Goal: Task Accomplishment & Management: Complete application form

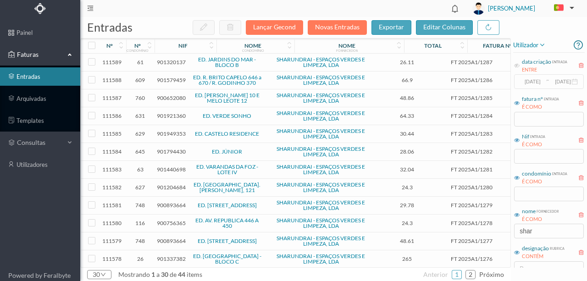
scroll to position [105, 0]
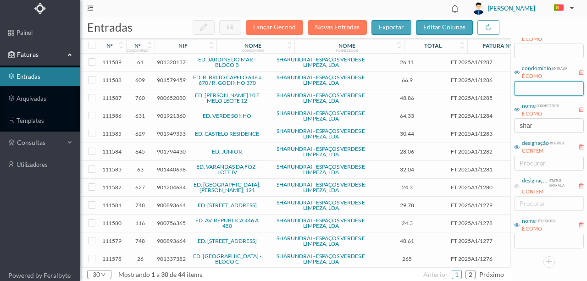
click at [522, 91] on input "text" at bounding box center [549, 88] width 70 height 15
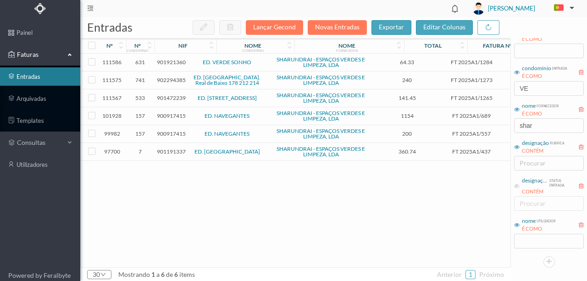
click at [418, 204] on div "111586 631 901921360 ED. VERDE SONHO SHARUNDRAI - ESPAÇOS VERDES E LIMPEZA, LDA…" at bounding box center [350, 161] width 539 height 214
drag, startPoint x: 539, startPoint y: 88, endPoint x: 500, endPoint y: 91, distance: 38.6
click at [500, 92] on div "entradas Lançar Gecond Novas Entradas exportar editar colunas nº nº condomínio …" at bounding box center [333, 149] width 506 height 264
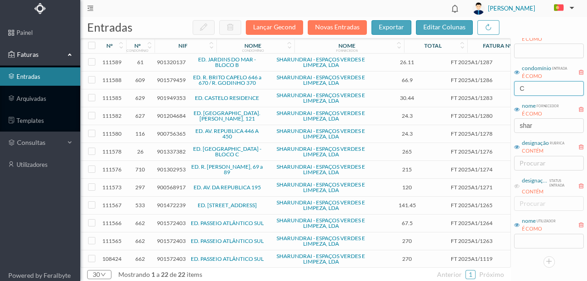
type input "C"
click at [167, 151] on span "901337382" at bounding box center [171, 151] width 29 height 7
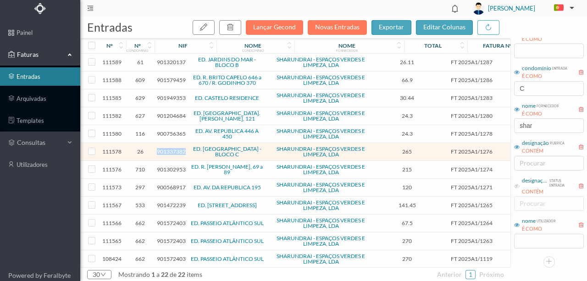
click at [167, 151] on span "901337382" at bounding box center [171, 151] width 29 height 7
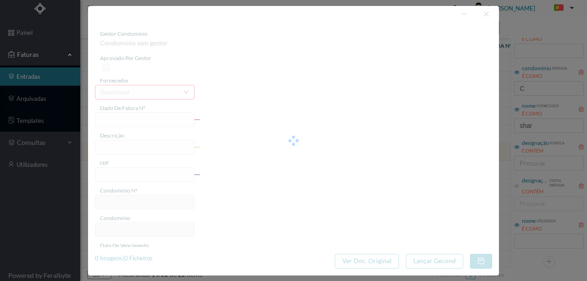
type input "FT 2025A1/1276"
type input "Lavagem mecânica de garagem"
type input "901337382"
type input "[DATE]"
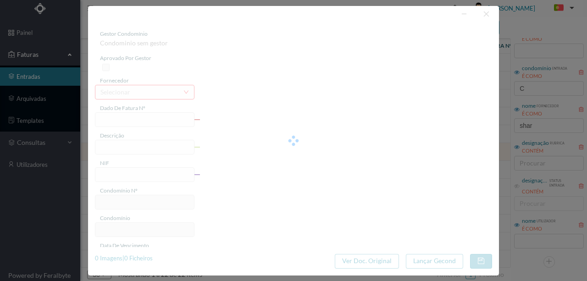
type input "[DATE]"
type input "265.00"
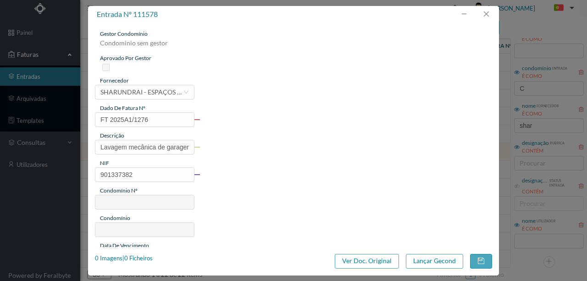
type input "26"
type input "ED. PORTO DOURO - BLOCO C"
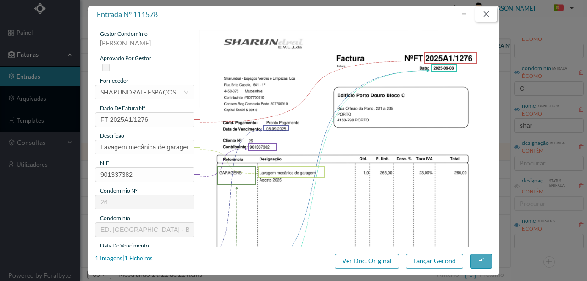
click at [484, 16] on button "button" at bounding box center [486, 14] width 22 height 15
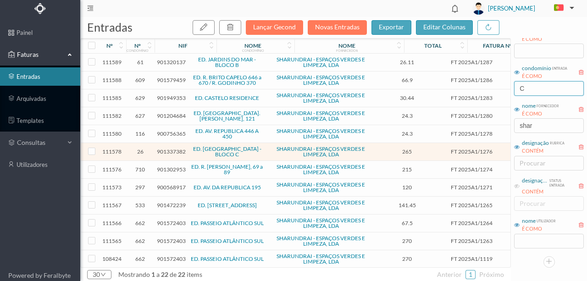
click at [528, 91] on input "C" at bounding box center [549, 88] width 70 height 15
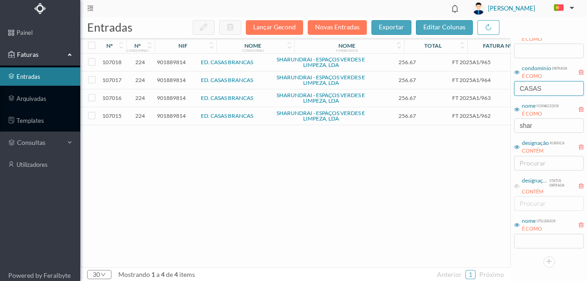
drag, startPoint x: 549, startPoint y: 91, endPoint x: 469, endPoint y: 100, distance: 80.3
click at [472, 91] on div "entradas Lançar Gecond Novas Entradas exportar editar colunas nº nº condomínio …" at bounding box center [333, 149] width 506 height 264
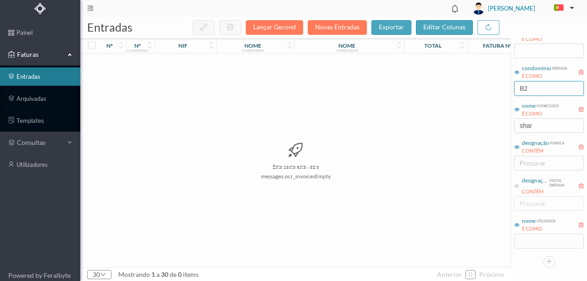
drag, startPoint x: 543, startPoint y: 91, endPoint x: 512, endPoint y: 91, distance: 30.7
click at [513, 90] on div "condomínio entrada É COMO B2" at bounding box center [548, 79] width 71 height 34
type input "EDUARD"
click at [480, 203] on div "Esta pasta está vazia messages.ocr_invoicesEmpty" at bounding box center [295, 161] width 429 height 214
drag, startPoint x: 554, startPoint y: 88, endPoint x: 484, endPoint y: 93, distance: 69.8
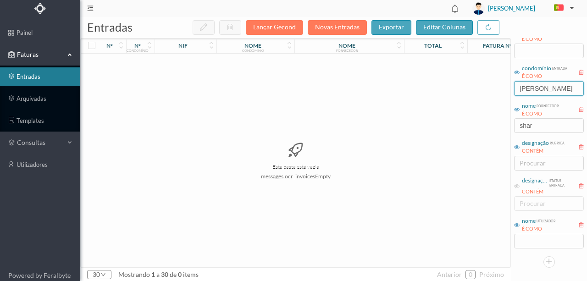
click at [484, 93] on div "entradas Lançar Gecond Novas Entradas exportar editar colunas nº nº condomínio …" at bounding box center [333, 149] width 506 height 264
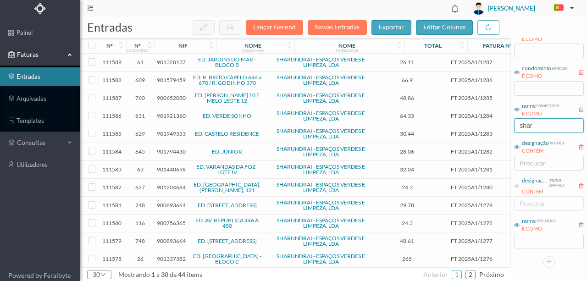
click at [536, 126] on input "shar" at bounding box center [549, 125] width 70 height 15
drag, startPoint x: 570, startPoint y: 125, endPoint x: 478, endPoint y: 135, distance: 93.2
click at [478, 135] on div "entradas Lançar Gecond Novas Entradas exportar editar colunas nº nº condomínio …" at bounding box center [333, 149] width 506 height 264
type input "sharundrai"
click at [524, 86] on input "text" at bounding box center [549, 88] width 70 height 15
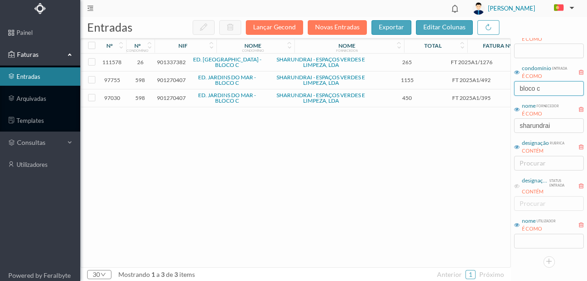
type input "bloco c"
click at [173, 63] on span "901337382" at bounding box center [171, 62] width 29 height 7
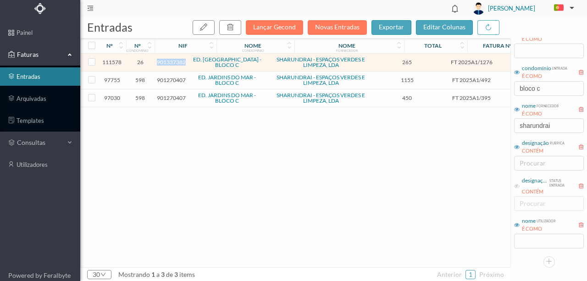
click at [173, 63] on span "901337382" at bounding box center [171, 62] width 29 height 7
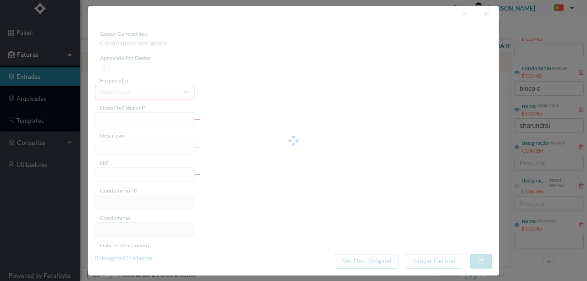
type input "FT 2025A1/1276"
type input "Lavagem mecânica de garagem"
type input "901337382"
type input "[DATE]"
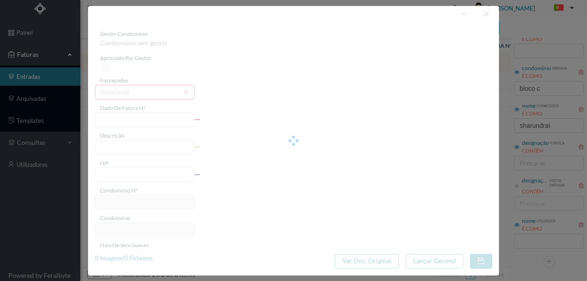
type input "[DATE]"
type input "265.00"
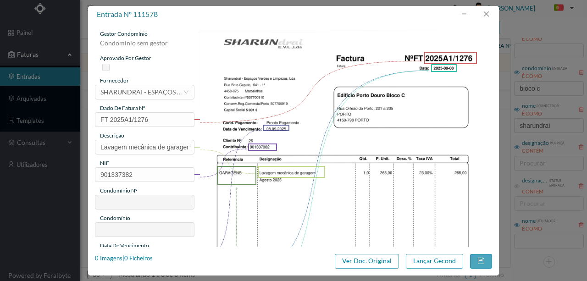
type input "26"
type input "ED. PORTO DOURO - BLOCO C"
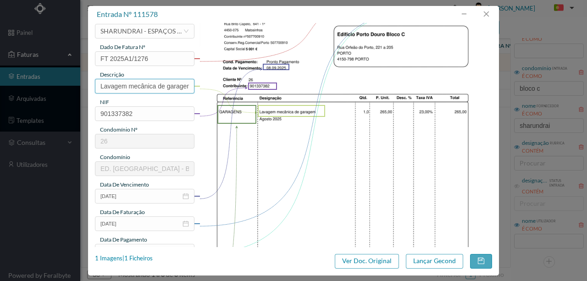
click at [158, 85] on input "Lavagem mecânica de garagem" at bounding box center [144, 86] width 99 height 15
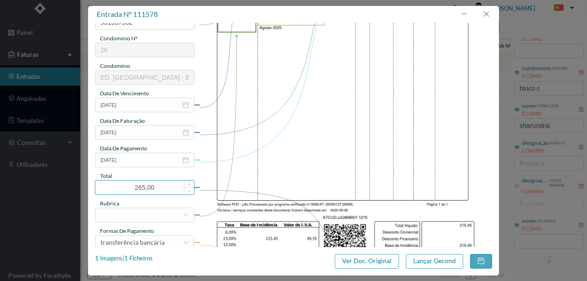
scroll to position [153, 0]
click at [134, 161] on input "[DATE]" at bounding box center [144, 159] width 99 height 15
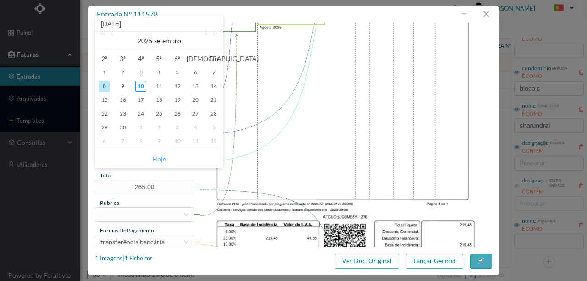
click at [164, 158] on link "Hoje" at bounding box center [159, 158] width 14 height 17
type input "[DATE]"
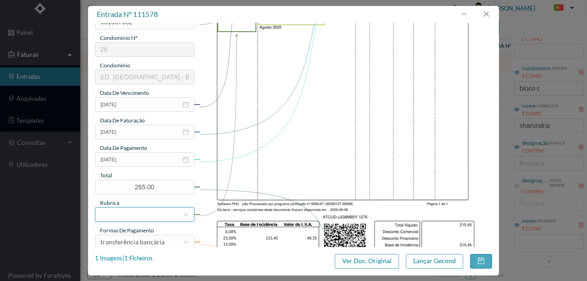
drag, startPoint x: 127, startPoint y: 215, endPoint x: 133, endPoint y: 214, distance: 5.6
click at [127, 215] on div at bounding box center [141, 215] width 82 height 14
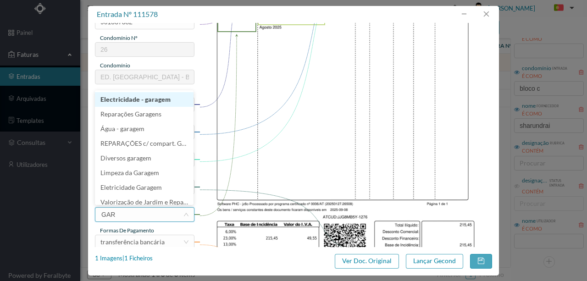
type input "GARA"
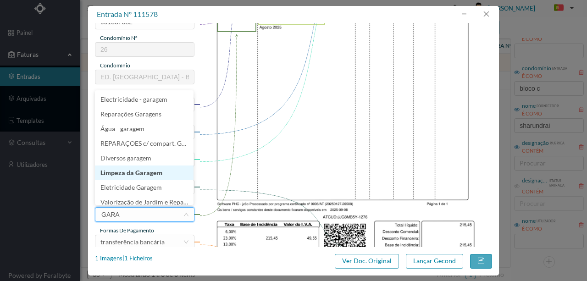
click at [150, 172] on li "Limpeza da Garagem" at bounding box center [144, 172] width 99 height 15
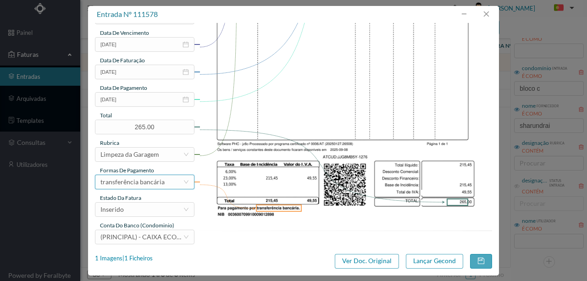
scroll to position [217, 0]
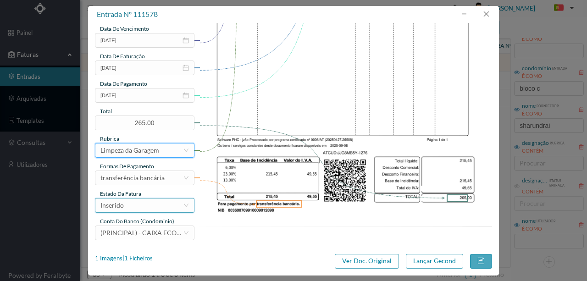
click at [139, 208] on div "Inserido" at bounding box center [141, 205] width 82 height 14
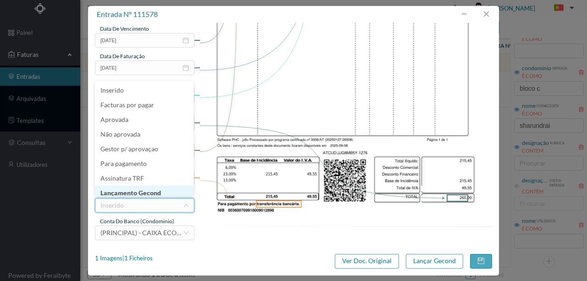
scroll to position [5, 0]
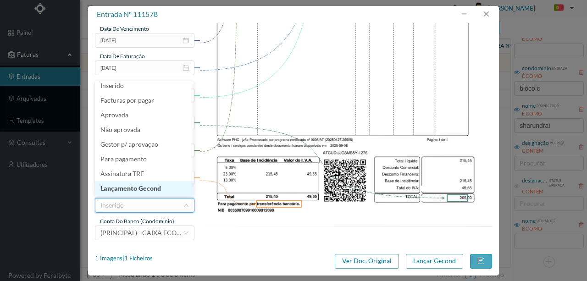
click at [152, 189] on li "Lançamento Gecond" at bounding box center [144, 188] width 99 height 15
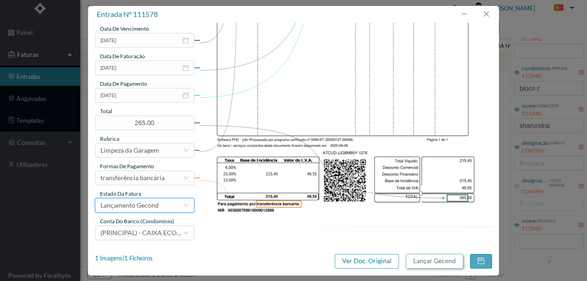
click at [432, 261] on button "Lançar Gecond" at bounding box center [434, 261] width 57 height 15
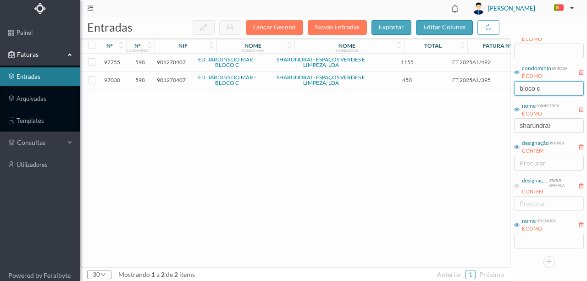
drag, startPoint x: 543, startPoint y: 89, endPoint x: 474, endPoint y: 100, distance: 69.6
click at [494, 89] on div "entradas Lançar Gecond Novas Entradas exportar editar colunas nº nº condomínio …" at bounding box center [333, 149] width 506 height 264
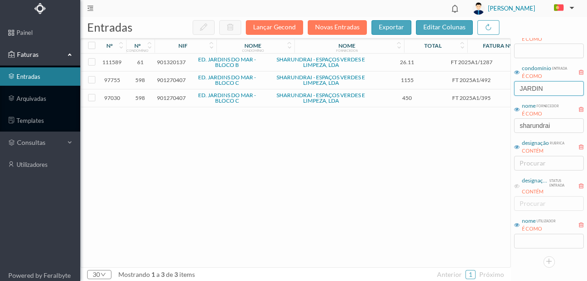
type input "JARDIN"
click at [172, 60] on span "901320137" at bounding box center [171, 62] width 29 height 7
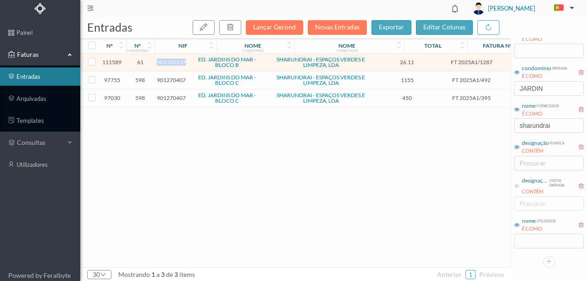
click at [172, 60] on span "901320137" at bounding box center [171, 62] width 29 height 7
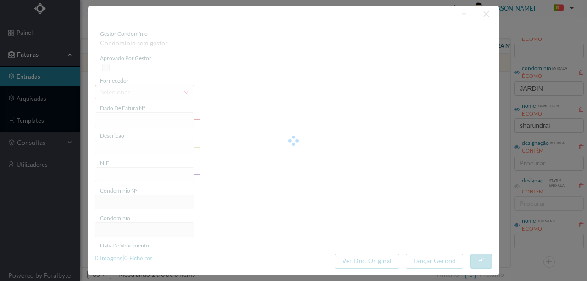
type input "FT 2025A1/1287"
type input "DOB LIMÃO VERDE 5L"
type input "901320137"
type input "[DATE]"
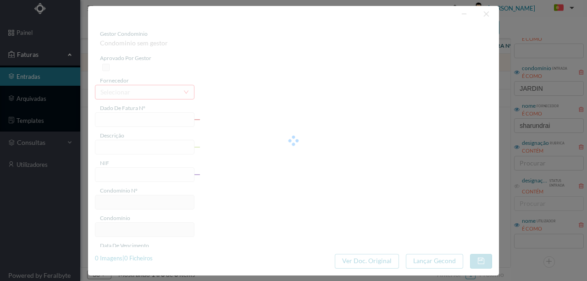
type input "[DATE]"
type input "26.11"
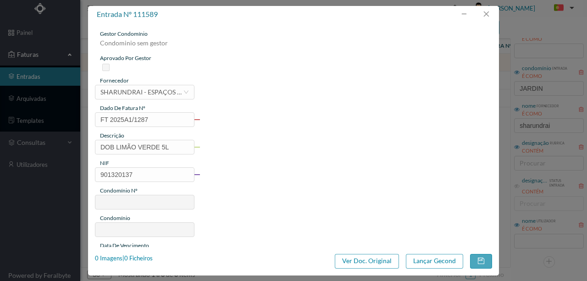
type input "61"
type input "ED. JARDINS DO MAR - BLOCO B"
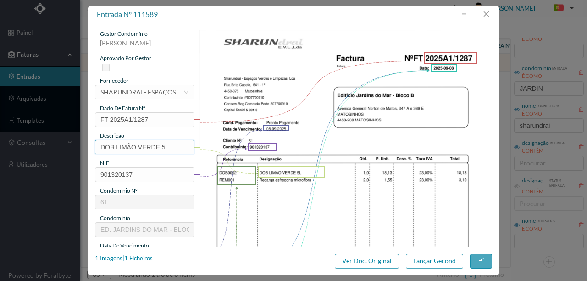
click at [170, 147] on input "DOB LIMÃO VERDE 5L" at bounding box center [144, 147] width 99 height 15
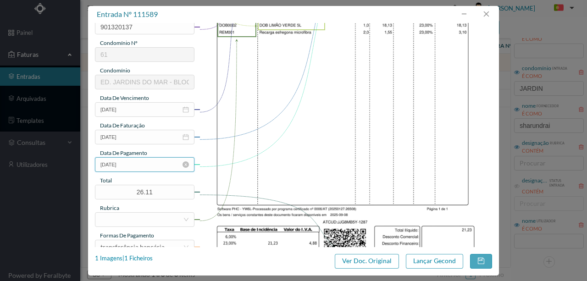
scroll to position [153, 0]
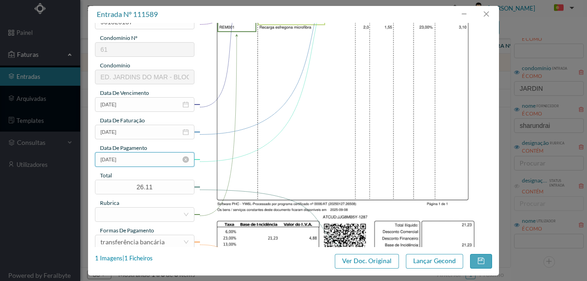
type input "DOB LIMÃO VERDE 5L; 2 RECARGAS ESFREGONA"
click at [148, 159] on input "[DATE]" at bounding box center [144, 159] width 99 height 15
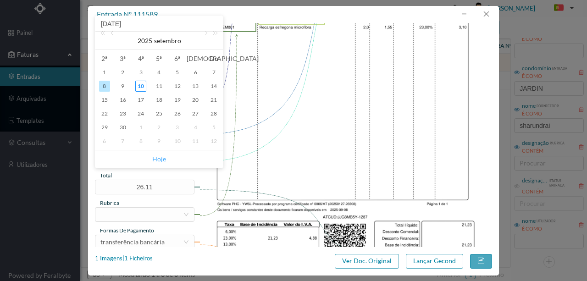
click at [159, 160] on link "Hoje" at bounding box center [159, 158] width 14 height 17
type input "[DATE]"
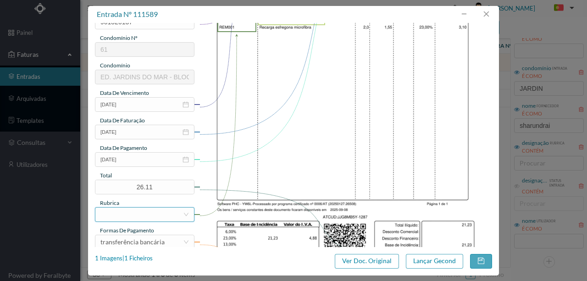
click at [122, 213] on div at bounding box center [141, 215] width 82 height 14
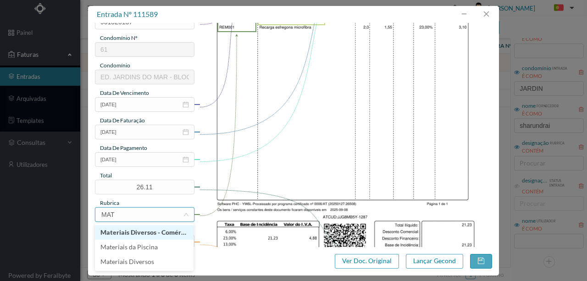
type input "MATE"
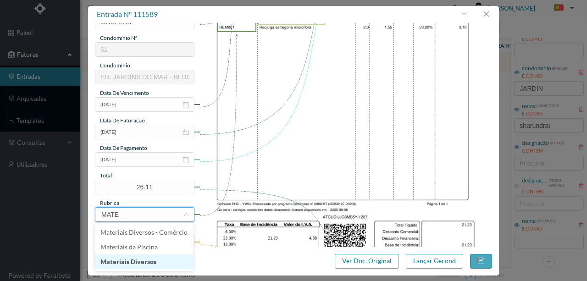
click at [137, 261] on li "Materiais Diversos" at bounding box center [144, 261] width 99 height 15
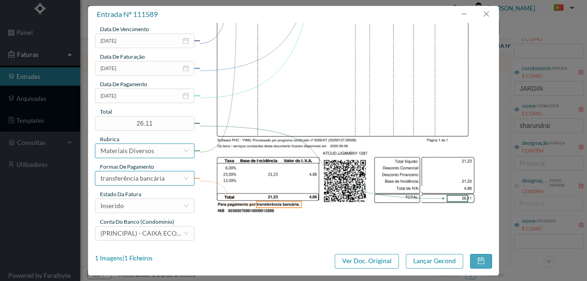
scroll to position [217, 0]
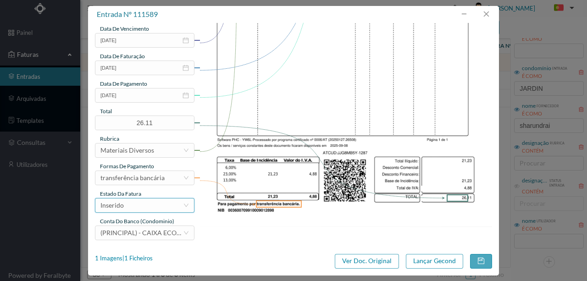
click at [144, 209] on div "Inserido" at bounding box center [141, 205] width 82 height 14
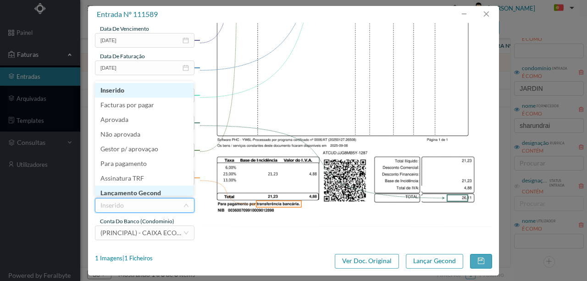
scroll to position [5, 0]
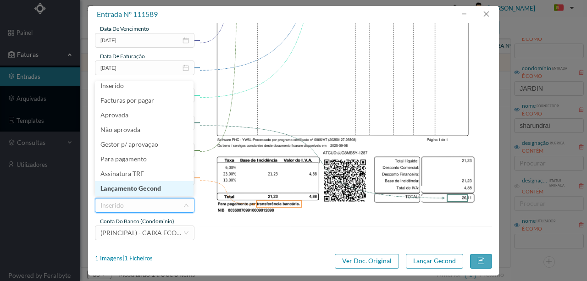
drag, startPoint x: 143, startPoint y: 191, endPoint x: 340, endPoint y: 240, distance: 203.6
click at [143, 191] on li "Lançamento Gecond" at bounding box center [144, 188] width 99 height 15
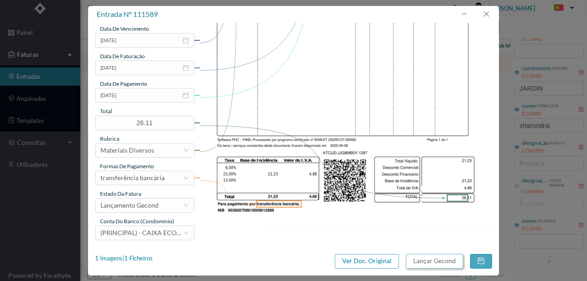
click at [419, 260] on button "Lançar Gecond" at bounding box center [434, 261] width 57 height 15
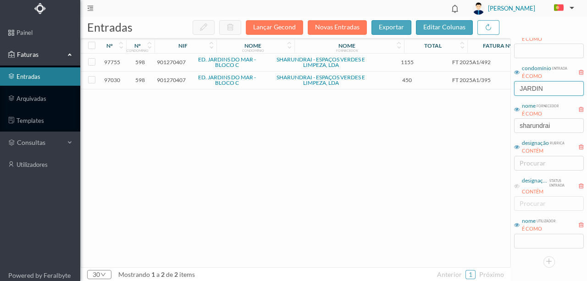
drag, startPoint x: 555, startPoint y: 88, endPoint x: 482, endPoint y: 100, distance: 73.9
click at [489, 95] on div "entradas Lançar Gecond Novas Entradas exportar editar colunas nº nº condomínio …" at bounding box center [333, 149] width 506 height 264
type input "VARA"
click at [175, 63] on span "901440698" at bounding box center [171, 62] width 29 height 7
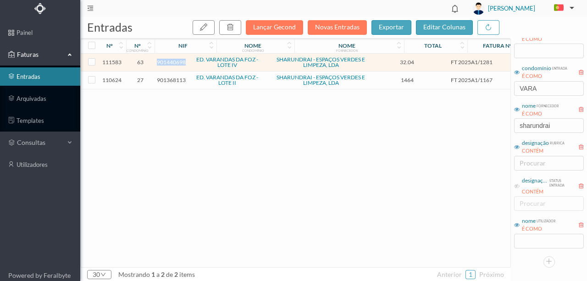
click at [175, 63] on span "901440698" at bounding box center [171, 62] width 29 height 7
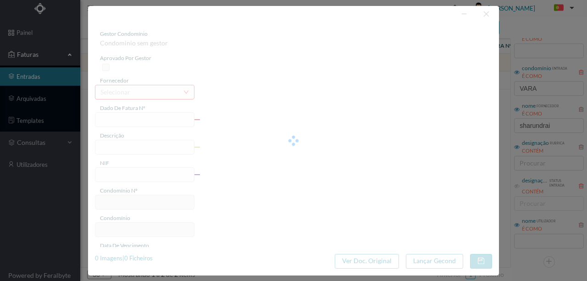
type input "FT 2025A1/1281"
type input "Papel higiénico Jumbo extra FD 12R !"
type input "901440698"
type input "[DATE]"
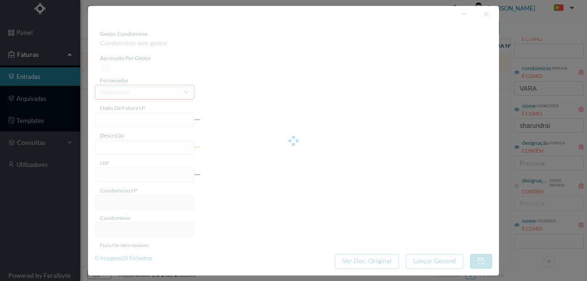
type input "[DATE]"
type input "32.04"
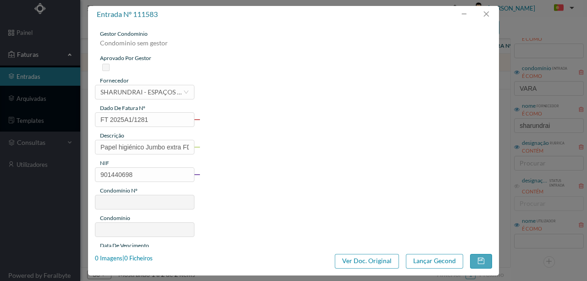
type input "63"
type input "ED. VARANDAS DA FOZ - LOTE IV"
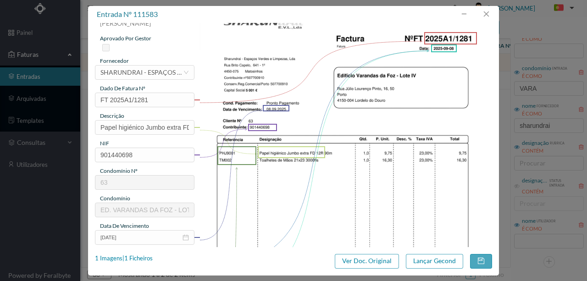
scroll to position [30, 0]
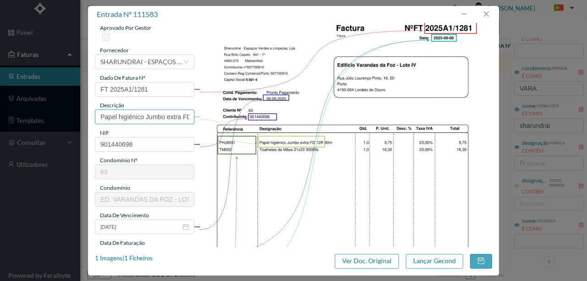
click at [161, 117] on input "Papel higiénico Jumbo extra FD 12R !" at bounding box center [144, 117] width 99 height 15
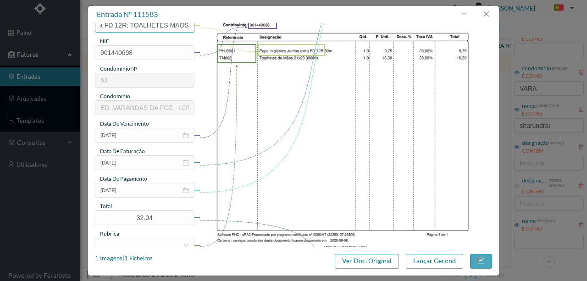
scroll to position [153, 0]
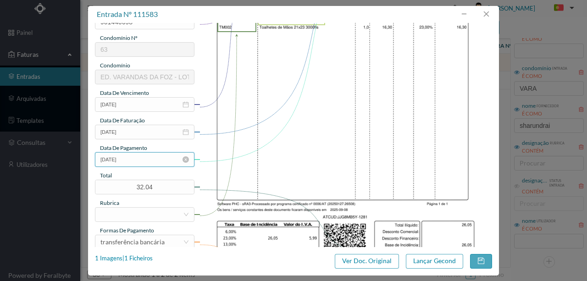
type input "Papel higiénico Jumbo extra FD 12R; TOALHETES MÃOS"
click at [144, 160] on input "[DATE]" at bounding box center [144, 159] width 99 height 15
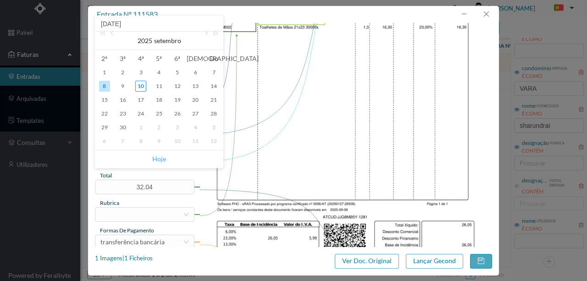
click at [158, 161] on link "Hoje" at bounding box center [159, 158] width 14 height 17
type input "[DATE]"
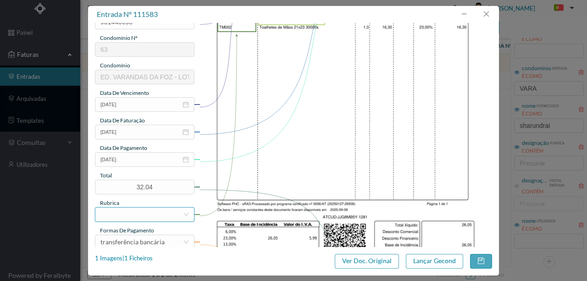
click at [112, 215] on div at bounding box center [141, 215] width 82 height 14
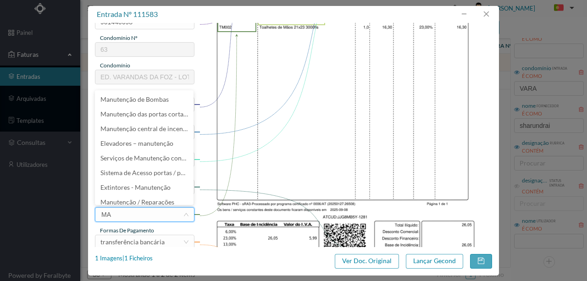
type input "M"
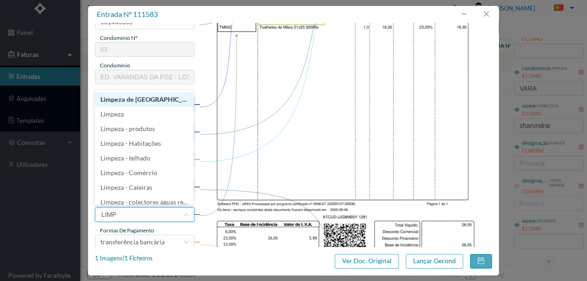
type input "LIMPE"
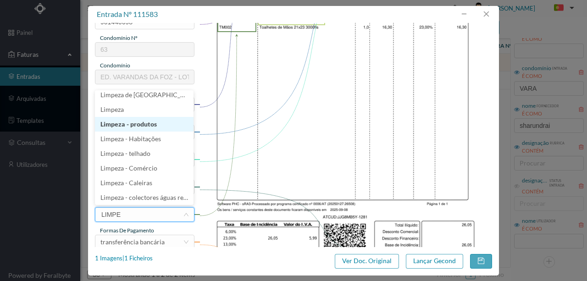
click at [138, 126] on li "Limpeza - produtos" at bounding box center [144, 124] width 99 height 15
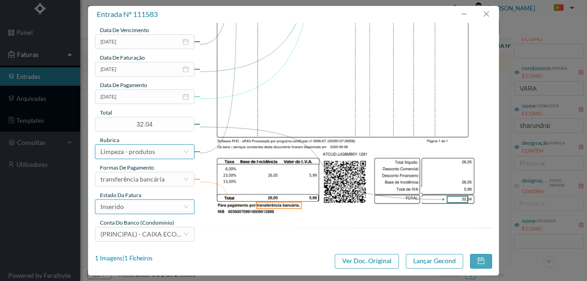
scroll to position [217, 0]
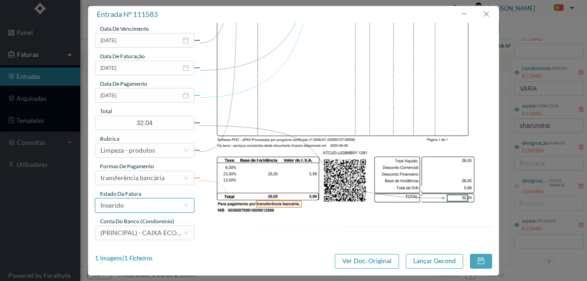
drag, startPoint x: 137, startPoint y: 207, endPoint x: 106, endPoint y: 201, distance: 31.8
click at [137, 208] on div "Inserido" at bounding box center [141, 205] width 82 height 14
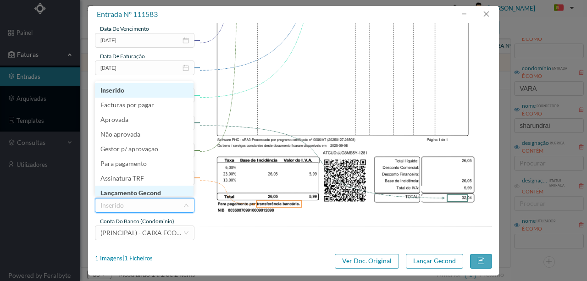
scroll to position [5, 0]
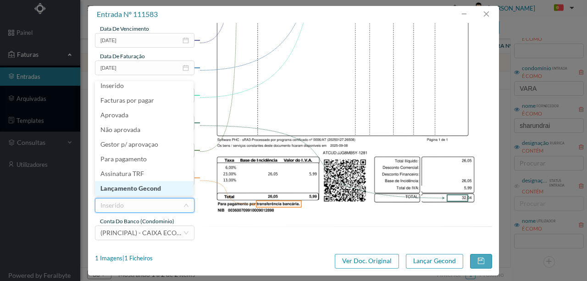
click at [141, 187] on li "Lançamento Gecond" at bounding box center [144, 188] width 99 height 15
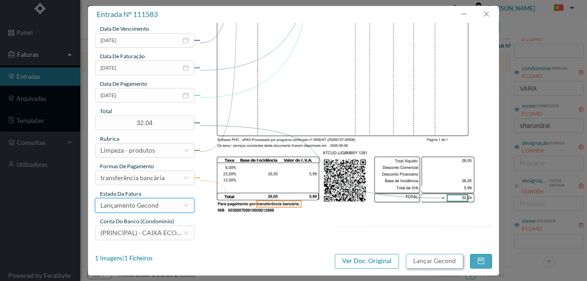
click at [443, 264] on button "Lançar Gecond" at bounding box center [434, 261] width 57 height 15
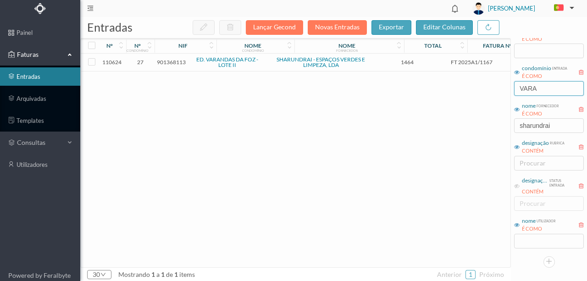
drag, startPoint x: 545, startPoint y: 90, endPoint x: 440, endPoint y: 87, distance: 105.0
click at [447, 87] on div "entradas Lançar Gecond Novas Entradas exportar editar colunas nº nº condomínio …" at bounding box center [333, 149] width 506 height 264
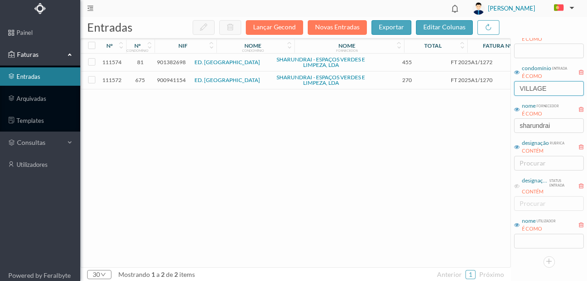
type input "VILLAGE"
click at [161, 62] on span "901382698" at bounding box center [171, 62] width 29 height 7
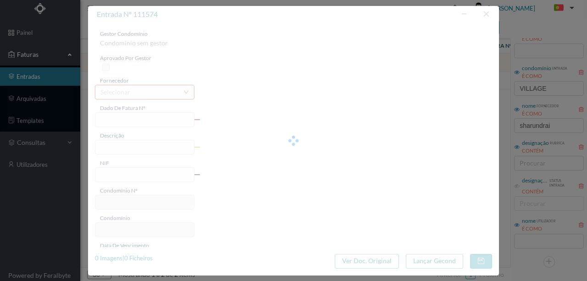
type input "FT 2025A1/1272"
type input "Lavagem mecânica de garagem"
type input "901382698"
type input "[DATE]"
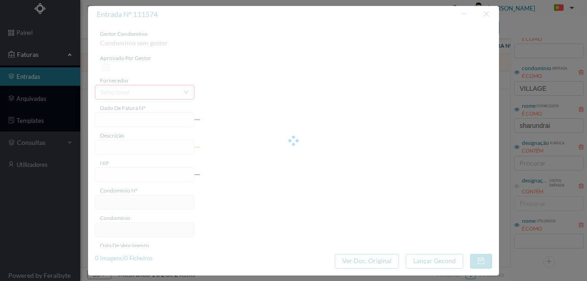
type input "[DATE]"
type input "455.00"
type input "81"
type input "ED. MAIA VILLAGE"
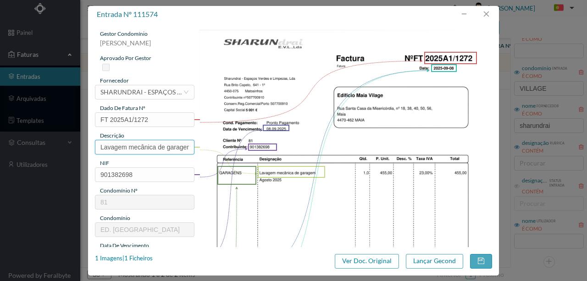
click at [143, 146] on input "Lavagem mecânica de garagem" at bounding box center [144, 147] width 99 height 15
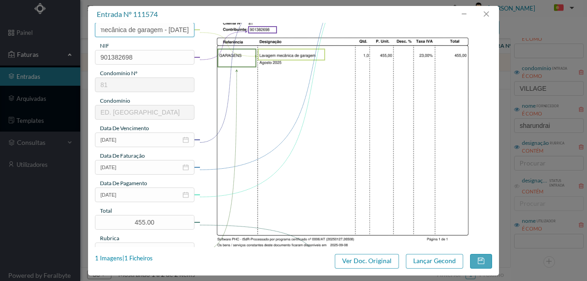
scroll to position [122, 0]
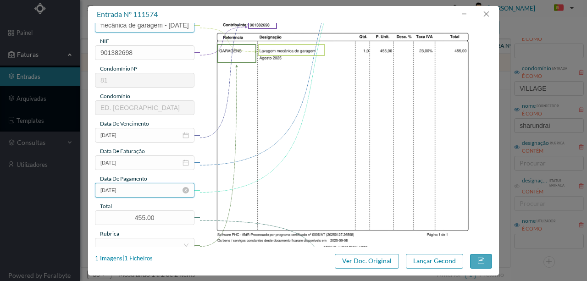
type input "Lavagem mecânica de garagem - Agosto 2025"
click at [148, 189] on input "[DATE]" at bounding box center [144, 190] width 99 height 15
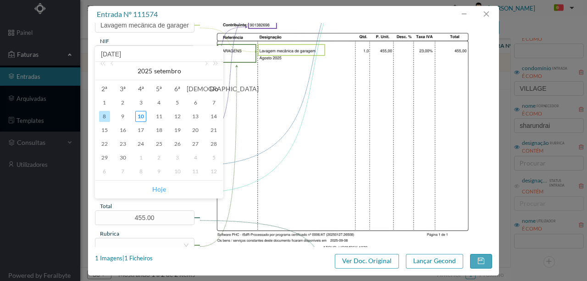
click at [162, 189] on link "Hoje" at bounding box center [159, 189] width 14 height 17
type input "[DATE]"
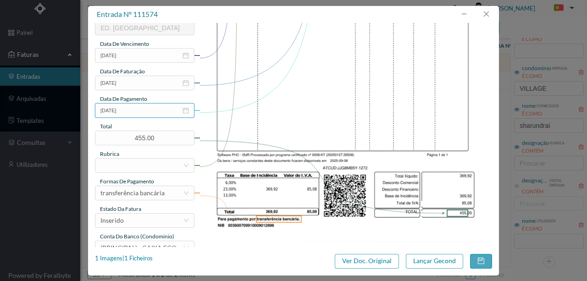
scroll to position [217, 0]
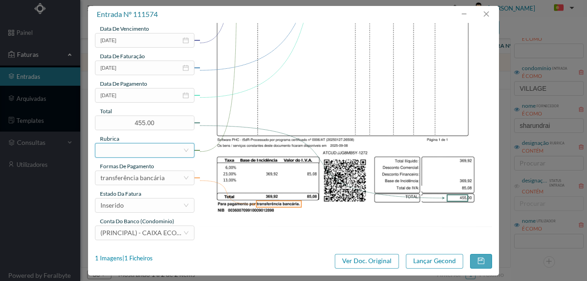
click at [114, 148] on div at bounding box center [141, 150] width 82 height 14
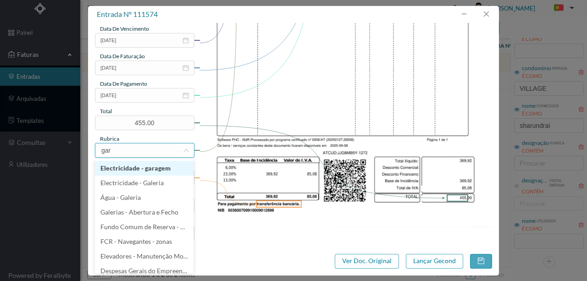
type input "gara"
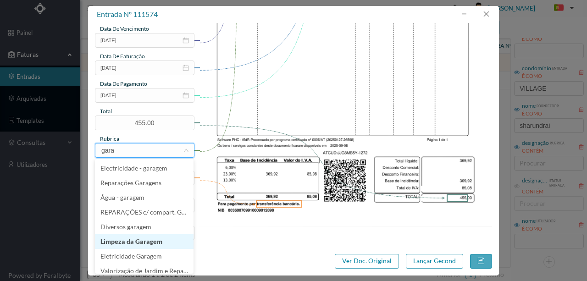
click at [137, 240] on li "Limpeza da Garagem" at bounding box center [144, 241] width 99 height 15
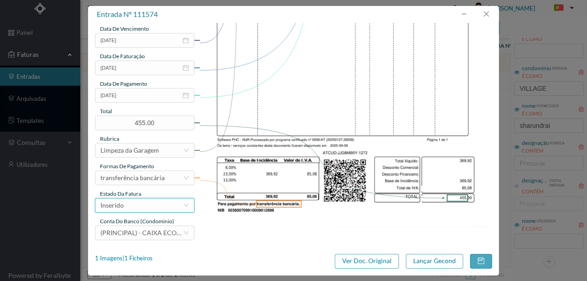
click at [139, 205] on div "Inserido" at bounding box center [141, 205] width 82 height 14
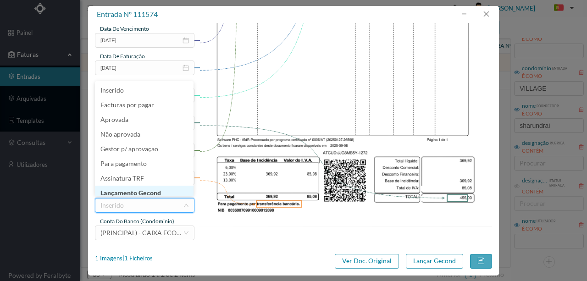
scroll to position [4, 0]
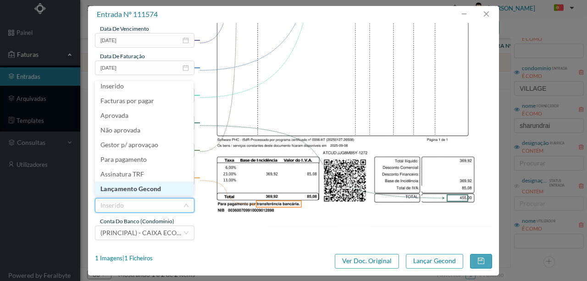
click at [148, 190] on li "Lançamento Gecond" at bounding box center [144, 188] width 99 height 15
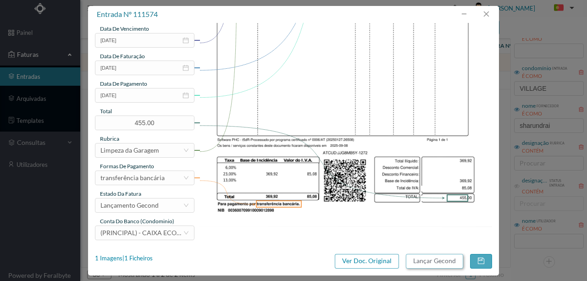
click at [438, 264] on button "Lançar Gecond" at bounding box center [434, 261] width 57 height 15
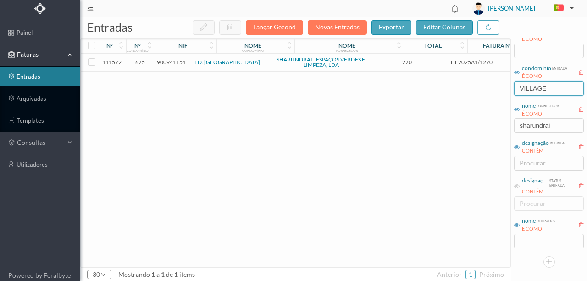
drag, startPoint x: 547, startPoint y: 89, endPoint x: 456, endPoint y: 93, distance: 90.9
click at [456, 93] on div "entradas Lançar Gecond Novas Entradas exportar editar colunas nº nº condomínio …" at bounding box center [333, 149] width 506 height 264
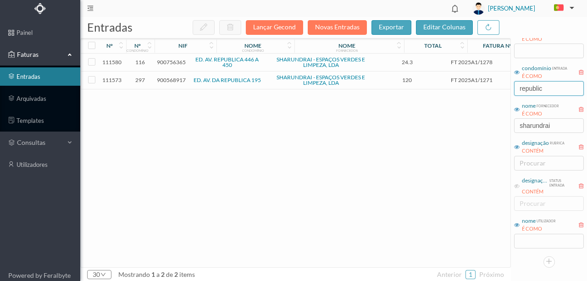
type input "republic"
click at [172, 62] on span "900756365" at bounding box center [171, 62] width 29 height 7
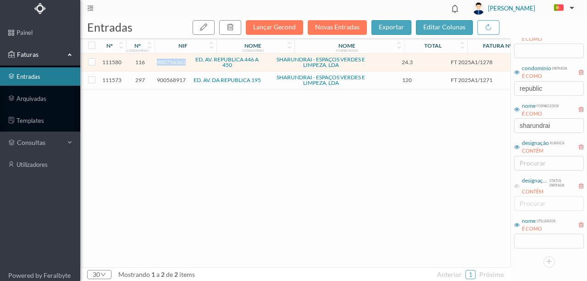
click at [172, 62] on span "900756365" at bounding box center [171, 62] width 29 height 7
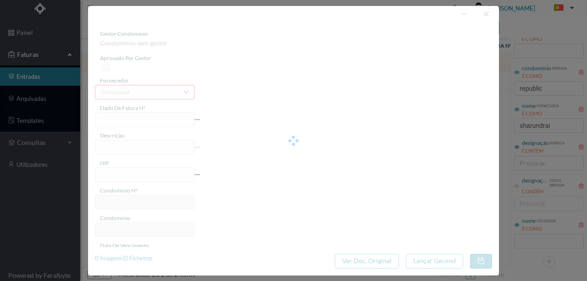
type input "FT 2025A1/1278"
type input "DOB MISTERIO 5L"
type input "900756365"
type input "[DATE]"
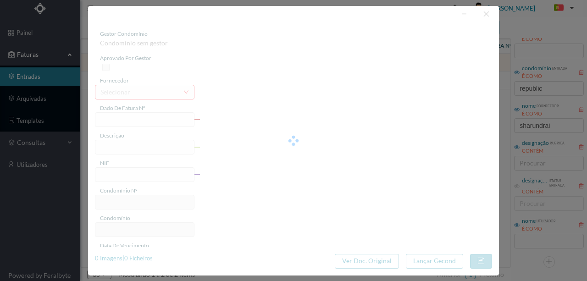
type input "[DATE]"
type input "24.30"
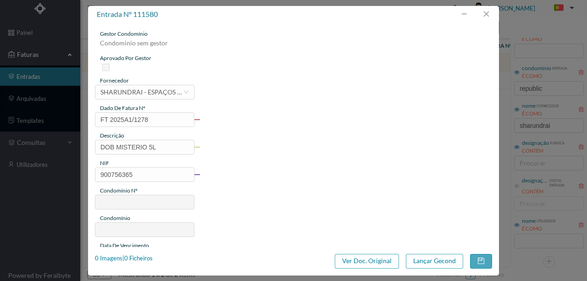
type input "116"
type input "ED. AV. REPUBLICA 446 A 450"
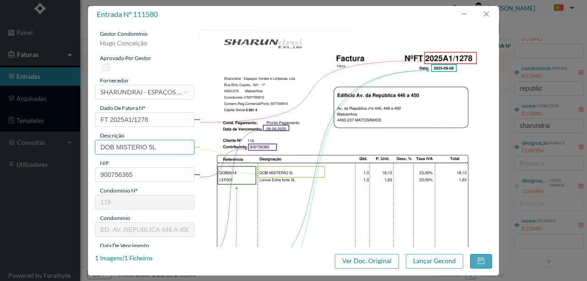
click at [162, 150] on input "DOB MISTERIO 5L" at bounding box center [144, 147] width 99 height 15
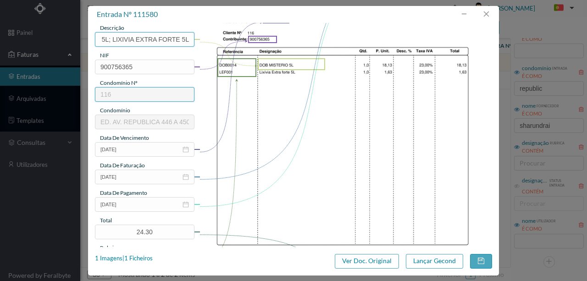
scroll to position [122, 0]
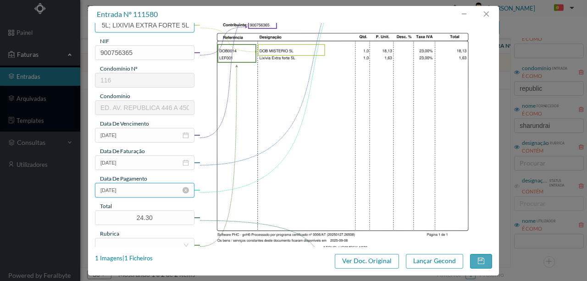
type input "DOB MISTERIO 5L; LIXIVIA EXTRA FORTE 5L"
click at [145, 190] on input "[DATE]" at bounding box center [144, 190] width 99 height 15
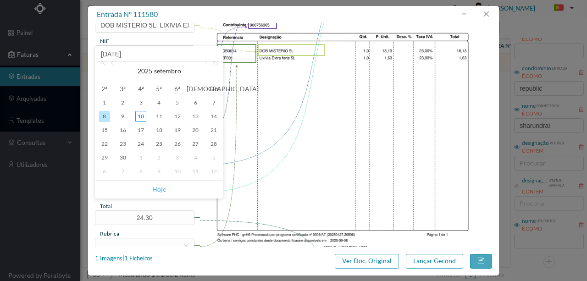
click at [157, 191] on link "Hoje" at bounding box center [159, 189] width 14 height 17
type input "[DATE]"
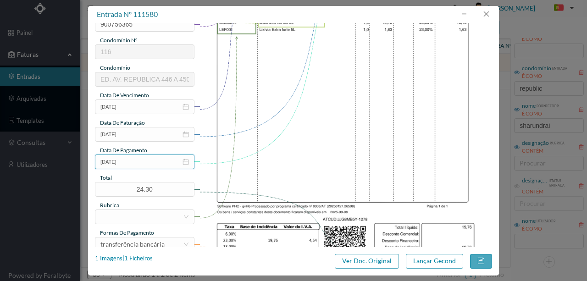
scroll to position [183, 0]
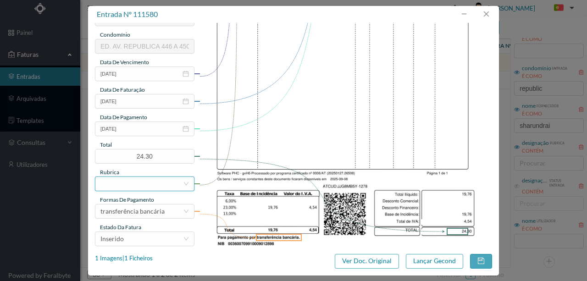
click at [115, 183] on div at bounding box center [141, 184] width 82 height 14
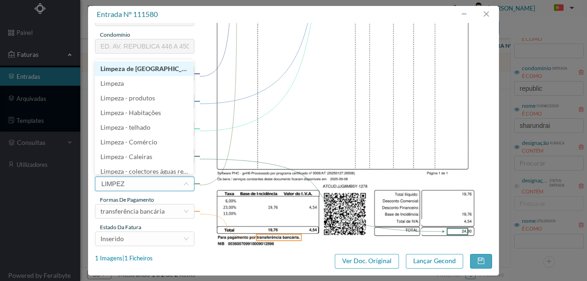
type input "LIMPEZA"
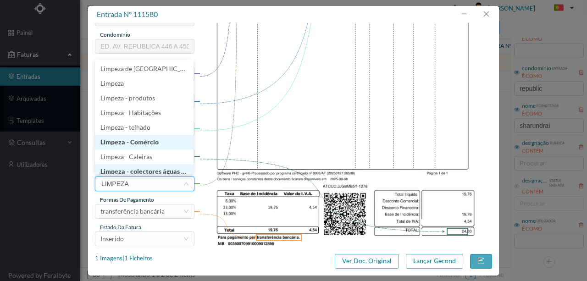
scroll to position [5, 0]
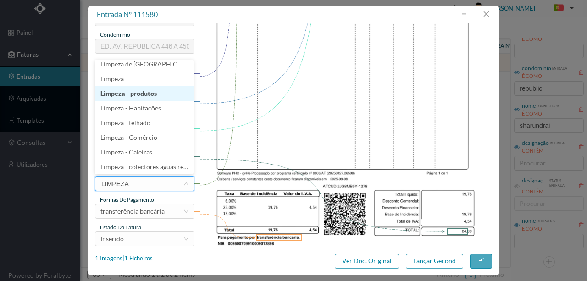
click at [121, 93] on li "Limpeza - produtos" at bounding box center [144, 93] width 99 height 15
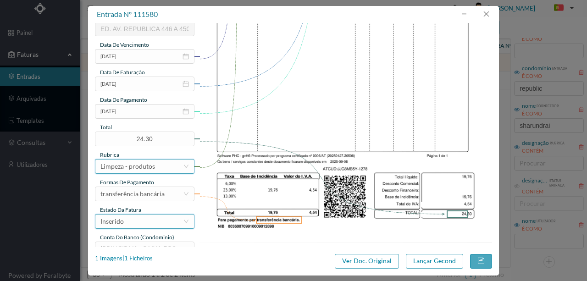
scroll to position [217, 0]
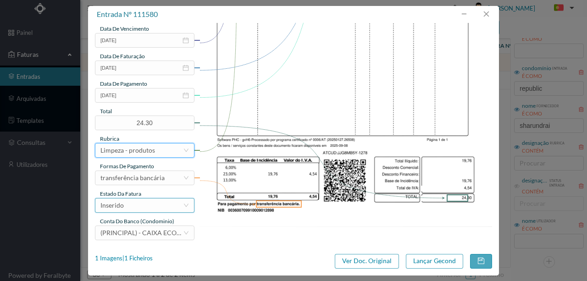
click at [141, 210] on div "Inserido" at bounding box center [141, 205] width 82 height 14
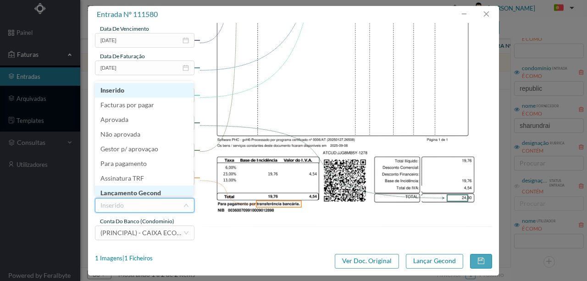
scroll to position [5, 0]
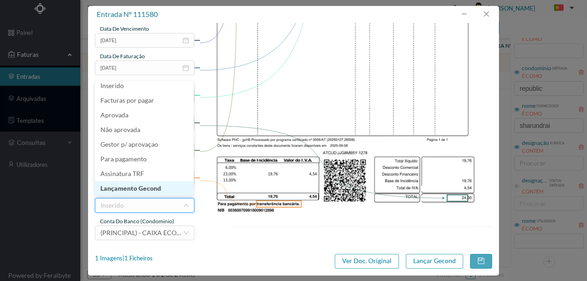
click at [146, 191] on li "Lançamento Gecond" at bounding box center [144, 188] width 99 height 15
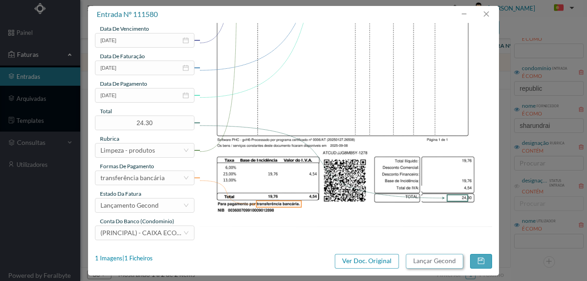
click at [423, 261] on button "Lançar Gecond" at bounding box center [434, 261] width 57 height 15
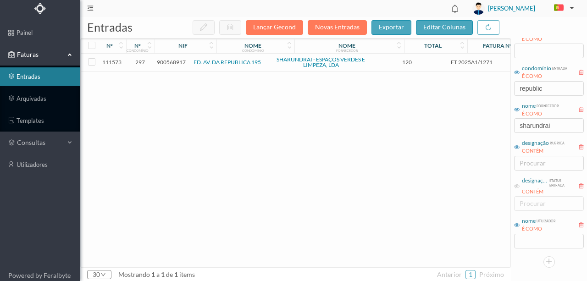
click at [362, 194] on div "111573 297 900568917 ED. AV. DA REPUBLICA 195 SHARUNDRAI - ESPAÇOS VERDES E LIM…" at bounding box center [350, 161] width 539 height 214
drag, startPoint x: 547, startPoint y: 89, endPoint x: 401, endPoint y: 93, distance: 145.8
click at [405, 90] on div "entradas Lançar Gecond Novas Entradas exportar editar colunas nº nº condomínio …" at bounding box center [333, 149] width 506 height 264
type input "EMOTI"
click at [171, 60] on span "901724440" at bounding box center [171, 62] width 29 height 7
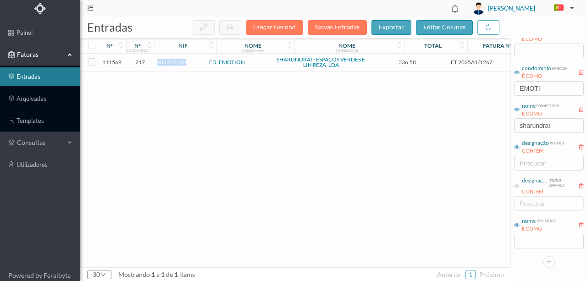
click at [171, 60] on span "901724440" at bounding box center [171, 62] width 29 height 7
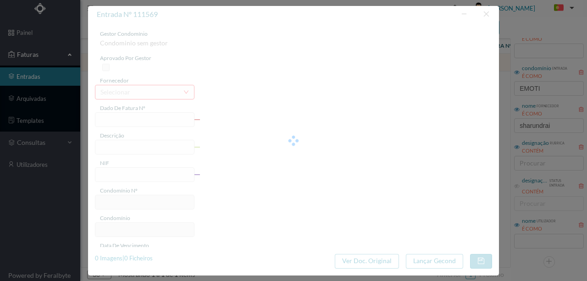
type input "FT 2025A1/1267"
type input "Higienização e análise das cisternas"
type input "901724440"
type input "[DATE]"
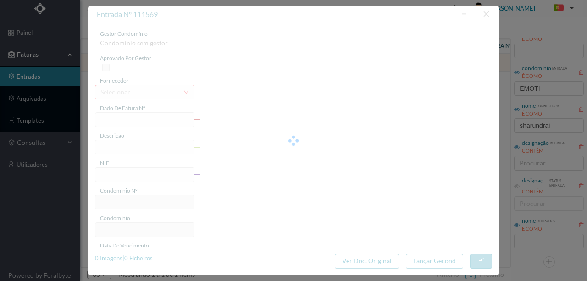
type input "[DATE]"
type input "336.58"
type input "217"
type input "ED. EMOTION"
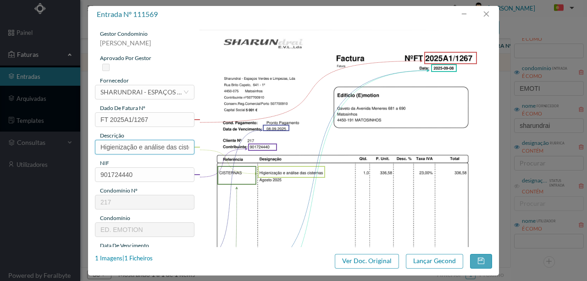
click at [145, 147] on input "Higienização e análise das cisternas" at bounding box center [144, 147] width 99 height 15
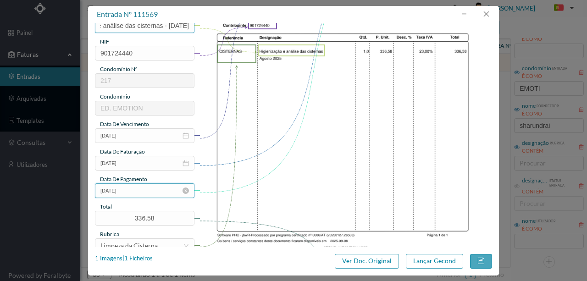
scroll to position [122, 0]
type input "Higienização e análise das cisternas - Agosto 2025"
click at [142, 187] on input "[DATE]" at bounding box center [144, 190] width 99 height 15
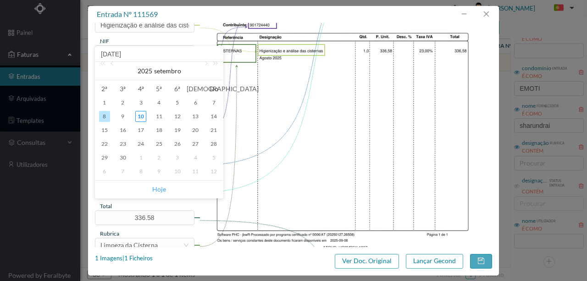
click at [161, 187] on link "Hoje" at bounding box center [159, 189] width 14 height 17
type input "[DATE]"
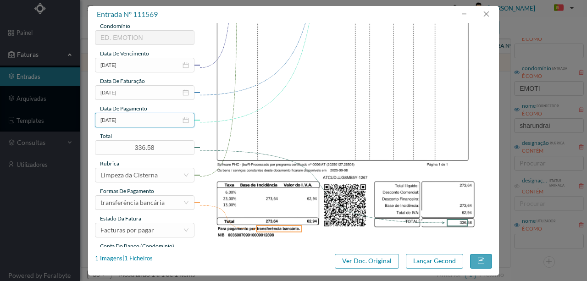
scroll to position [217, 0]
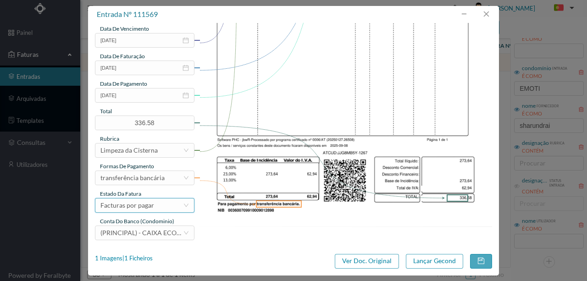
click at [143, 206] on div "Facturas por pagar" at bounding box center [127, 205] width 54 height 14
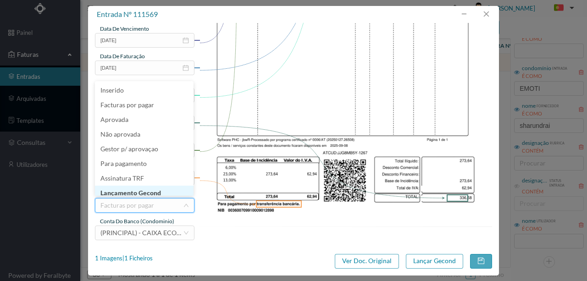
scroll to position [5, 0]
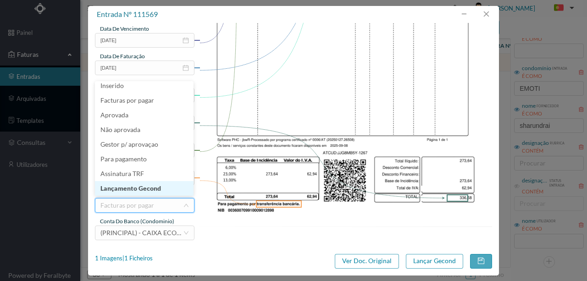
click at [154, 190] on li "Lançamento Gecond" at bounding box center [144, 188] width 99 height 15
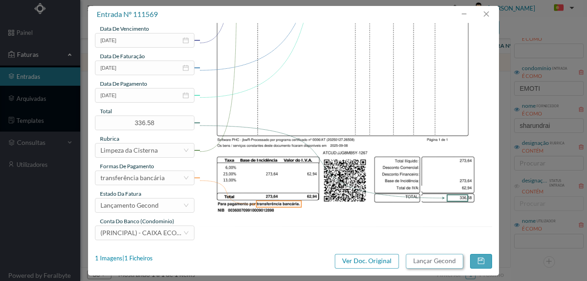
click at [424, 265] on button "Lançar Gecond" at bounding box center [434, 261] width 57 height 15
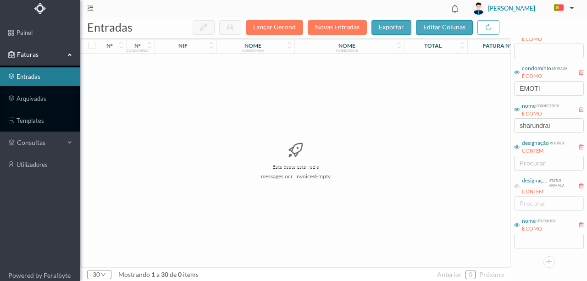
click at [430, 162] on div "Esta pasta está vazia messages.ocr_invoicesEmpty" at bounding box center [295, 161] width 429 height 214
drag, startPoint x: 548, startPoint y: 86, endPoint x: 457, endPoint y: 96, distance: 91.3
click at [459, 96] on div "entradas Lançar Gecond Novas Entradas exportar editar colunas nº nº condomínio …" at bounding box center [333, 149] width 506 height 264
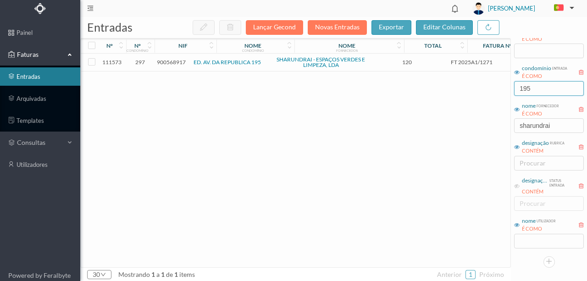
type input "195"
click at [170, 61] on span "900568917" at bounding box center [171, 62] width 29 height 7
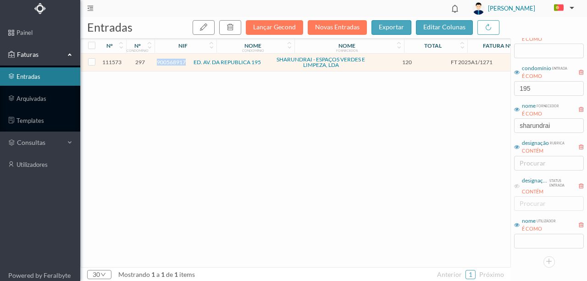
click at [170, 61] on span "900568917" at bounding box center [171, 62] width 29 height 7
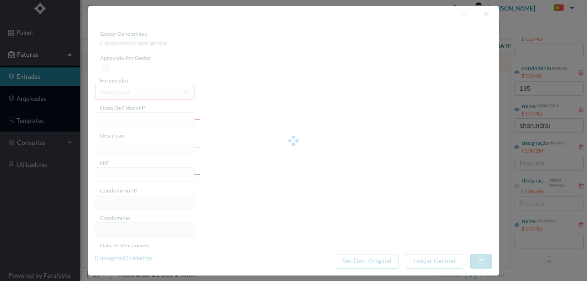
type input "FT 2025A1/1271"
type input "Higienização das cisternas"
type input "900568917"
type input "[DATE]"
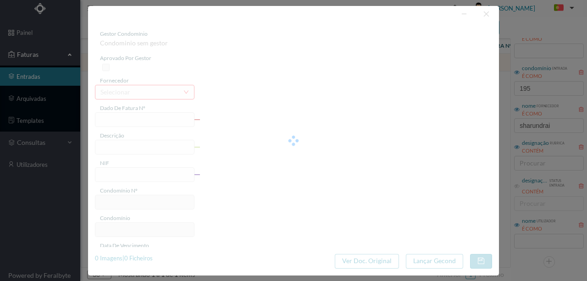
type input "[DATE]"
type input "120.00"
type input "297"
type input "ED. AV. DA REPUBLICA 195"
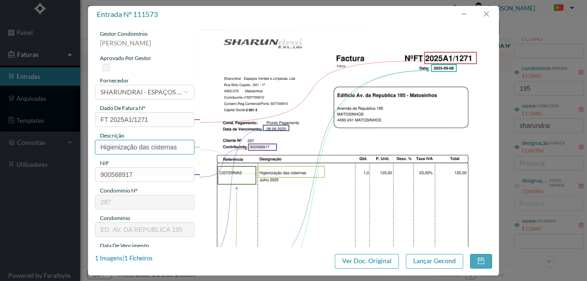
click at [180, 147] on input "Higienização das cisternas" at bounding box center [144, 147] width 99 height 15
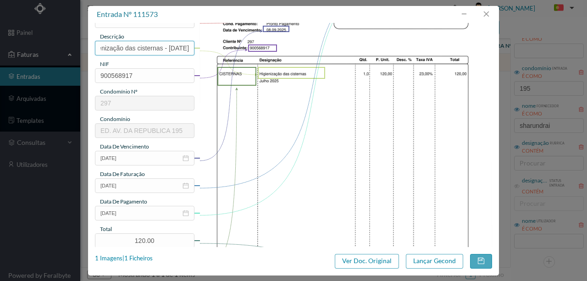
scroll to position [122, 0]
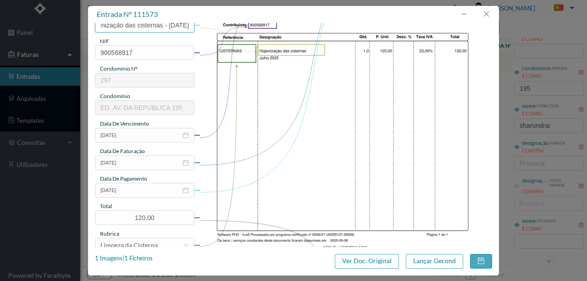
type input "Higienização das cisternas - Julho 2025"
click at [148, 197] on div "gestor condomínio Joana Laroca aprovado por gestor fornecedor selecionar SHARUN…" at bounding box center [144, 121] width 99 height 427
click at [148, 192] on input "[DATE]" at bounding box center [144, 190] width 99 height 15
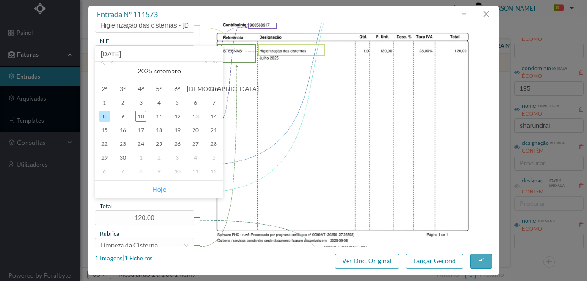
click at [161, 192] on link "Hoje" at bounding box center [159, 189] width 14 height 17
type input "[DATE]"
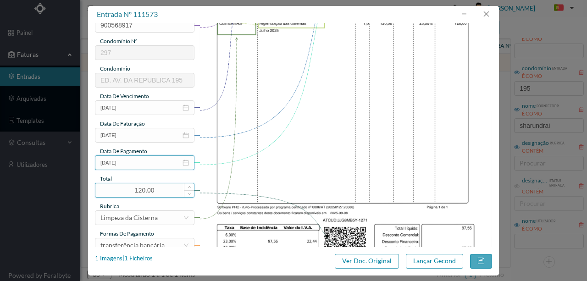
scroll to position [217, 0]
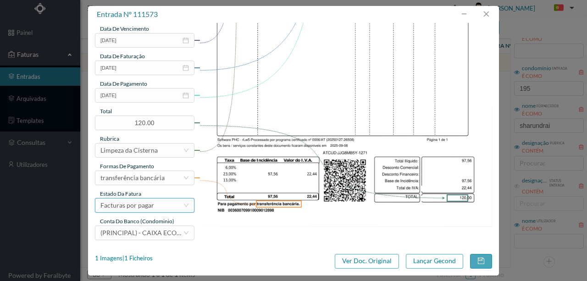
click at [160, 209] on div "Facturas por pagar" at bounding box center [141, 205] width 82 height 14
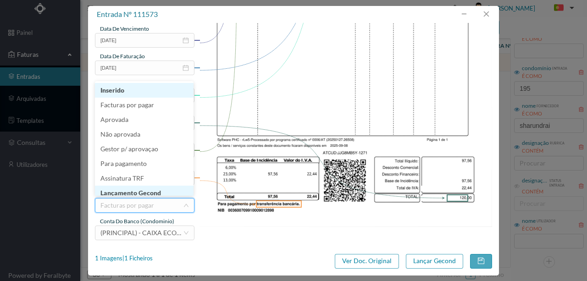
scroll to position [5, 0]
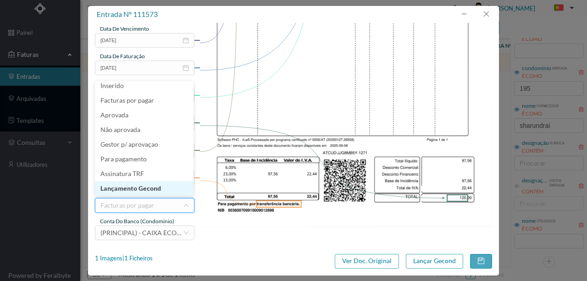
drag, startPoint x: 145, startPoint y: 190, endPoint x: 471, endPoint y: 271, distance: 335.7
click at [145, 190] on li "Lançamento Gecond" at bounding box center [144, 188] width 99 height 15
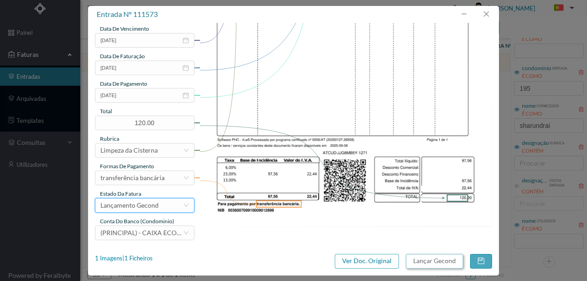
click at [437, 261] on button "Lançar Gecond" at bounding box center [434, 261] width 57 height 15
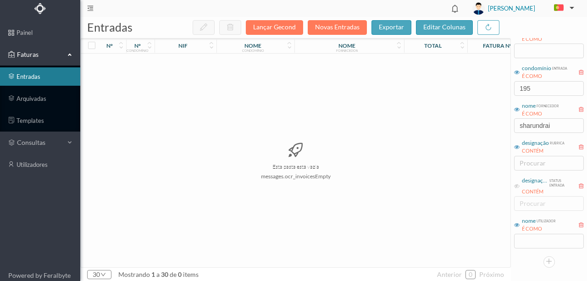
click at [448, 181] on div "Esta pasta está vazia messages.ocr_invoicesEmpty" at bounding box center [295, 161] width 429 height 214
drag, startPoint x: 548, startPoint y: 87, endPoint x: 490, endPoint y: 93, distance: 58.1
click at [496, 93] on div "entradas Lançar Gecond Novas Entradas exportar editar colunas nº nº condomínio …" at bounding box center [333, 149] width 506 height 264
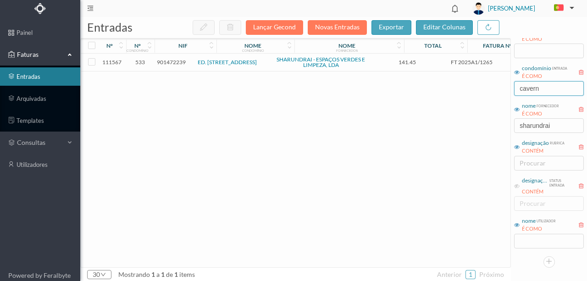
type input "cavern"
click at [172, 65] on span "901472239" at bounding box center [171, 62] width 29 height 7
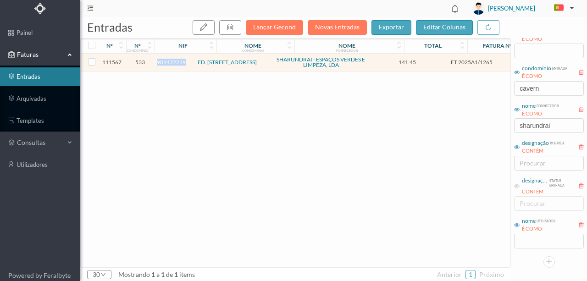
click at [172, 65] on span "901472239" at bounding box center [171, 62] width 29 height 7
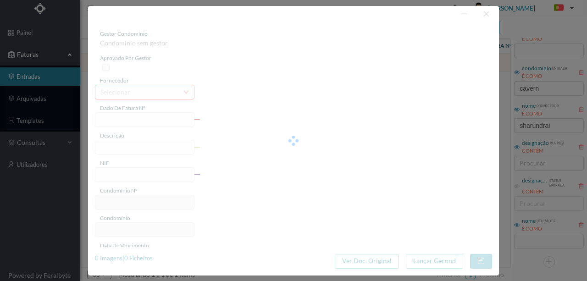
type input "FT 2025A1/1265"
type input "Lavagem do logradouro e das palas d"
type input "901472239"
type input "[DATE]"
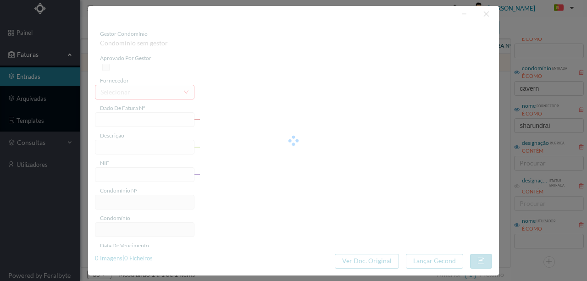
type input "[DATE]"
type input "141.45"
type input "533"
type input "ED. RUA DA CAVERNEIRA 33/97"
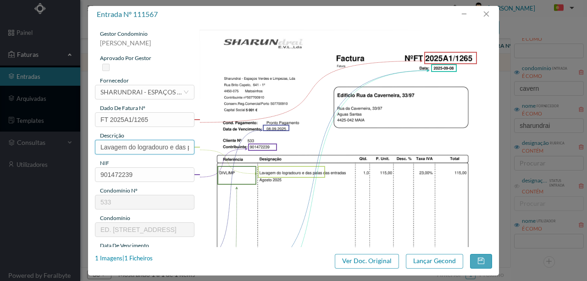
click at [142, 146] on input "Lavagem do logradouro e das palas d" at bounding box center [144, 147] width 99 height 15
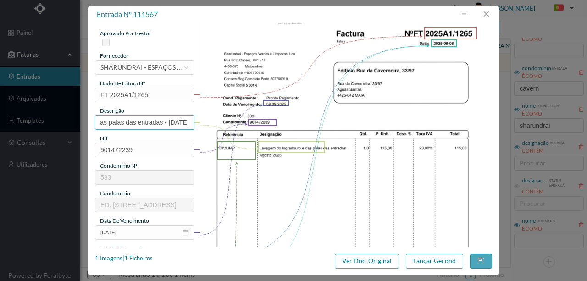
scroll to position [61, 0]
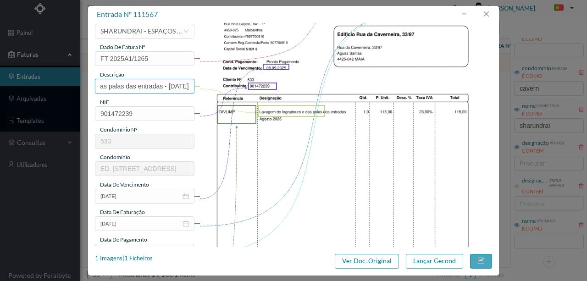
type input "Lavagem do logradouro e das palas das entradas - Agosto 2025"
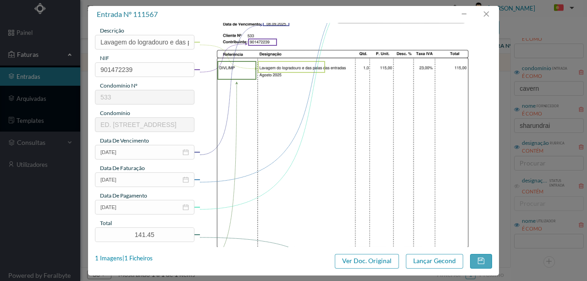
scroll to position [183, 0]
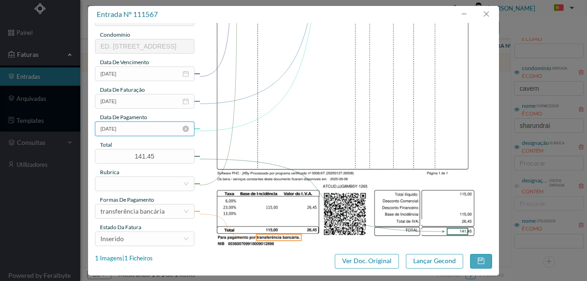
click at [145, 132] on input "[DATE]" at bounding box center [144, 128] width 99 height 15
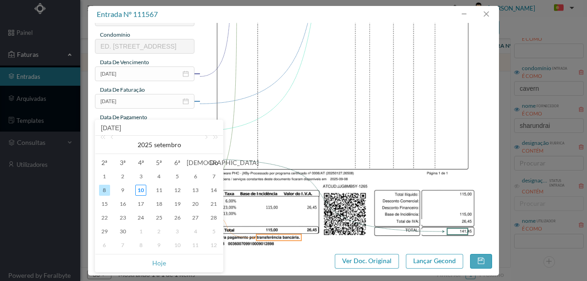
click at [249, 153] on img at bounding box center [345, 53] width 293 height 414
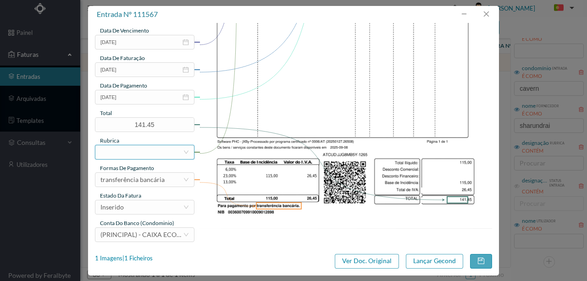
scroll to position [217, 0]
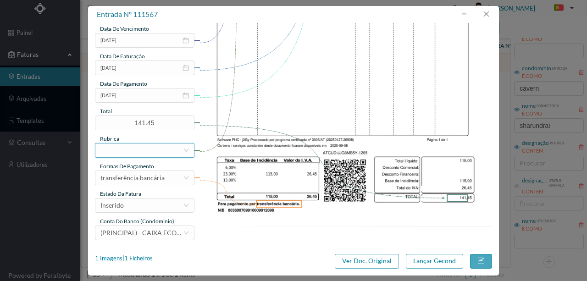
click at [120, 152] on div at bounding box center [141, 150] width 82 height 14
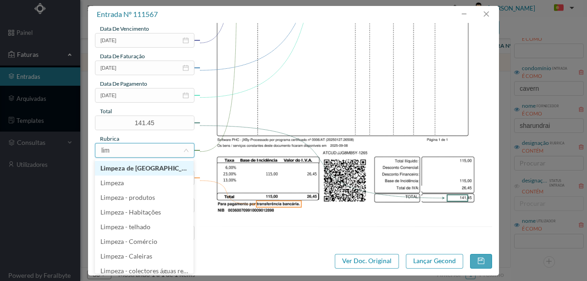
type input "limp"
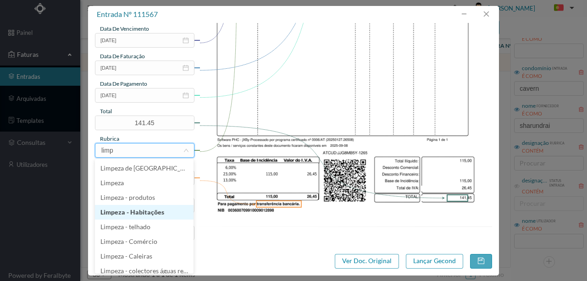
scroll to position [61, 0]
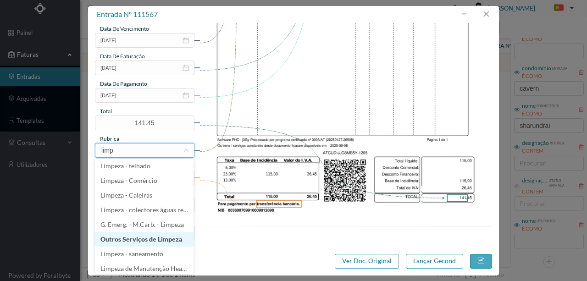
click at [153, 239] on li "Outros Serviços de Limpeza" at bounding box center [144, 239] width 99 height 15
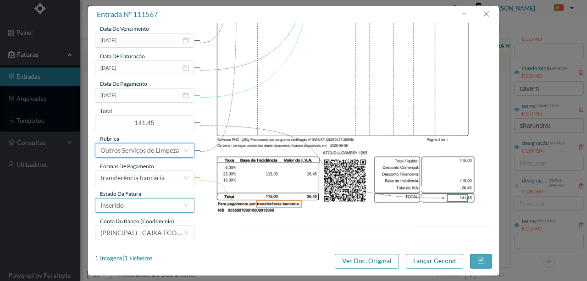
click at [148, 208] on div "Inserido" at bounding box center [141, 205] width 82 height 14
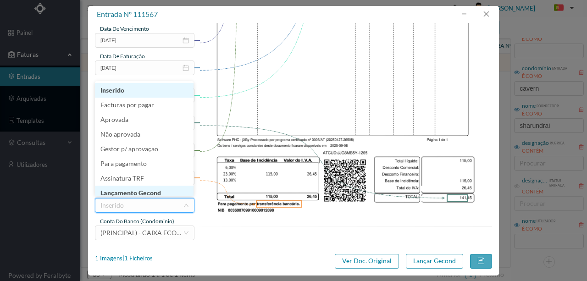
scroll to position [5, 0]
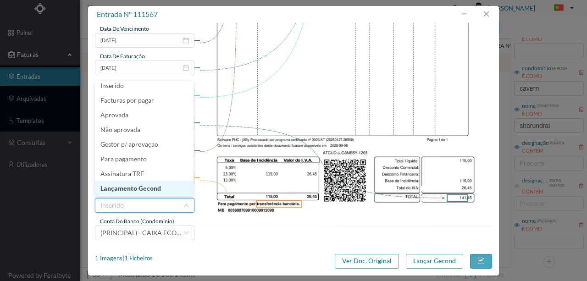
click at [147, 189] on li "Lançamento Gecond" at bounding box center [144, 188] width 99 height 15
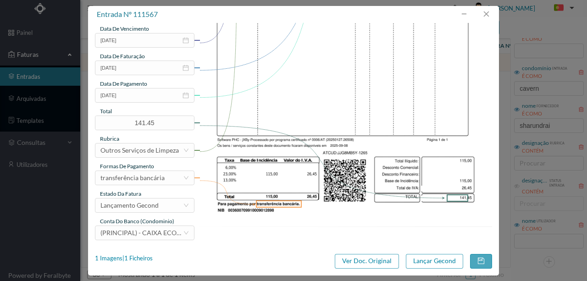
drag, startPoint x: 300, startPoint y: 264, endPoint x: 263, endPoint y: 254, distance: 38.5
click at [273, 257] on div "1 Imagens | 1 Ficheiros Ver Doc. Original Lançar Gecond" at bounding box center [293, 261] width 397 height 15
click at [423, 261] on button "Lançar Gecond" at bounding box center [434, 261] width 57 height 15
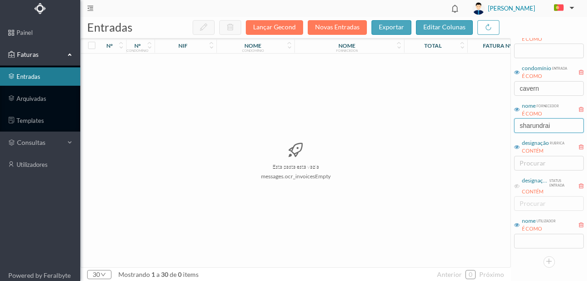
drag, startPoint x: 553, startPoint y: 128, endPoint x: 434, endPoint y: 131, distance: 118.3
click at [444, 131] on div "entradas Lançar Gecond Novas Entradas exportar editar colunas nº nº condomínio …" at bounding box center [333, 149] width 506 height 264
click at [550, 84] on input "cavern" at bounding box center [549, 88] width 70 height 15
drag, startPoint x: 548, startPoint y: 86, endPoint x: 416, endPoint y: 92, distance: 132.1
click at [421, 87] on div "entradas Lançar Gecond Novas Entradas exportar editar colunas nº nº condomínio …" at bounding box center [333, 149] width 506 height 264
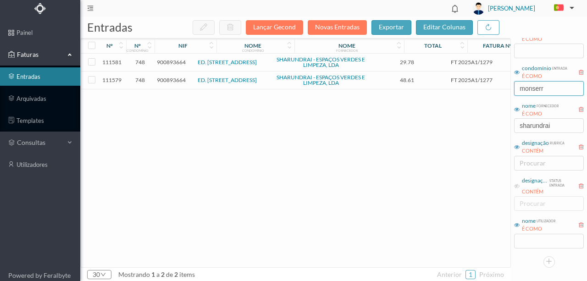
type input "monserr"
click at [171, 62] on span "900893664" at bounding box center [171, 62] width 29 height 7
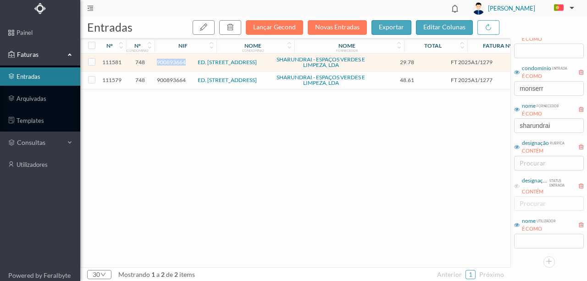
click at [171, 62] on span "900893664" at bounding box center [171, 62] width 29 height 7
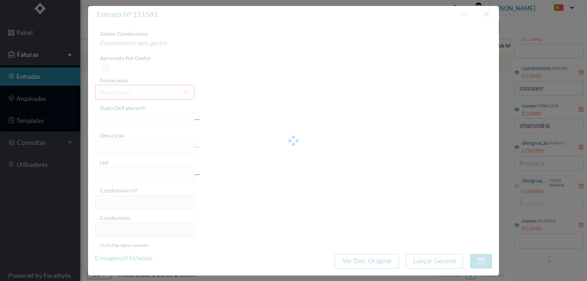
type input "FT 2025A1/1279"
type input "Esfregona completa microfibra"
type input "900893664"
type input "[DATE]"
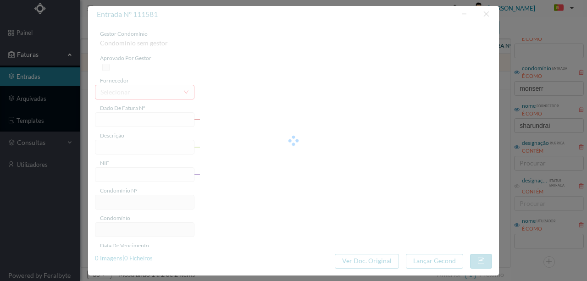
type input "[DATE]"
type input "29.78"
type input "748"
type input "ED. RUA DE MONSERRATE, 1420"
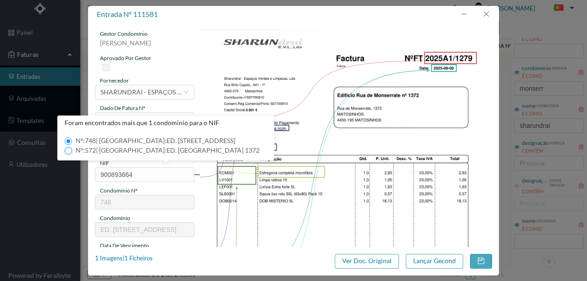
click at [67, 149] on input "Nº: 572 | Nome: ED. RUA DE MONSERRATE 1372" at bounding box center [68, 150] width 7 height 7
type input "572"
type input "ED. RUA DE MONSERRATE 1372"
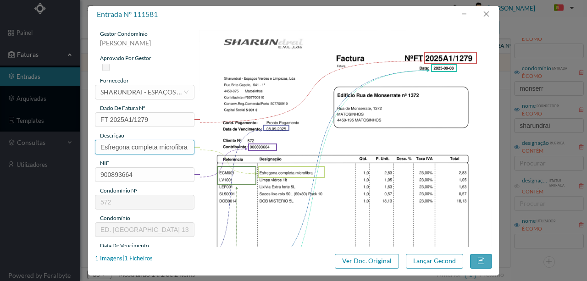
drag, startPoint x: 97, startPoint y: 147, endPoint x: 253, endPoint y: 143, distance: 156.3
click at [253, 143] on div "gestor condomínio Beatriz Pinheiro aprovado por gestor fornecedor selecionar SH…" at bounding box center [293, 243] width 397 height 427
type input "Produtos de limpeza"
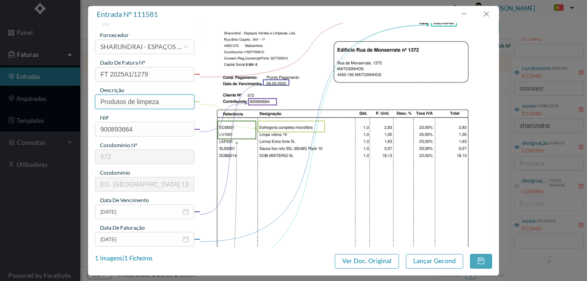
scroll to position [122, 0]
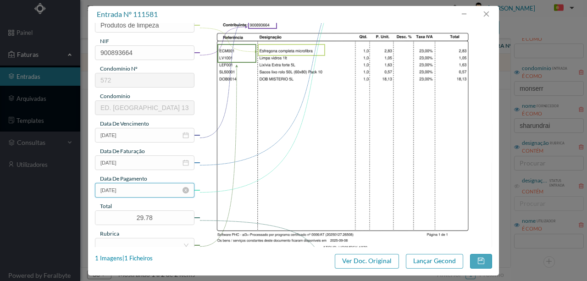
click at [142, 193] on input "[DATE]" at bounding box center [144, 190] width 99 height 15
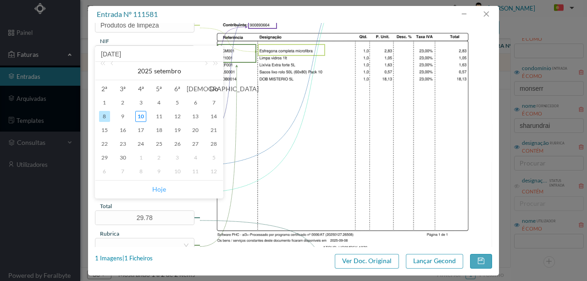
click at [160, 187] on link "Hoje" at bounding box center [159, 189] width 14 height 17
type input "[DATE]"
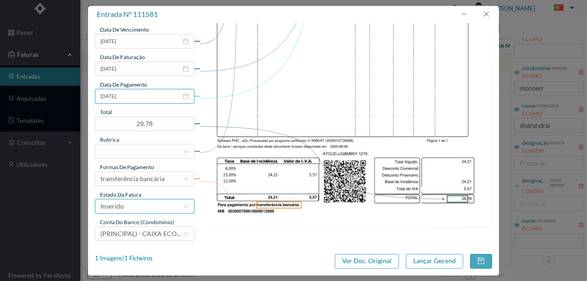
scroll to position [217, 0]
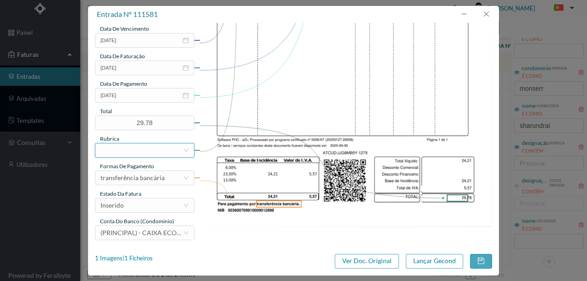
click at [110, 154] on div at bounding box center [141, 150] width 82 height 14
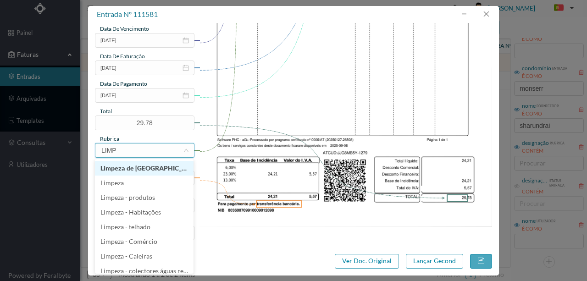
type input "LIMPE"
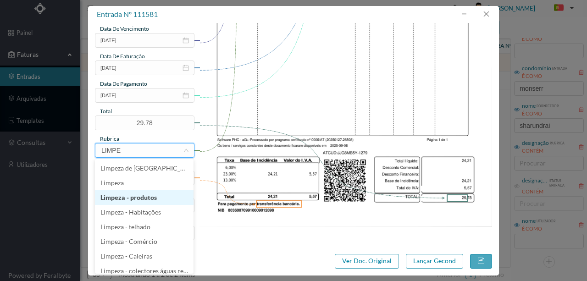
click at [132, 194] on li "Limpeza - produtos" at bounding box center [144, 197] width 99 height 15
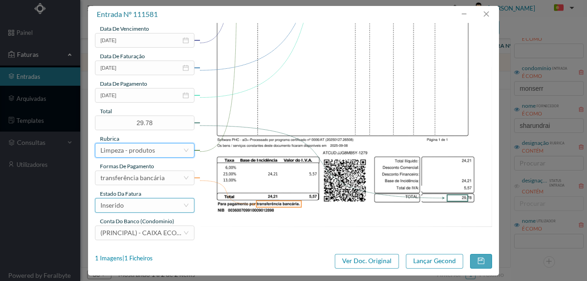
click at [121, 209] on div "Inserido" at bounding box center [111, 205] width 23 height 14
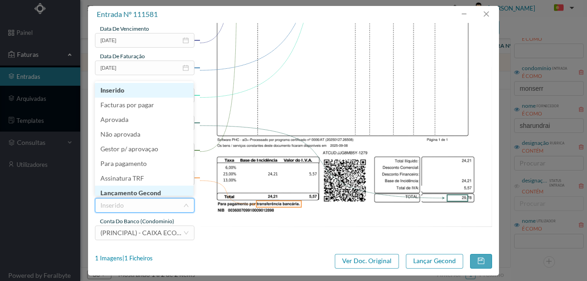
scroll to position [5, 0]
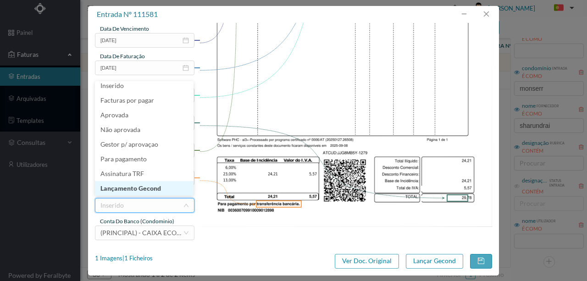
click at [147, 188] on li "Lançamento Gecond" at bounding box center [144, 188] width 99 height 15
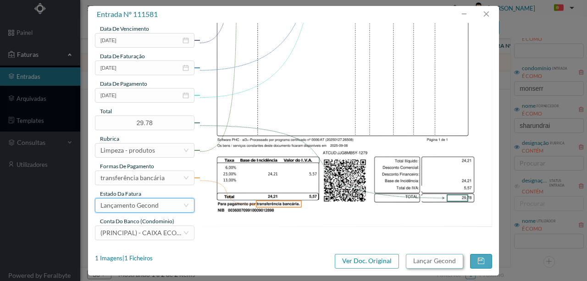
click at [433, 263] on button "Lançar Gecond" at bounding box center [434, 261] width 57 height 15
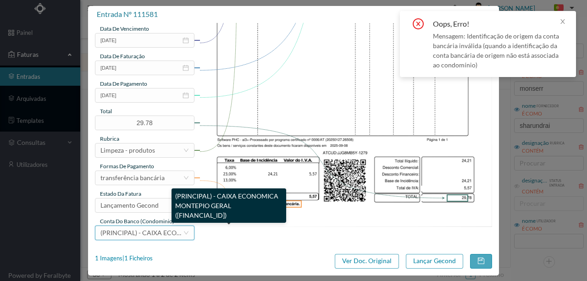
click at [138, 234] on span "(PRINCIPAL) - CAIXA ECONOMICA MONTEPIO GERAL (PT50 003600709910012356488)" at bounding box center [206, 233] width 213 height 8
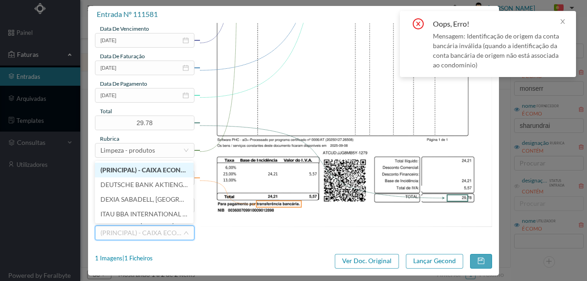
click at [144, 166] on li "(PRINCIPAL) - CAIXA ECONOMICA MONTEPIO GERAL (PT50 003600709910011202188)" at bounding box center [144, 170] width 99 height 15
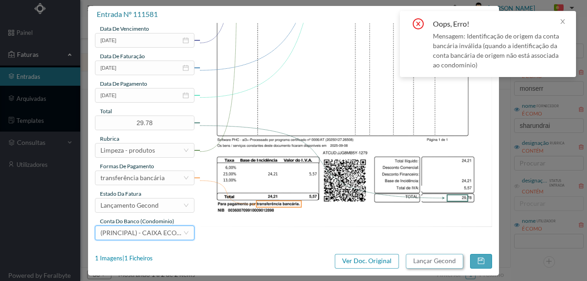
click at [447, 259] on button "Lançar Gecond" at bounding box center [434, 261] width 57 height 15
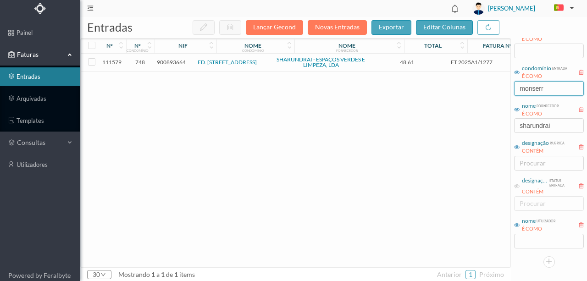
drag, startPoint x: 552, startPoint y: 90, endPoint x: 439, endPoint y: 89, distance: 113.2
click at [439, 89] on div "entradas Lançar Gecond Novas Entradas exportar editar colunas nº nº condomínio …" at bounding box center [333, 149] width 506 height 264
type input "BRITO C"
click at [177, 63] on span "901579459" at bounding box center [171, 62] width 29 height 7
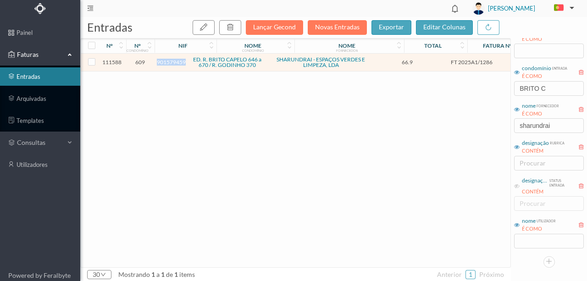
click at [177, 63] on span "901579459" at bounding box center [171, 62] width 29 height 7
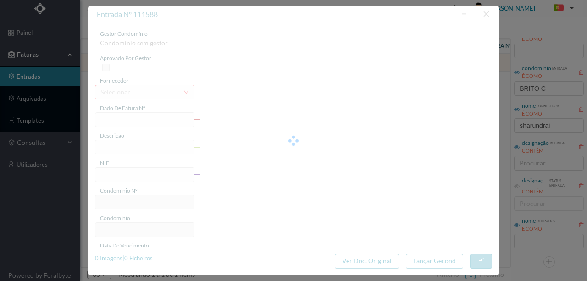
type input "FT 2025A1/1286"
type input "DOB MISTERIO 5L"
type input "901579459"
type input "[DATE]"
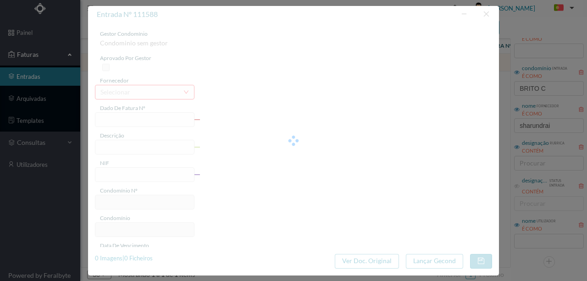
type input "[DATE]"
type input "66.90"
type input "609"
type input "ED. R. BRITO CAPELO 646 a 670 / R. GODINHO 370"
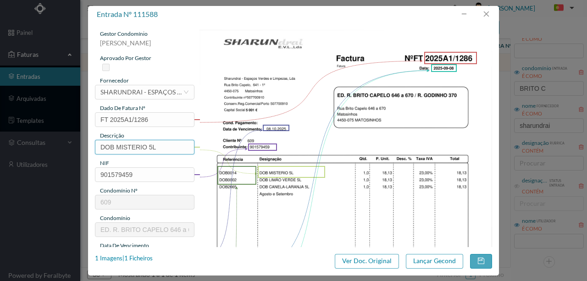
drag, startPoint x: 165, startPoint y: 144, endPoint x: 92, endPoint y: 148, distance: 73.0
click at [92, 148] on div "gestor condomínio Joana Laroca aprovado por gestor fornecedor selecionar SHARUN…" at bounding box center [293, 135] width 411 height 224
type input "Produtos de limpeza"
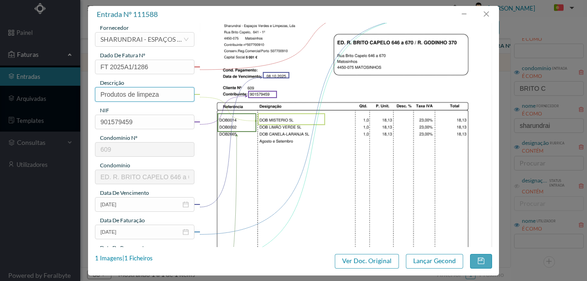
scroll to position [122, 0]
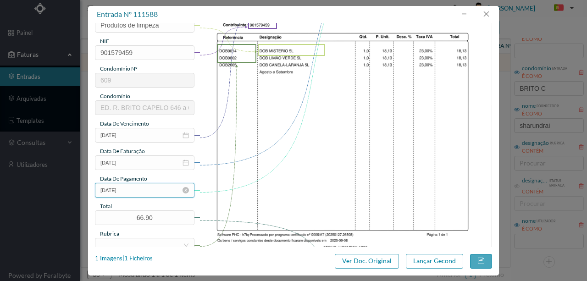
click at [146, 195] on input "[DATE]" at bounding box center [144, 190] width 99 height 15
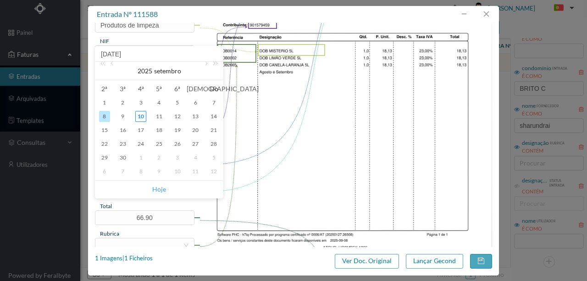
click at [159, 190] on link "Hoje" at bounding box center [159, 189] width 14 height 17
type input "[DATE]"
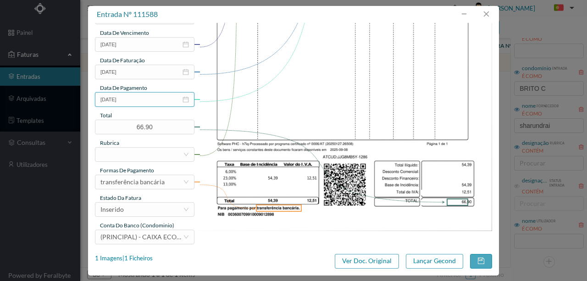
scroll to position [217, 0]
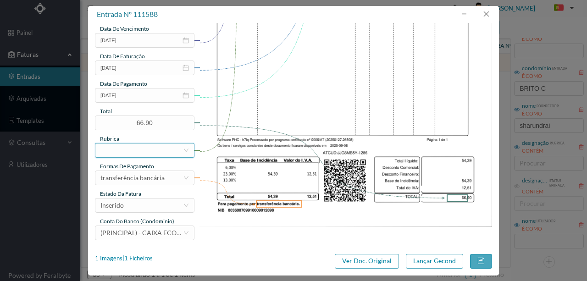
click at [113, 150] on div at bounding box center [141, 150] width 82 height 14
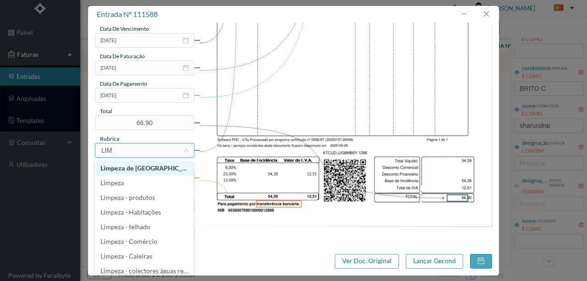
type input "LIMP"
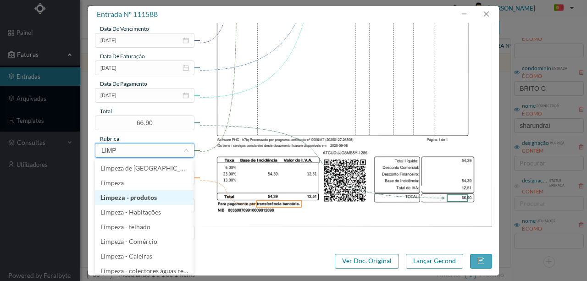
click at [144, 201] on li "Limpeza - produtos" at bounding box center [144, 197] width 99 height 15
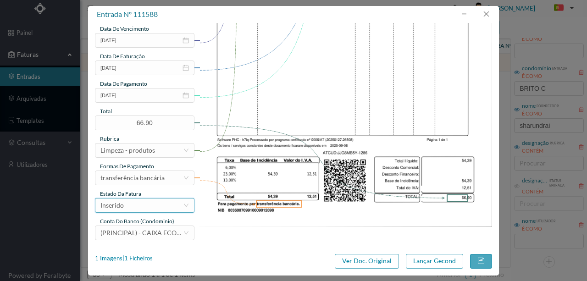
click at [131, 208] on div "Inserido" at bounding box center [141, 205] width 82 height 14
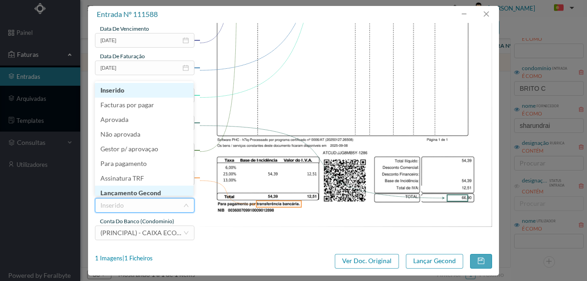
scroll to position [5, 0]
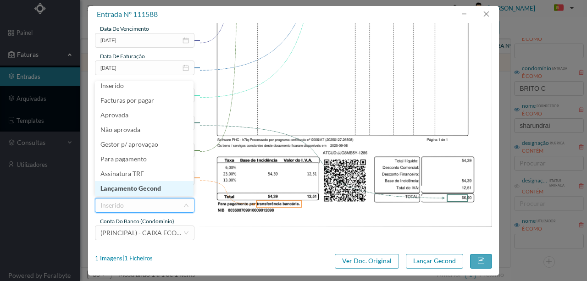
drag, startPoint x: 135, startPoint y: 190, endPoint x: 391, endPoint y: 227, distance: 258.9
click at [136, 190] on li "Lançamento Gecond" at bounding box center [144, 188] width 99 height 15
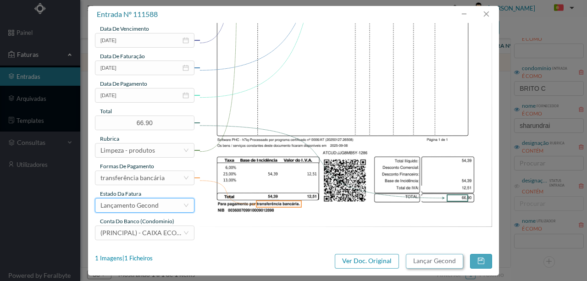
click at [453, 257] on button "Lançar Gecond" at bounding box center [434, 261] width 57 height 15
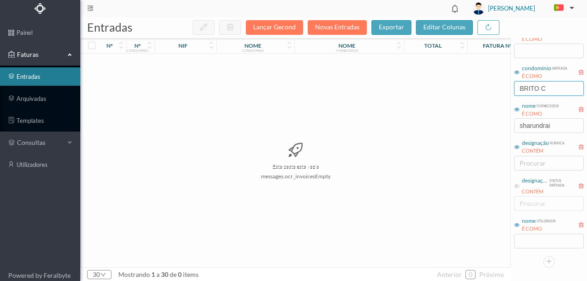
drag, startPoint x: 553, startPoint y: 85, endPoint x: 341, endPoint y: 82, distance: 211.3
click at [341, 82] on div "entradas Lançar Gecond Novas Entradas exportar editar colunas nº nº condomínio …" at bounding box center [333, 149] width 506 height 264
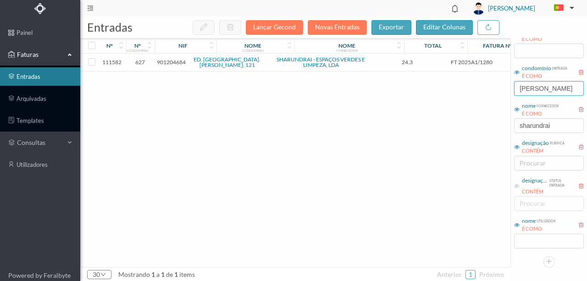
type input "AFONSO"
click at [180, 64] on span "901204684" at bounding box center [171, 62] width 29 height 7
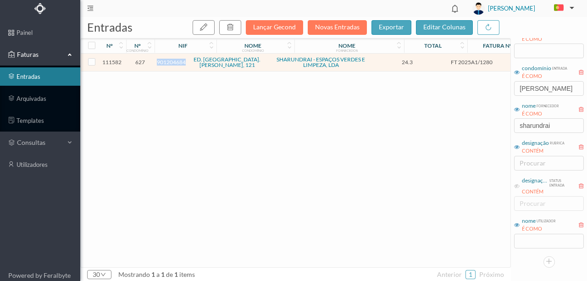
click at [180, 64] on span "901204684" at bounding box center [171, 62] width 29 height 7
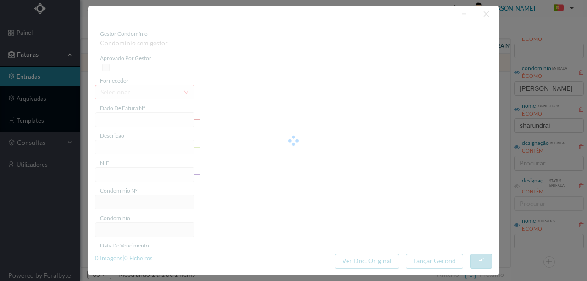
type input "FT 2025A1/1280"
type input "DOB MISTERIO 5L"
type input "901204684"
type input "[DATE]"
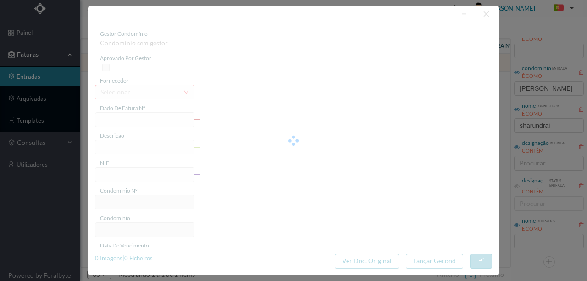
type input "[DATE]"
type input "24.30"
type input "627"
type input "ED. PRAÇA D. AFONSO V, 121"
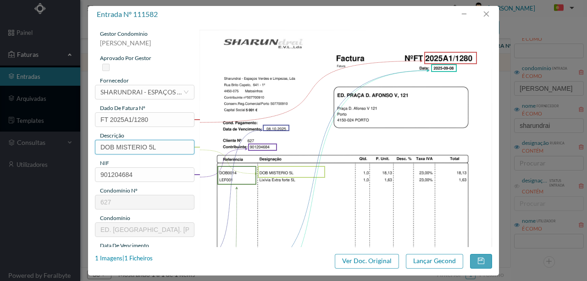
click at [157, 145] on input "DOB MISTERIO 5L" at bounding box center [144, 147] width 99 height 15
type input "DOB MISTERIO 5L; LIXIVIA EXTRA FORTE 5L"
click at [181, 146] on input "DOB MISTERIO 5L; LIXIVIA EXTRA FORTE 5L" at bounding box center [144, 147] width 99 height 15
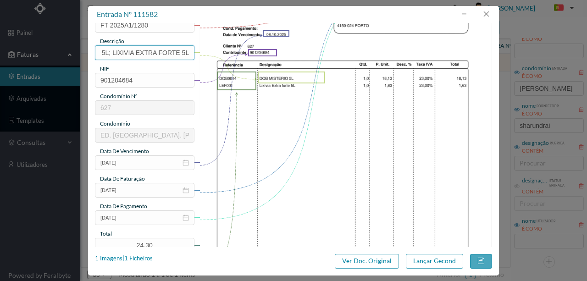
scroll to position [153, 0]
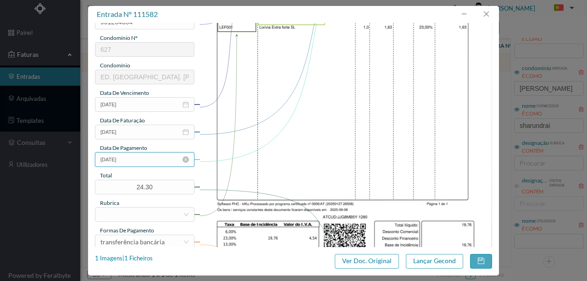
click at [141, 164] on input "[DATE]" at bounding box center [144, 159] width 99 height 15
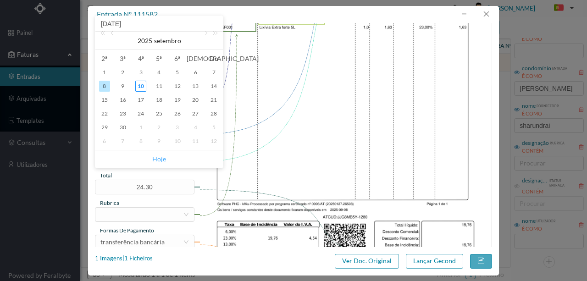
click at [158, 159] on link "Hoje" at bounding box center [159, 158] width 14 height 17
type input "[DATE]"
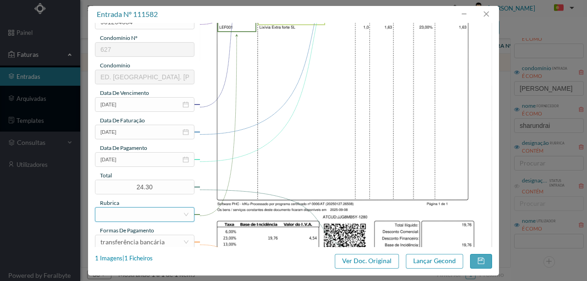
click at [117, 214] on div at bounding box center [141, 215] width 82 height 14
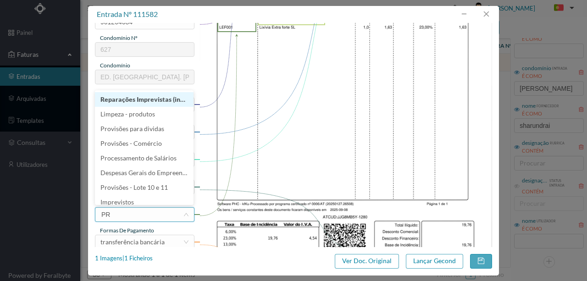
type input "PRO"
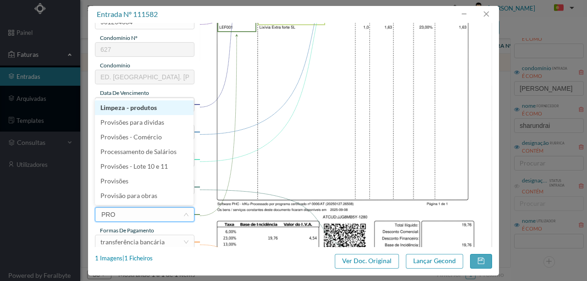
click at [138, 107] on li "Limpeza - produtos" at bounding box center [144, 107] width 99 height 15
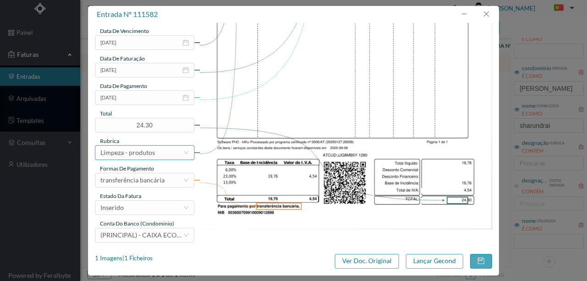
scroll to position [217, 0]
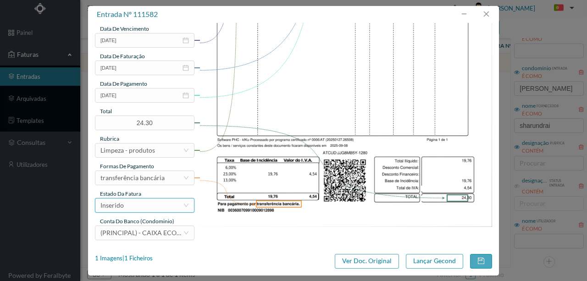
click at [122, 202] on div "Inserido" at bounding box center [111, 205] width 23 height 14
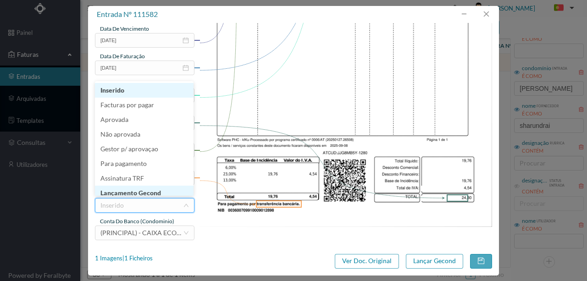
scroll to position [5, 0]
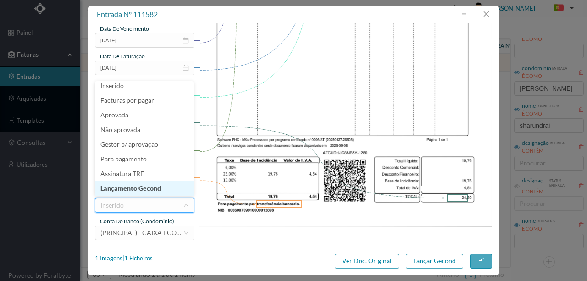
click at [128, 184] on li "Lançamento Gecond" at bounding box center [144, 188] width 99 height 15
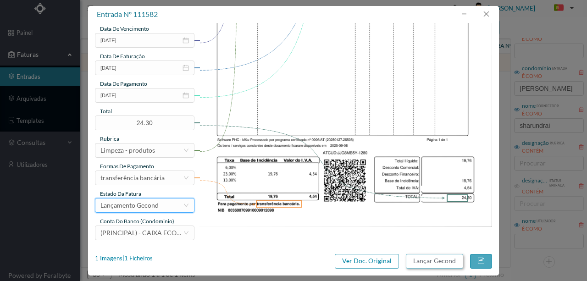
click at [421, 261] on button "Lançar Gecond" at bounding box center [434, 261] width 57 height 15
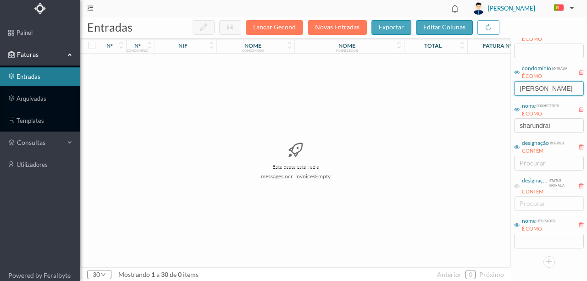
drag, startPoint x: 548, startPoint y: 88, endPoint x: 464, endPoint y: 94, distance: 84.5
click at [467, 94] on div "entradas Lançar Gecond Novas Entradas exportar editar colunas nº nº condomínio …" at bounding box center [333, 149] width 506 height 264
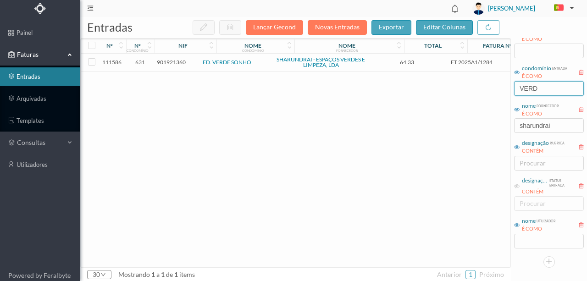
type input "VERD"
click at [171, 61] on span "901921360" at bounding box center [171, 62] width 29 height 7
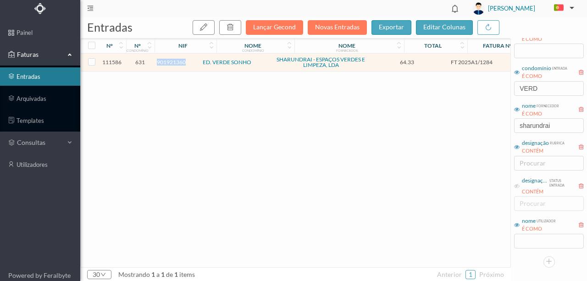
click at [171, 61] on span "901921360" at bounding box center [171, 62] width 29 height 7
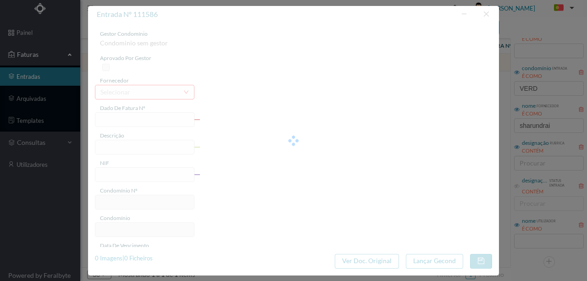
type input "FT 2025A1/1284"
type input "Lixívia Extra forte 5L"
type input "901921360"
type input "[DATE]"
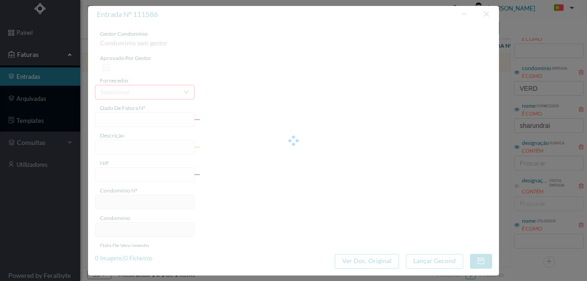
type input "[DATE]"
type input "64.33"
type input "631"
type input "ED. VERDE SONHO"
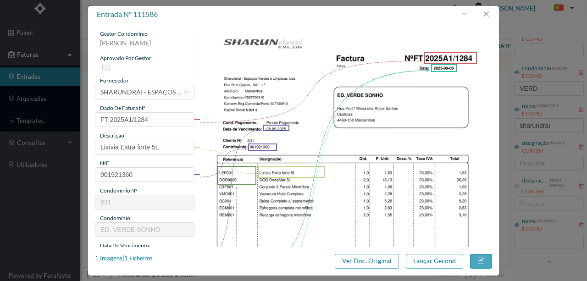
scroll to position [122, 0]
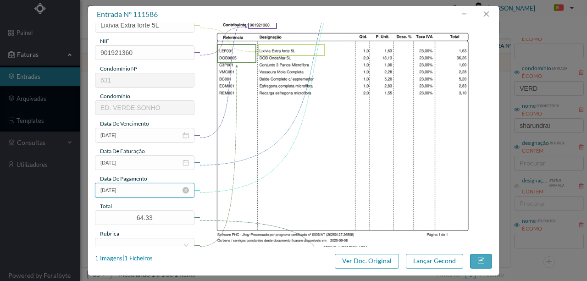
click at [147, 185] on input "[DATE]" at bounding box center [144, 190] width 99 height 15
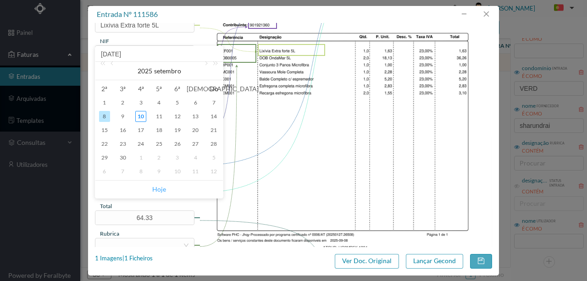
click at [161, 187] on link "Hoje" at bounding box center [159, 189] width 14 height 17
type input "[DATE]"
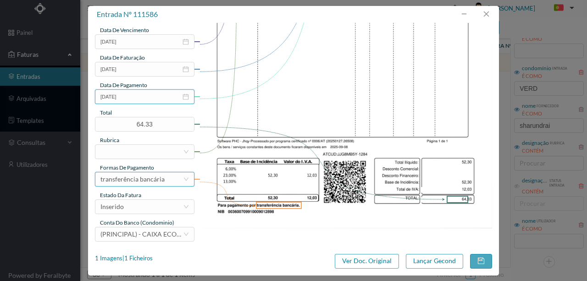
scroll to position [217, 0]
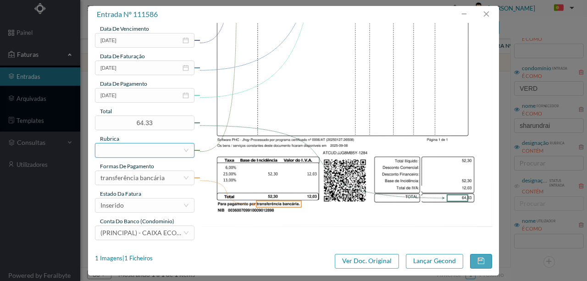
click at [117, 148] on div at bounding box center [141, 150] width 82 height 14
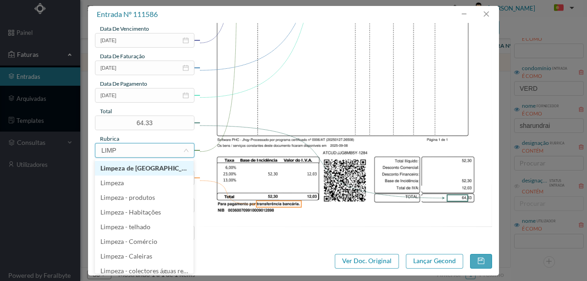
type input "LIMPE"
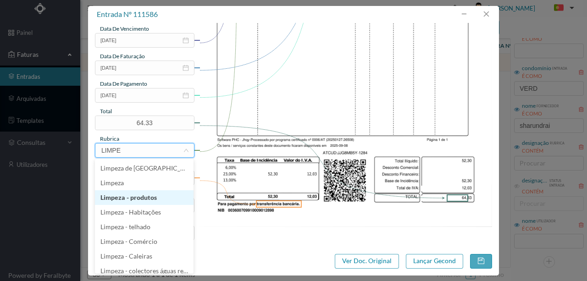
click at [140, 197] on li "Limpeza - produtos" at bounding box center [144, 197] width 99 height 15
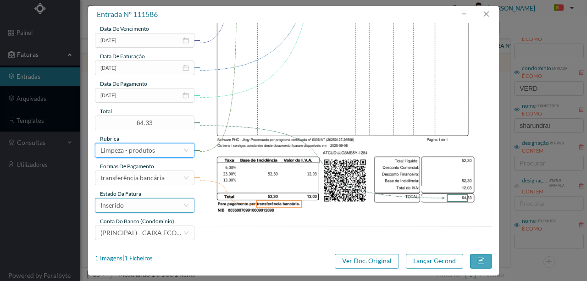
click at [150, 206] on div "Inserido" at bounding box center [141, 205] width 82 height 14
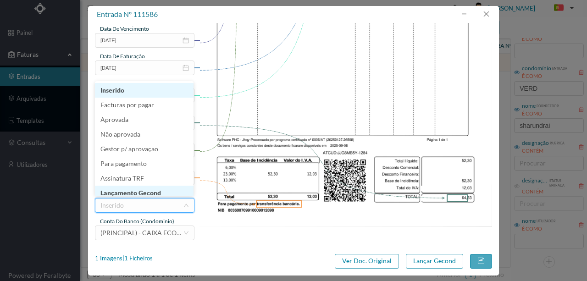
scroll to position [5, 0]
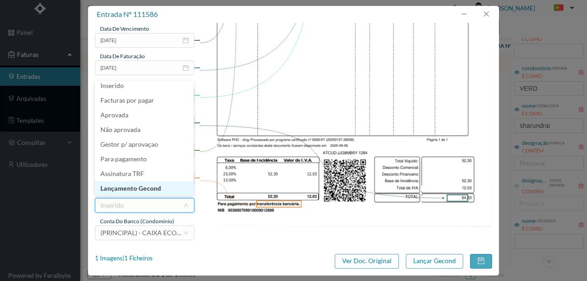
click at [125, 192] on li "Lançamento Gecond" at bounding box center [144, 188] width 99 height 15
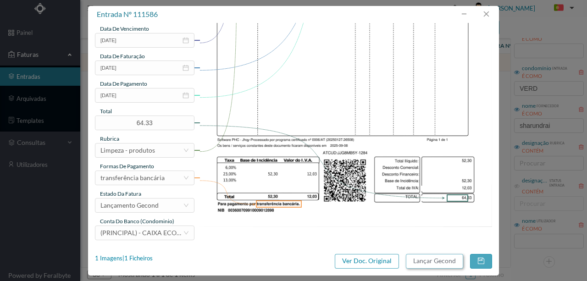
click at [432, 263] on button "Lançar Gecond" at bounding box center [434, 261] width 57 height 15
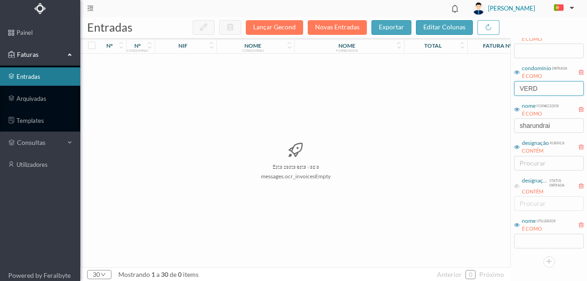
drag, startPoint x: 543, startPoint y: 89, endPoint x: 423, endPoint y: 89, distance: 119.6
click at [427, 90] on div "entradas Lançar Gecond Novas Entradas exportar editar colunas nº nº condomínio …" at bounding box center [333, 149] width 506 height 264
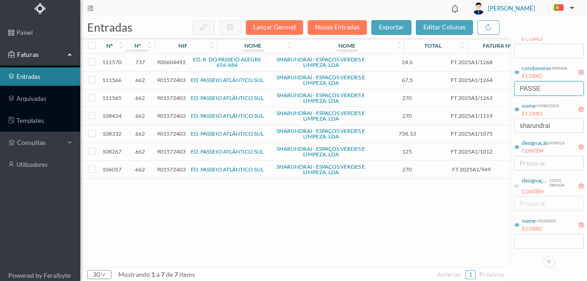
type input "PASSE"
click at [168, 170] on span "901572403" at bounding box center [171, 169] width 29 height 7
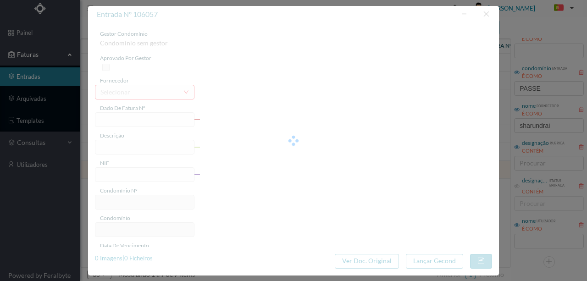
type input "FT 2025A1/949"
type input "Limpeza Zona da Piscina (1h todos os:"
type input "901572403"
type input "04-07-2025"
type input "2025-07-04"
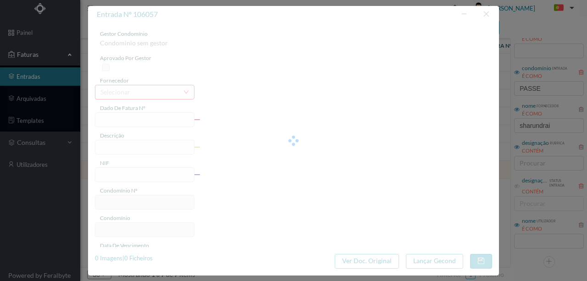
type input "2025-07-04"
type input "270.00"
type input "662"
type input "ED. PASSEIO ATLÂNTICO SUL"
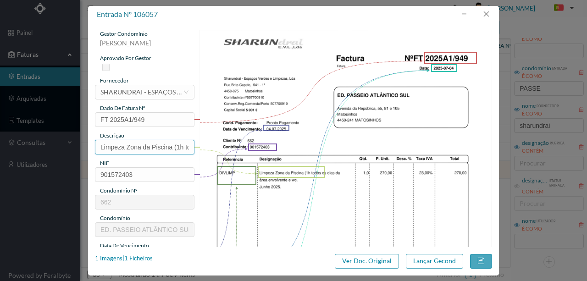
click at [159, 145] on input "Limpeza Zona da Piscina (1h todos os:" at bounding box center [144, 147] width 99 height 15
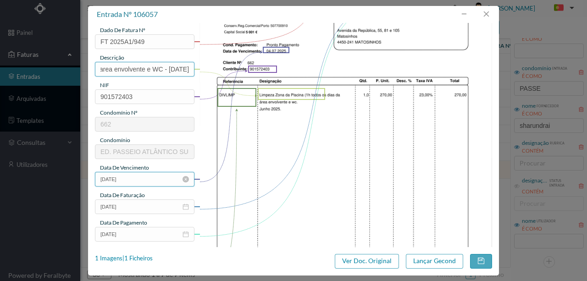
scroll to position [122, 0]
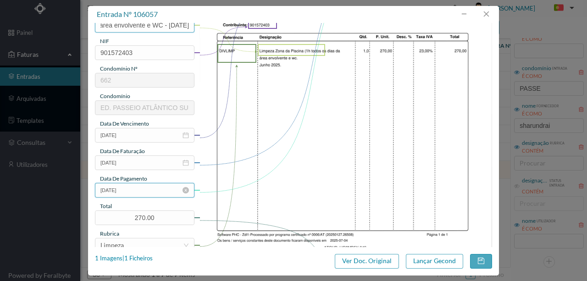
type input "Limpeza Zona da Piscina (1h todos os dias da area envolvente e WC - Junho 2025"
click at [137, 192] on input "2025-07-04" at bounding box center [144, 190] width 99 height 15
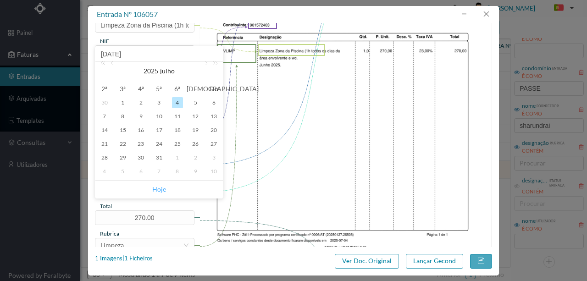
click at [161, 187] on link "Hoje" at bounding box center [159, 189] width 14 height 17
type input "[DATE]"
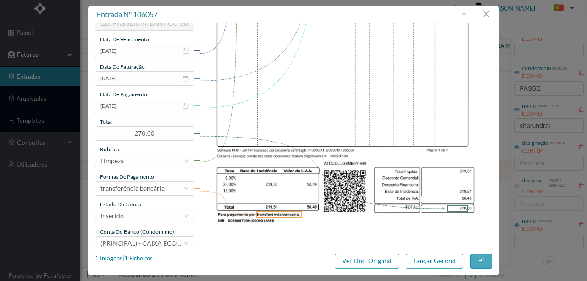
scroll to position [217, 0]
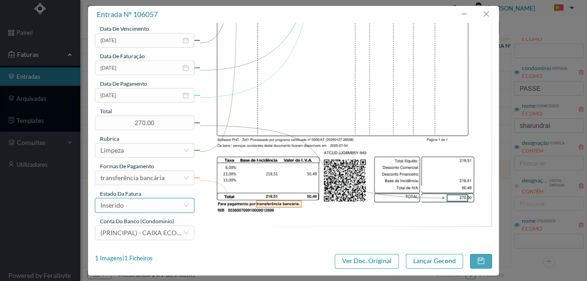
click at [138, 208] on div "Inserido" at bounding box center [141, 205] width 82 height 14
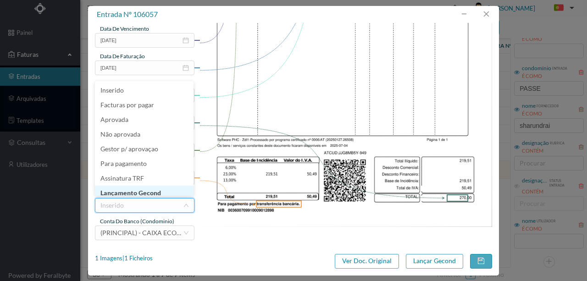
scroll to position [5, 0]
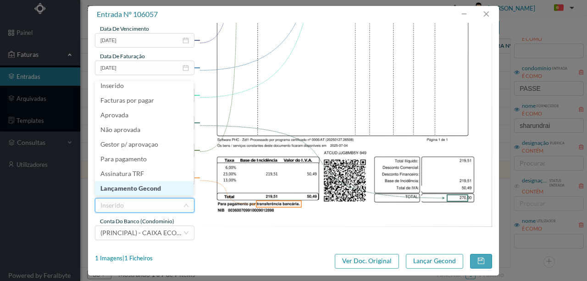
drag, startPoint x: 147, startPoint y: 190, endPoint x: 263, endPoint y: 203, distance: 116.8
click at [148, 190] on li "Lançamento Gecond" at bounding box center [144, 188] width 99 height 15
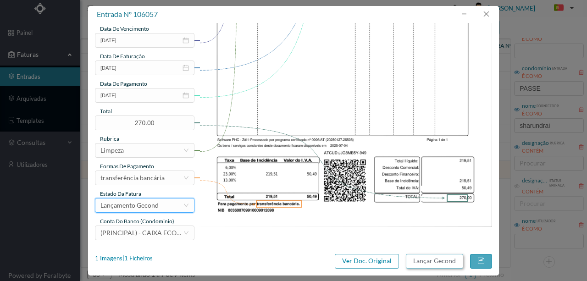
click at [430, 262] on button "Lançar Gecond" at bounding box center [434, 261] width 57 height 15
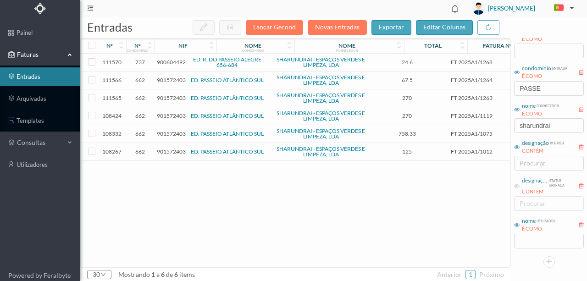
click at [165, 151] on span "901572403" at bounding box center [171, 151] width 29 height 7
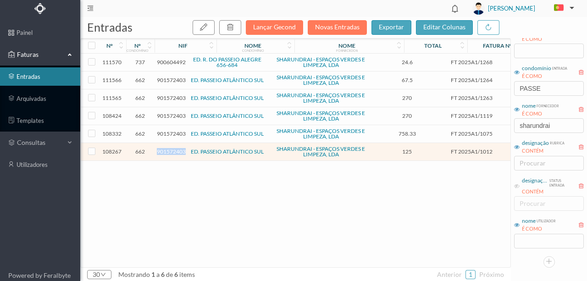
click at [165, 151] on span "901572403" at bounding box center [171, 151] width 29 height 7
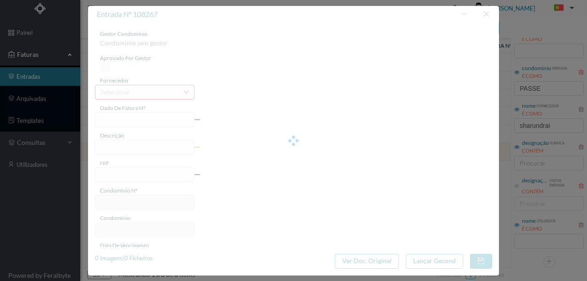
type input "FT 2025A1/1012"
type input "JARDINAGEM Agosto de 2025"
type input "901572403"
type input "01-08-2025"
type input "2025-08-01"
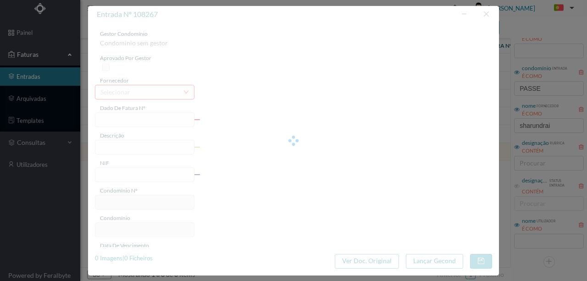
type input "2025-08-01"
type input "125.00"
type input "662"
type input "ED. PASSEIO ATLÂNTICO SUL"
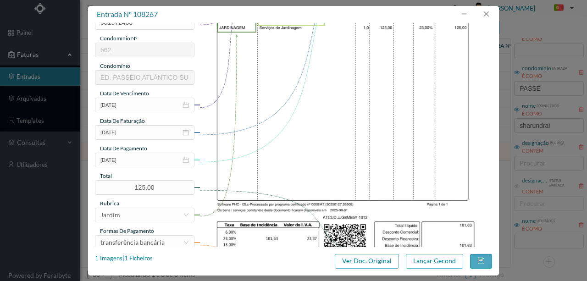
scroll to position [153, 0]
click at [147, 160] on input "2025-08-01" at bounding box center [144, 159] width 99 height 15
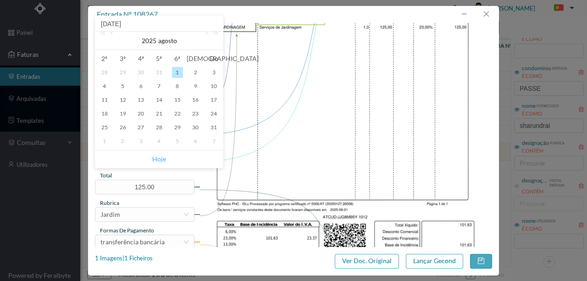
click at [159, 160] on link "Hoje" at bounding box center [159, 158] width 14 height 17
type input "[DATE]"
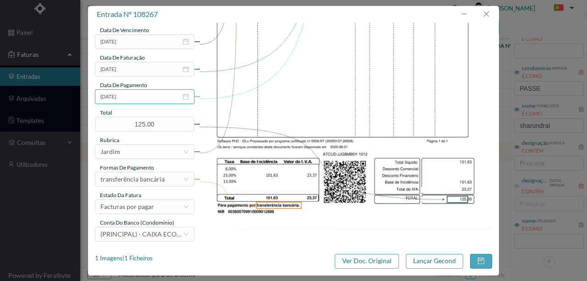
scroll to position [217, 0]
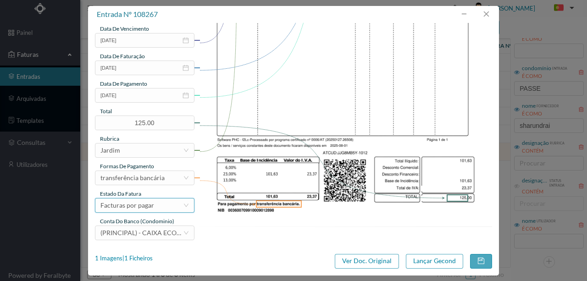
click at [146, 210] on div "Facturas por pagar" at bounding box center [127, 205] width 54 height 14
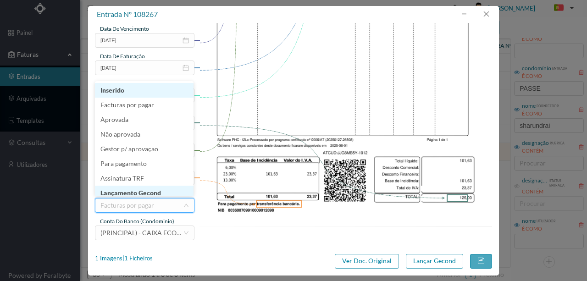
scroll to position [5, 0]
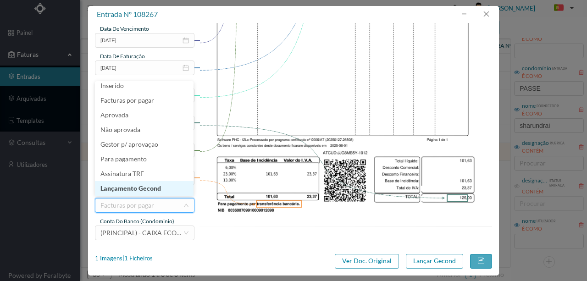
drag, startPoint x: 139, startPoint y: 189, endPoint x: 406, endPoint y: 253, distance: 274.3
click at [139, 189] on li "Lançamento Gecond" at bounding box center [144, 188] width 99 height 15
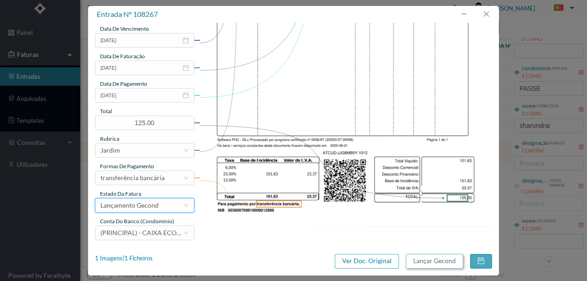
click at [425, 262] on button "Lançar Gecond" at bounding box center [434, 261] width 57 height 15
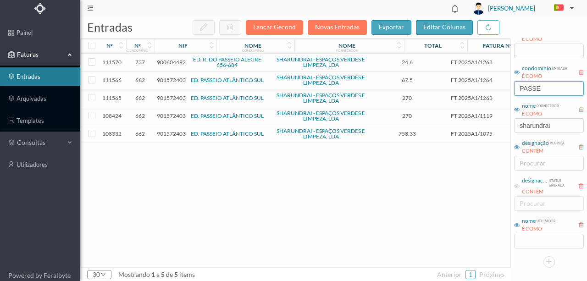
drag, startPoint x: 519, startPoint y: 89, endPoint x: 452, endPoint y: 89, distance: 66.9
click at [452, 89] on div "entradas Lançar Gecond Novas Entradas exportar editar colunas nº nº condomínio …" at bounding box center [333, 149] width 506 height 264
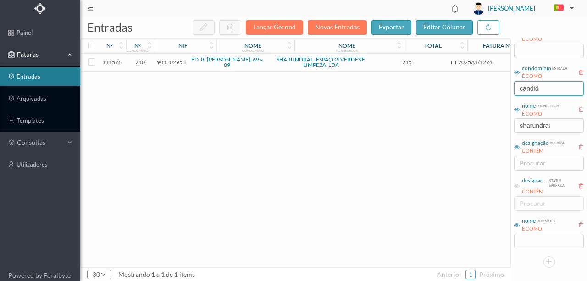
type input "candid"
click at [167, 63] on span "901302953" at bounding box center [171, 62] width 29 height 7
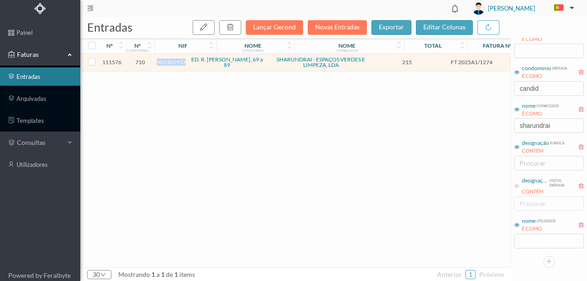
click at [167, 63] on span "901302953" at bounding box center [171, 62] width 29 height 7
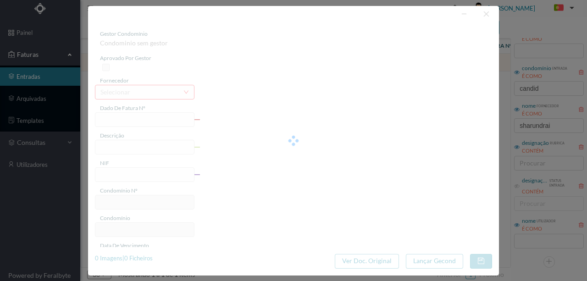
type input "FT 2025A1/1274"
type input "Higienização das cisternas"
type input "901302953"
type input "[DATE]"
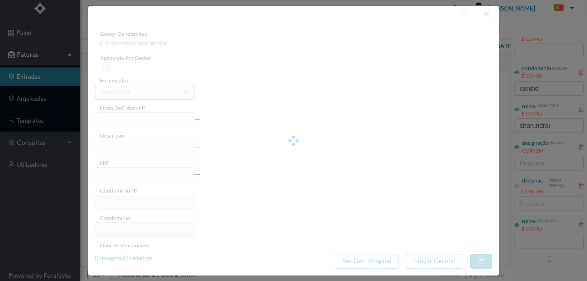
type input "[DATE]"
type input "215.00"
type input "710"
type input "ED. R. Cândida Sá de Albergaria, 69 a 89"
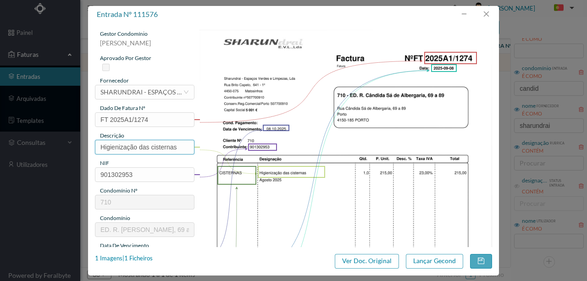
click at [177, 148] on input "Higienização das cisternas" at bounding box center [144, 147] width 99 height 15
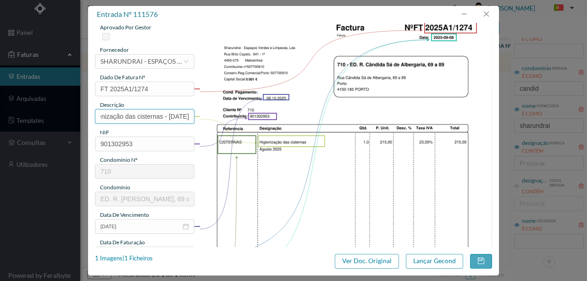
scroll to position [122, 0]
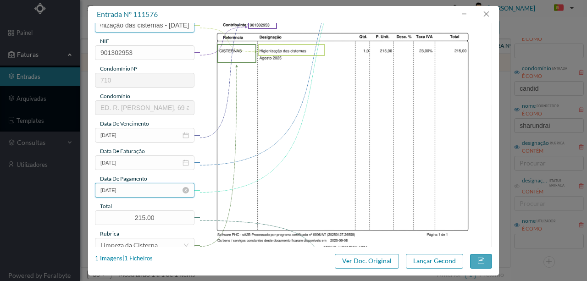
type input "Higienização das cisternas - Agosto 2025"
click at [151, 195] on input "[DATE]" at bounding box center [144, 190] width 99 height 15
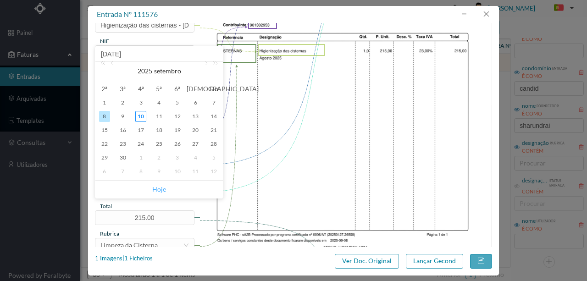
click at [160, 188] on link "Hoje" at bounding box center [159, 189] width 14 height 17
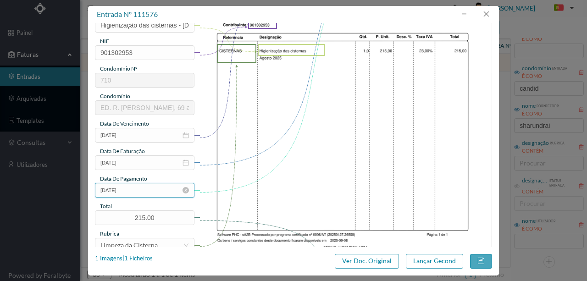
scroll to position [217, 0]
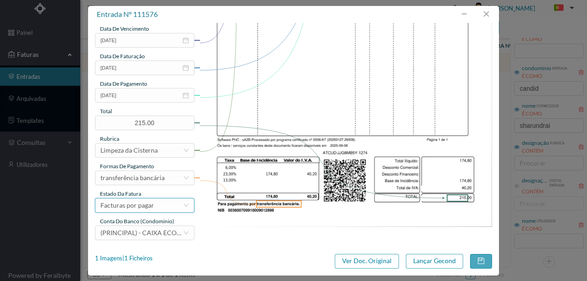
click at [152, 202] on div "Facturas por pagar" at bounding box center [127, 205] width 54 height 14
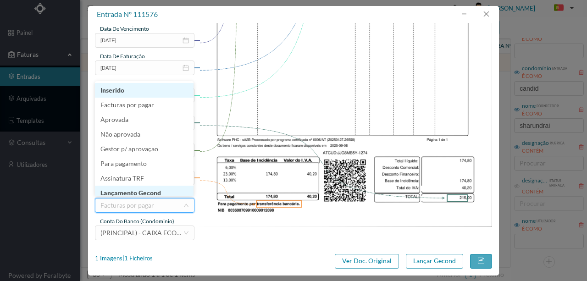
scroll to position [5, 0]
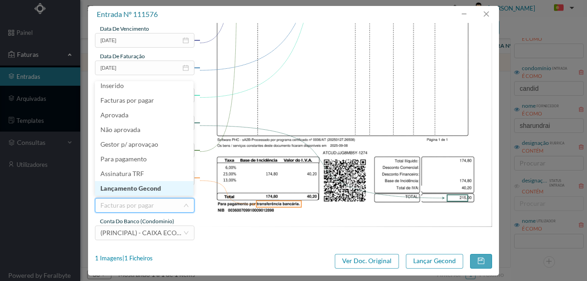
click at [151, 185] on li "Lançamento Gecond" at bounding box center [144, 188] width 99 height 15
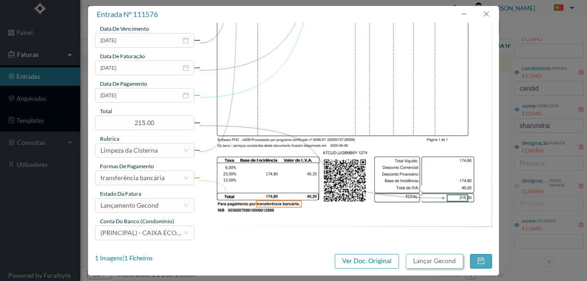
click at [443, 260] on button "Lançar Gecond" at bounding box center [434, 261] width 57 height 15
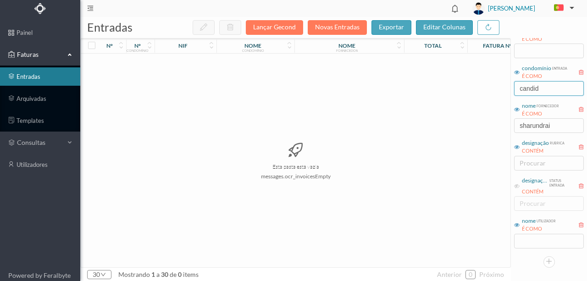
drag, startPoint x: 564, startPoint y: 88, endPoint x: 374, endPoint y: 101, distance: 191.1
click at [416, 97] on div "entradas Lançar Gecond Novas Entradas exportar editar colunas nº nº condomínio …" at bounding box center [333, 149] width 506 height 264
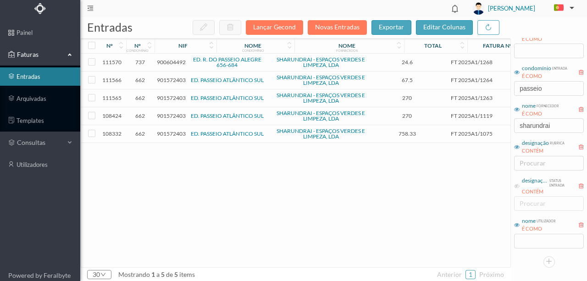
click at [166, 62] on span "900604492" at bounding box center [171, 62] width 29 height 7
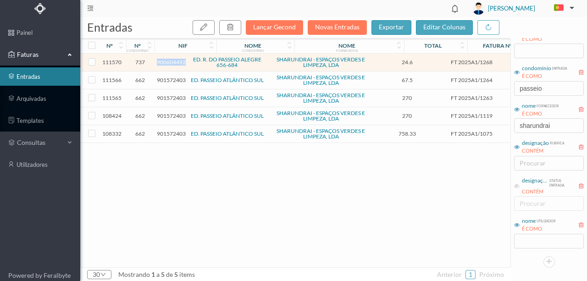
click at [166, 62] on span "900604492" at bounding box center [171, 62] width 29 height 7
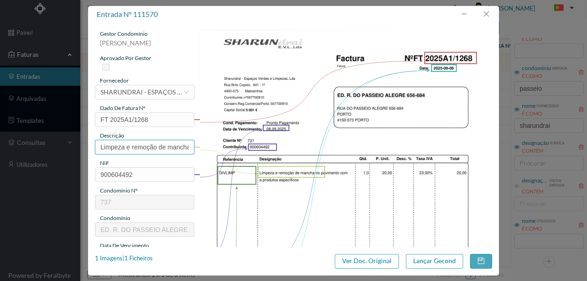
click at [144, 148] on input "Limpeza e remoção de mancha no pa" at bounding box center [144, 147] width 99 height 15
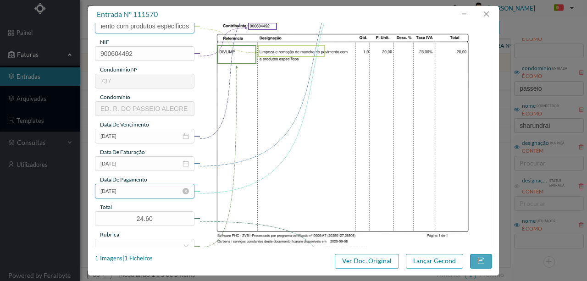
scroll to position [122, 0]
click at [144, 187] on input "[DATE]" at bounding box center [144, 190] width 99 height 15
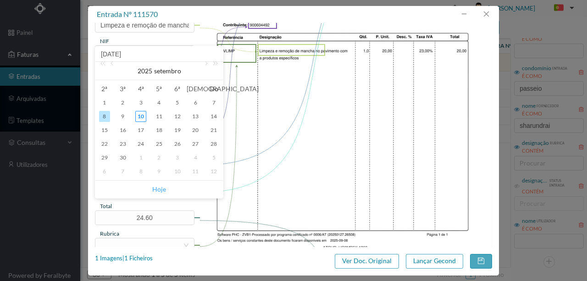
click at [164, 187] on link "Hoje" at bounding box center [159, 189] width 14 height 17
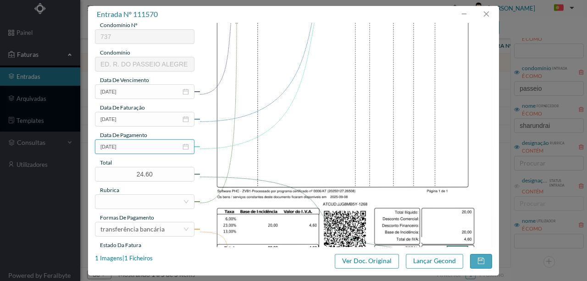
scroll to position [217, 0]
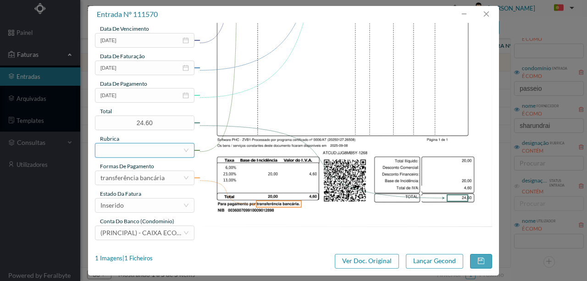
click at [114, 148] on div at bounding box center [141, 150] width 82 height 14
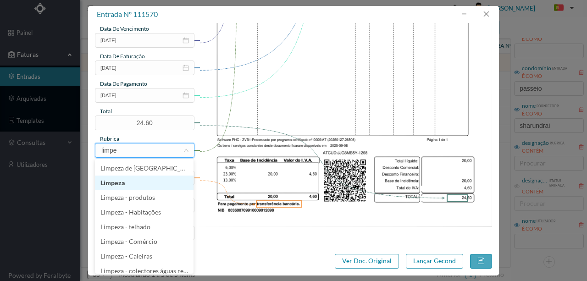
click at [126, 183] on li "Limpeza" at bounding box center [144, 183] width 99 height 15
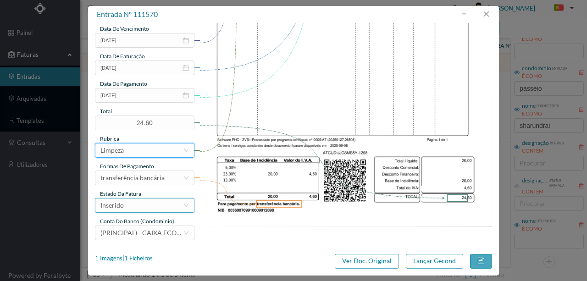
click at [137, 206] on div "Inserido" at bounding box center [141, 205] width 82 height 14
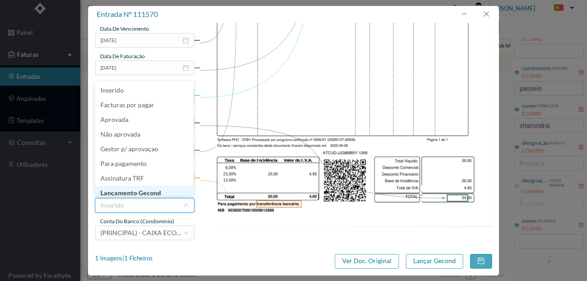
scroll to position [5, 0]
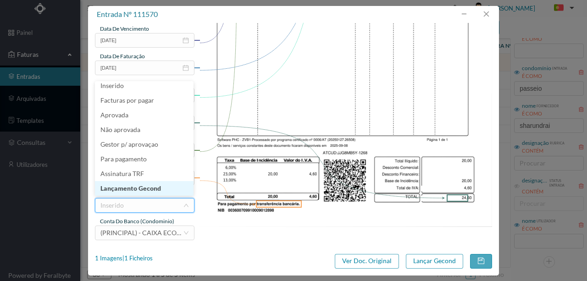
click at [143, 190] on li "Lançamento Gecond" at bounding box center [144, 188] width 99 height 15
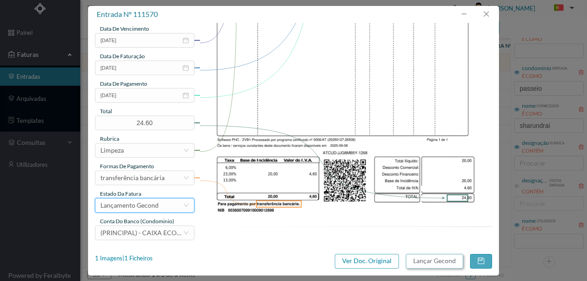
click at [413, 258] on button "Lançar Gecond" at bounding box center [434, 261] width 57 height 15
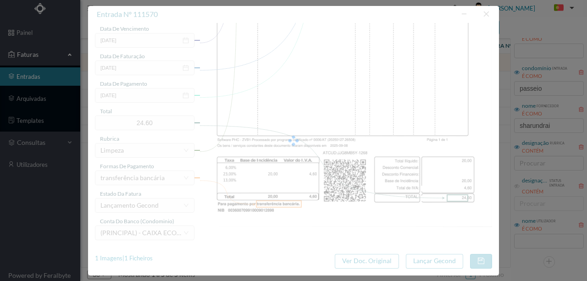
click at [297, 89] on div at bounding box center [293, 140] width 411 height 269
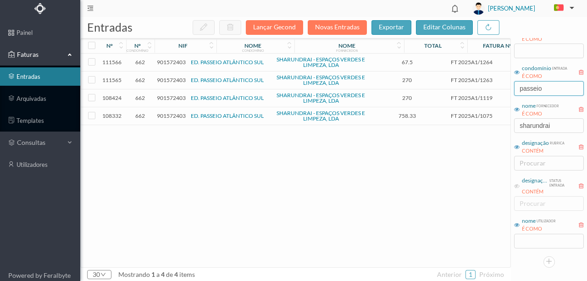
drag, startPoint x: 545, startPoint y: 88, endPoint x: 428, endPoint y: 101, distance: 117.6
click at [436, 95] on div "entradas Lançar Gecond Novas Entradas exportar editar colunas nº nº condomínio …" at bounding box center [333, 149] width 506 height 264
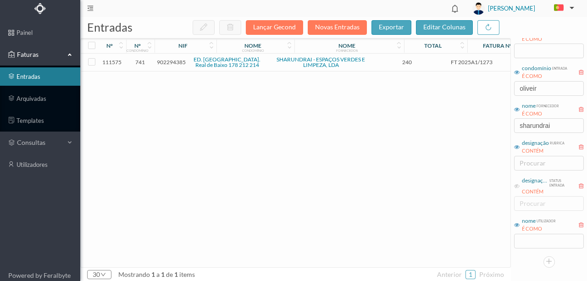
click at [174, 65] on span "902294385" at bounding box center [171, 62] width 29 height 7
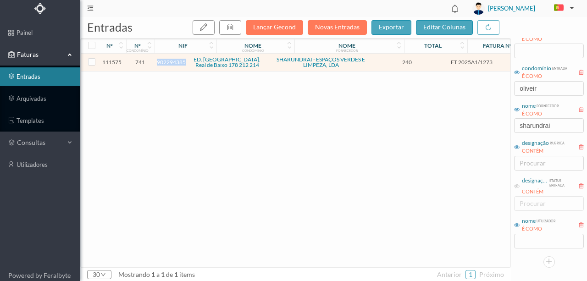
click at [174, 65] on span "902294385" at bounding box center [171, 62] width 29 height 7
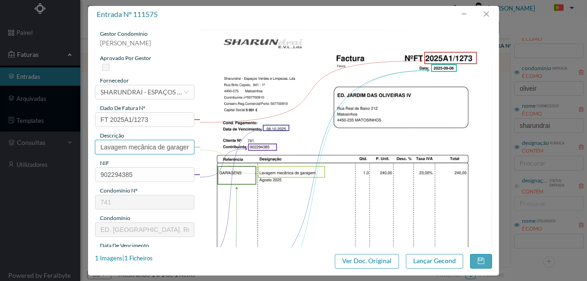
click at [153, 147] on input "Lavagem mecânica de garagem" at bounding box center [144, 147] width 99 height 15
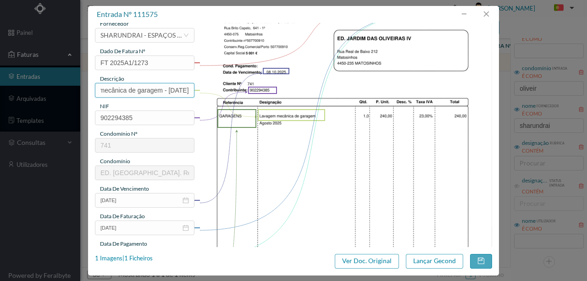
scroll to position [122, 0]
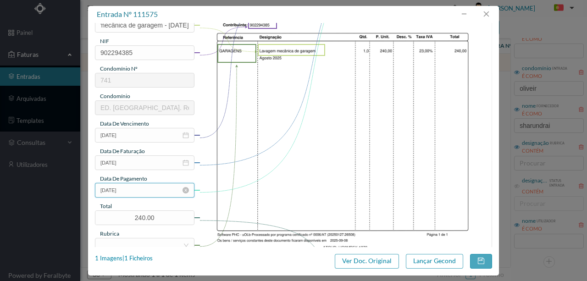
click at [149, 194] on input "[DATE]" at bounding box center [144, 190] width 99 height 15
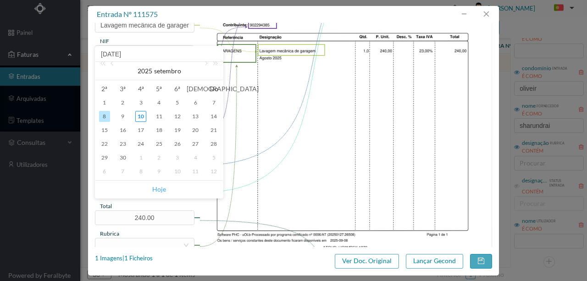
click at [165, 188] on link "Hoje" at bounding box center [159, 189] width 14 height 17
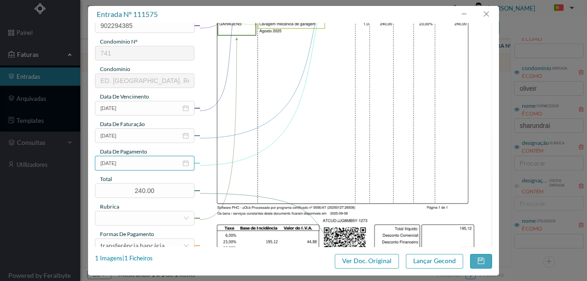
scroll to position [217, 0]
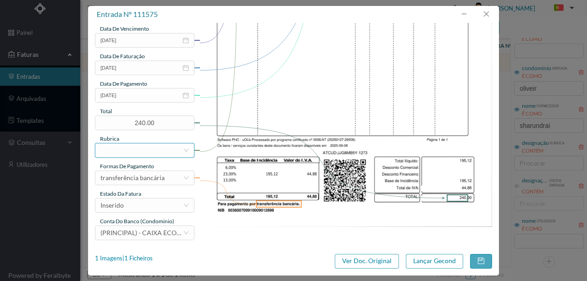
click at [122, 153] on div at bounding box center [141, 150] width 82 height 14
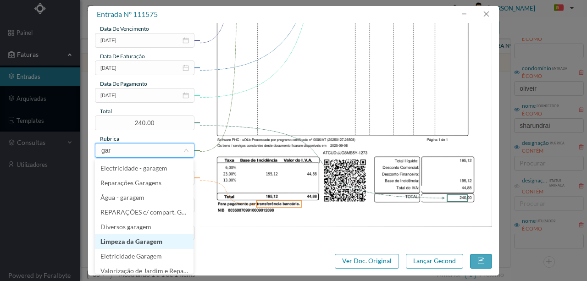
click at [147, 241] on li "Limpeza da Garagem" at bounding box center [144, 241] width 99 height 15
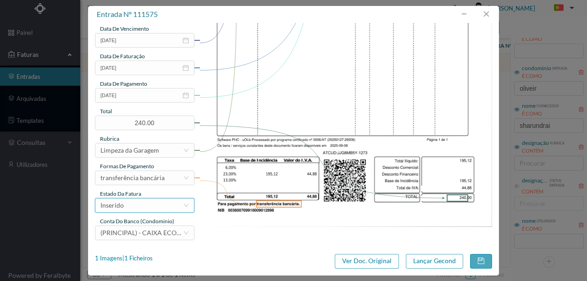
click at [131, 208] on div "Inserido" at bounding box center [141, 205] width 82 height 14
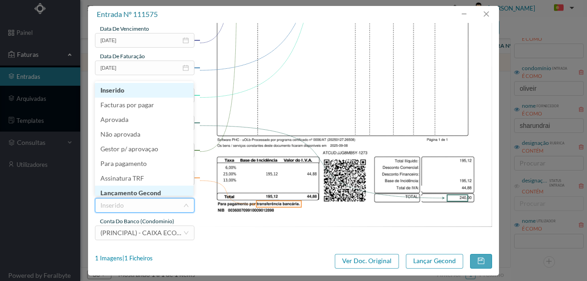
scroll to position [5, 0]
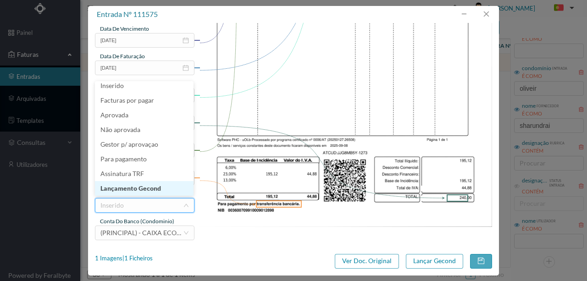
click at [136, 187] on li "Lançamento Gecond" at bounding box center [144, 188] width 99 height 15
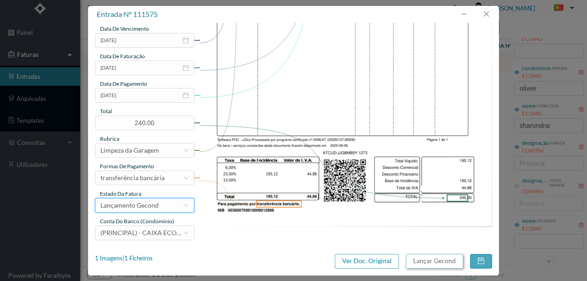
click at [426, 262] on button "Lançar Gecond" at bounding box center [434, 261] width 57 height 15
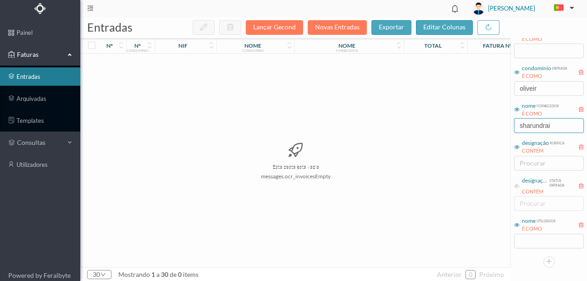
drag, startPoint x: 555, startPoint y: 126, endPoint x: 500, endPoint y: 130, distance: 55.6
click at [500, 130] on div "entradas Lançar Gecond Novas Entradas exportar editar colunas nº nº condomínio …" at bounding box center [333, 149] width 506 height 264
drag, startPoint x: 556, startPoint y: 82, endPoint x: 490, endPoint y: 97, distance: 67.8
click at [494, 90] on div "entradas Lançar Gecond Novas Entradas exportar editar colunas nº nº condomínio …" at bounding box center [333, 149] width 506 height 264
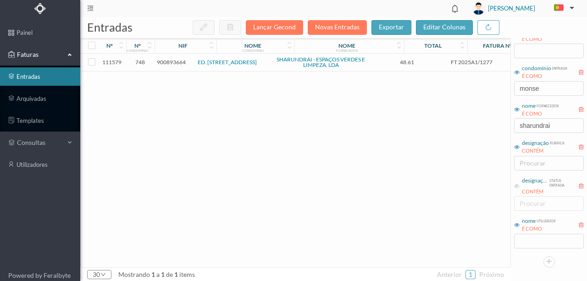
click at [176, 62] on span "900893664" at bounding box center [171, 62] width 29 height 7
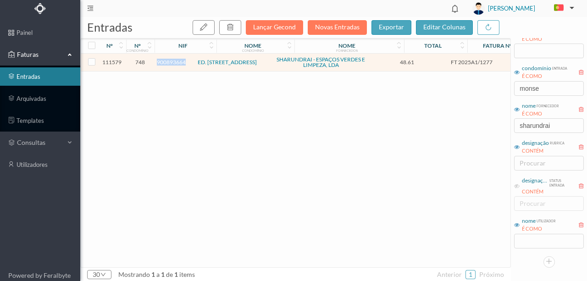
click at [176, 62] on span "900893664" at bounding box center [171, 62] width 29 height 7
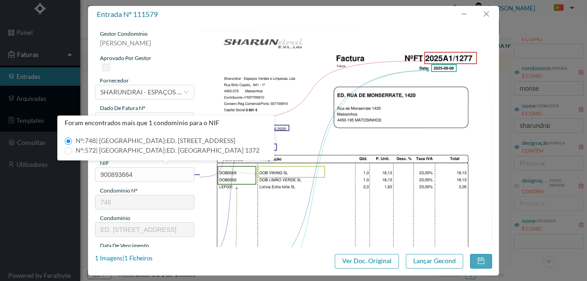
click at [273, 200] on img at bounding box center [345, 237] width 293 height 414
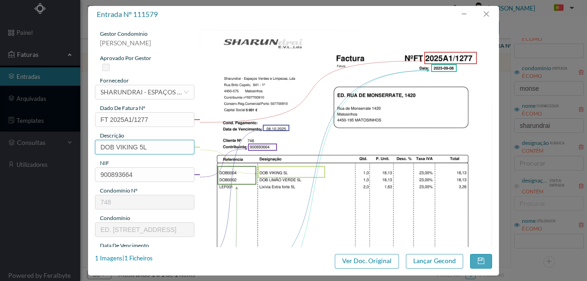
drag, startPoint x: 153, startPoint y: 146, endPoint x: 79, endPoint y: 147, distance: 74.3
click at [79, 147] on div "entrada nº 111579 gestor condomínio Beatriz Pinheiro aprovado por gestor fornec…" at bounding box center [293, 140] width 587 height 281
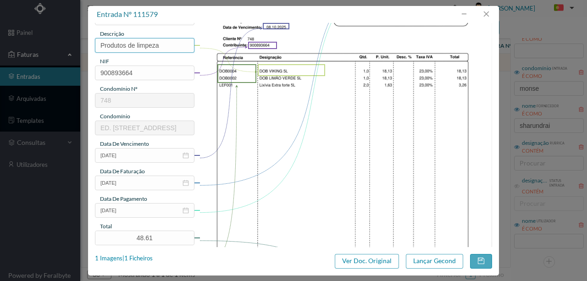
scroll to position [122, 0]
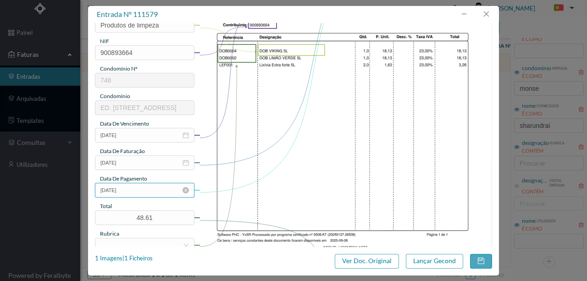
click at [149, 192] on input "[DATE]" at bounding box center [144, 190] width 99 height 15
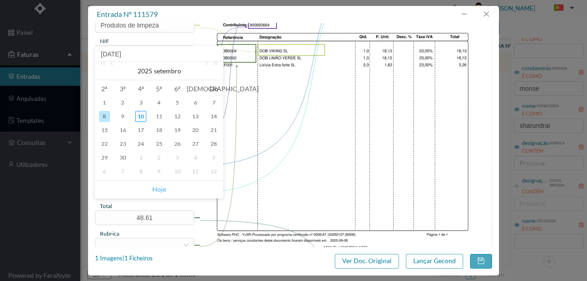
click at [159, 188] on link "Hoje" at bounding box center [159, 189] width 14 height 17
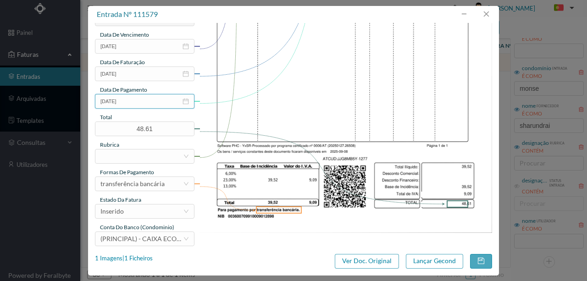
scroll to position [214, 0]
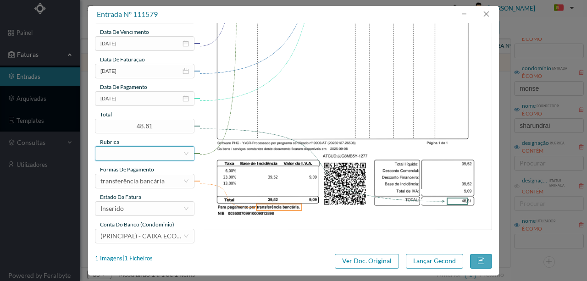
click at [115, 154] on div at bounding box center [141, 154] width 82 height 14
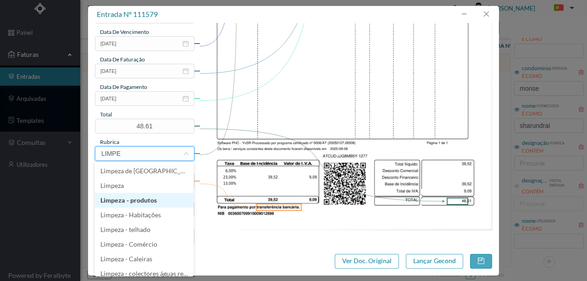
click at [131, 202] on li "Limpeza - produtos" at bounding box center [144, 200] width 99 height 15
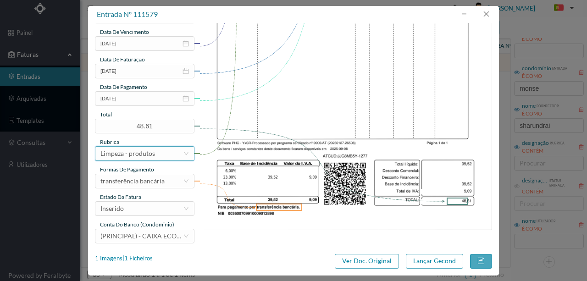
scroll to position [217, 0]
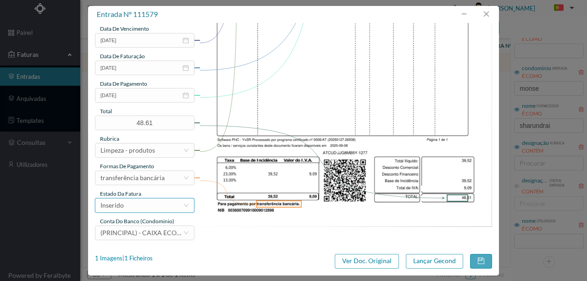
click at [133, 209] on div "Inserido" at bounding box center [141, 205] width 82 height 14
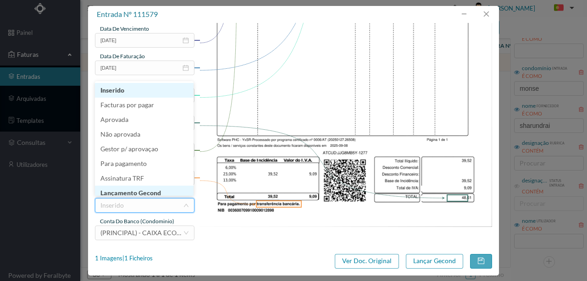
scroll to position [5, 0]
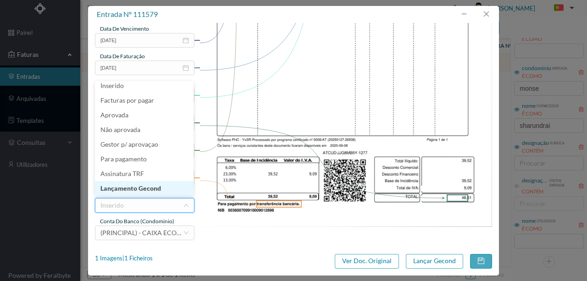
click at [142, 188] on li "Lançamento Gecond" at bounding box center [144, 188] width 99 height 15
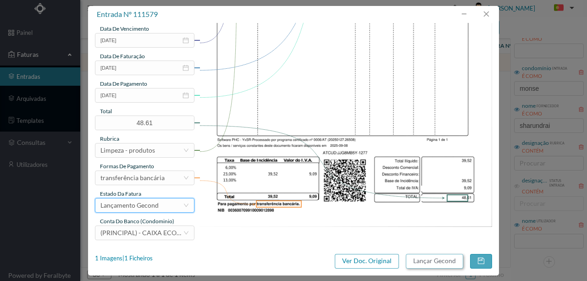
click at [438, 261] on button "Lançar Gecond" at bounding box center [434, 261] width 57 height 15
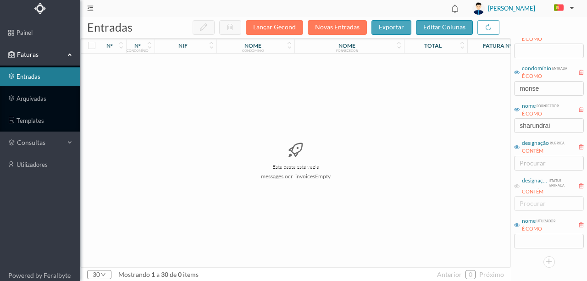
click at [433, 212] on div "Esta pasta está vazia messages.ocr_invoicesEmpty" at bounding box center [295, 161] width 429 height 214
drag, startPoint x: 349, startPoint y: 220, endPoint x: 370, endPoint y: 205, distance: 26.1
click at [349, 218] on div "Esta pasta está vazia messages.ocr_invoicesEmpty" at bounding box center [295, 161] width 429 height 214
drag, startPoint x: 553, startPoint y: 87, endPoint x: 424, endPoint y: 94, distance: 129.0
click at [424, 94] on div "entradas Lançar Gecond Novas Entradas exportar editar colunas nº nº condomínio …" at bounding box center [333, 149] width 506 height 264
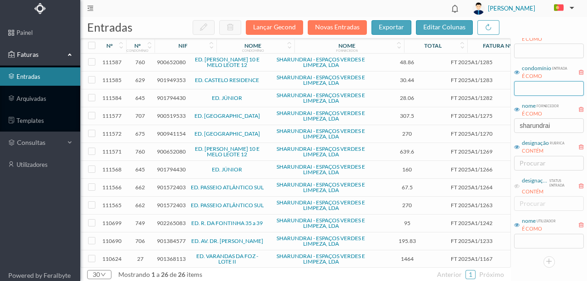
drag, startPoint x: 534, startPoint y: 92, endPoint x: 524, endPoint y: 105, distance: 16.7
click at [534, 92] on input "text" at bounding box center [549, 88] width 70 height 15
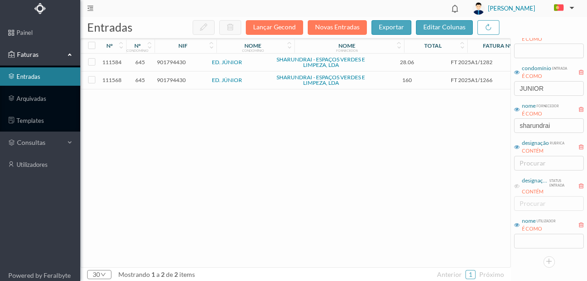
click at [174, 78] on span "901794430" at bounding box center [171, 80] width 29 height 7
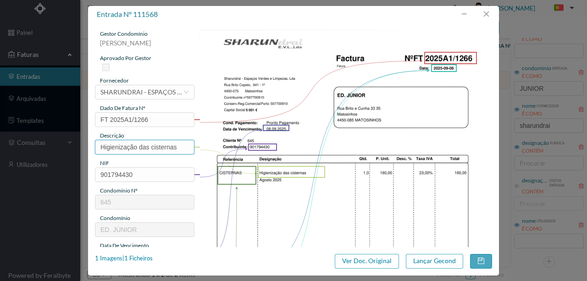
click at [179, 148] on input "Higienização das cisternas" at bounding box center [144, 147] width 99 height 15
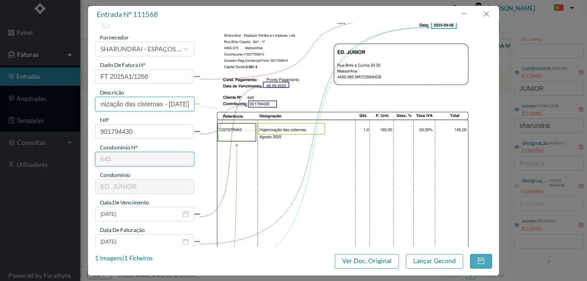
scroll to position [122, 0]
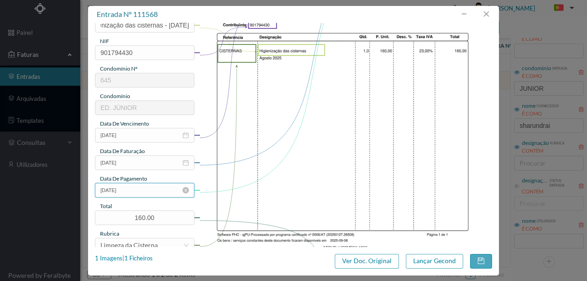
click at [144, 191] on input "[DATE]" at bounding box center [144, 190] width 99 height 15
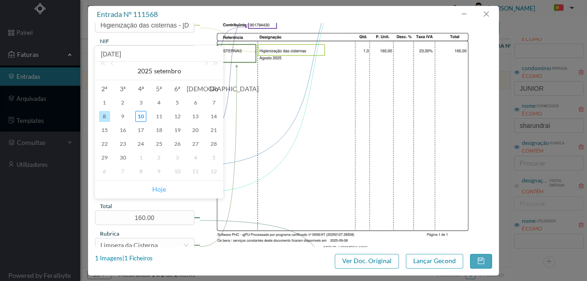
click at [163, 189] on link "Hoje" at bounding box center [159, 189] width 14 height 17
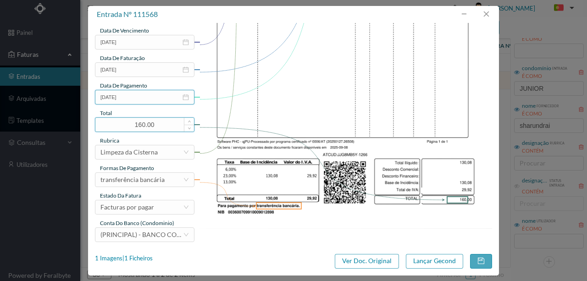
scroll to position [217, 0]
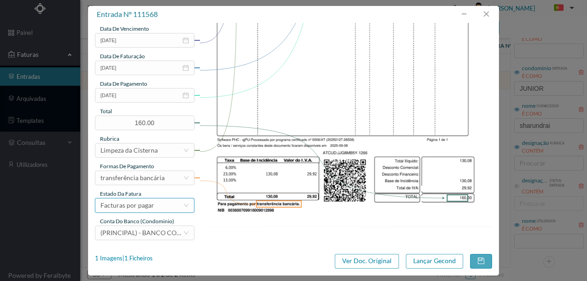
click at [139, 206] on div "Facturas por pagar" at bounding box center [127, 205] width 54 height 14
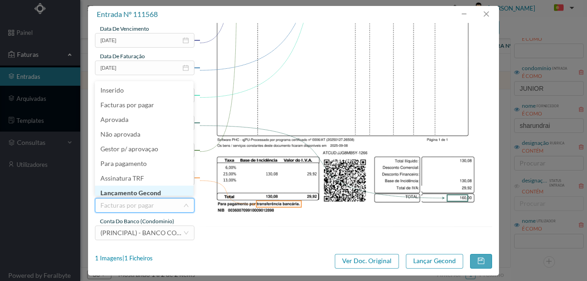
scroll to position [5, 0]
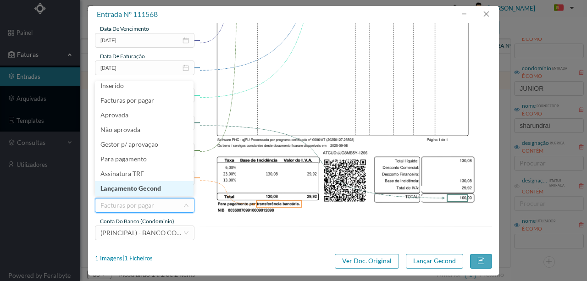
click at [149, 191] on li "Lançamento Gecond" at bounding box center [144, 188] width 99 height 15
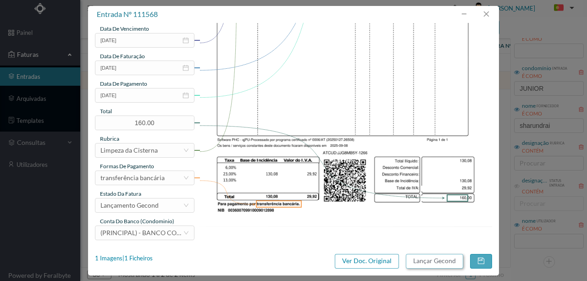
click at [424, 258] on button "Lançar Gecond" at bounding box center [434, 261] width 57 height 15
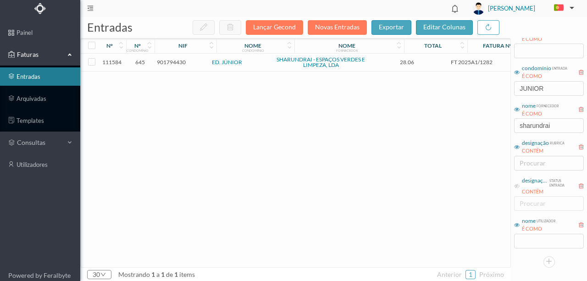
click at [165, 62] on span "901794430" at bounding box center [171, 62] width 29 height 7
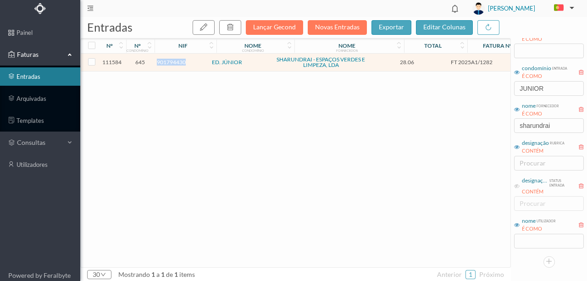
click at [165, 62] on span "901794430" at bounding box center [171, 62] width 29 height 7
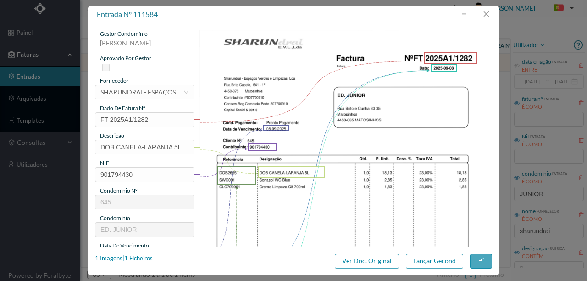
click at [240, 149] on div "gestor condomínio [PERSON_NAME] aprovado por gestor fornecedor selecionar SHARU…" at bounding box center [293, 243] width 397 height 427
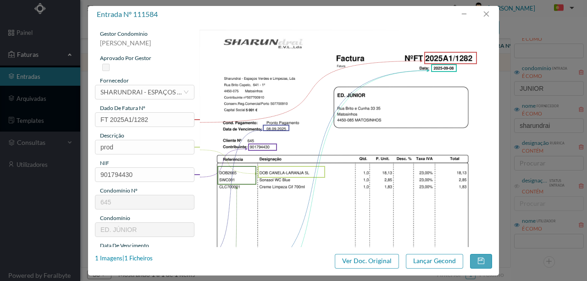
type input "Produtos de limpeza"
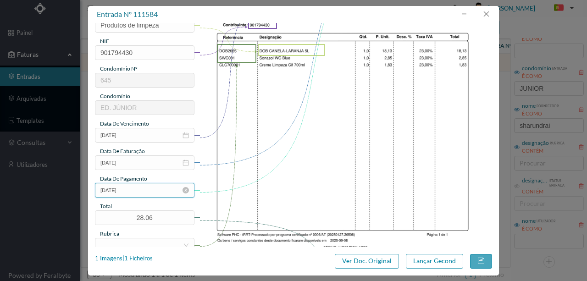
scroll to position [183, 0]
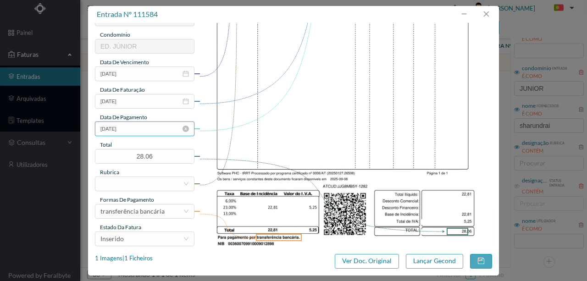
click at [147, 133] on input "[DATE]" at bounding box center [144, 128] width 99 height 15
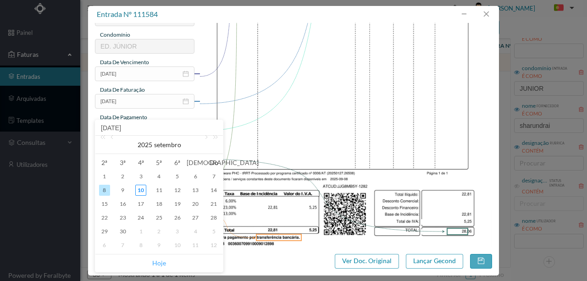
click at [159, 262] on link "Hoje" at bounding box center [159, 262] width 14 height 17
type input "[DATE]"
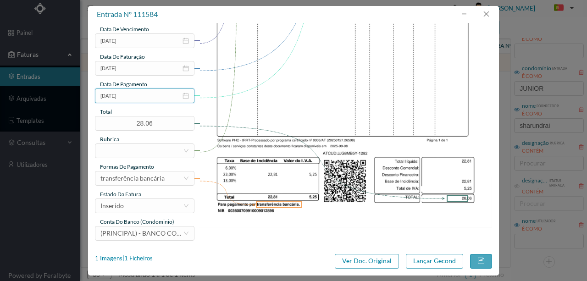
scroll to position [217, 0]
drag, startPoint x: 105, startPoint y: 153, endPoint x: 110, endPoint y: 157, distance: 5.8
click at [106, 153] on div at bounding box center [141, 150] width 82 height 14
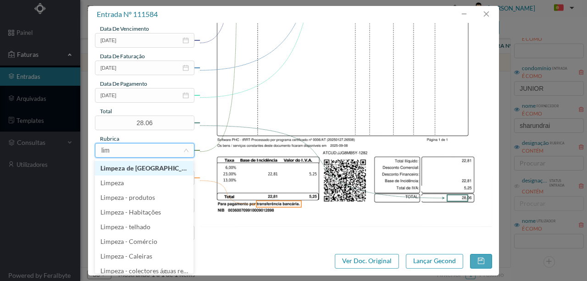
type input "limp"
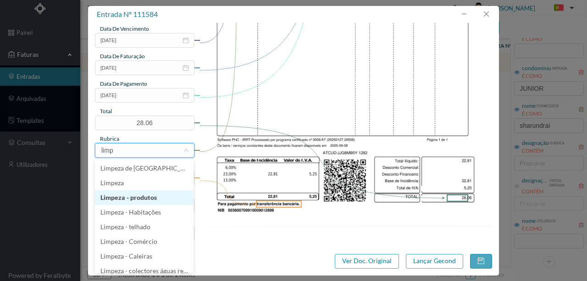
click at [122, 198] on li "Limpeza - produtos" at bounding box center [144, 197] width 99 height 15
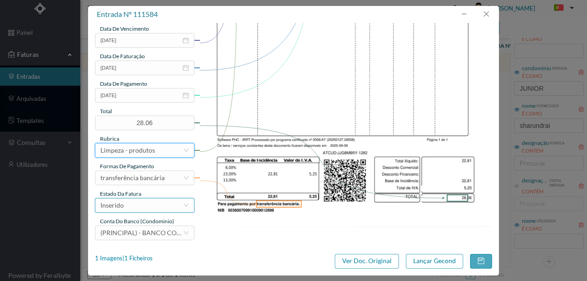
click at [128, 208] on div "Inserido" at bounding box center [141, 205] width 82 height 14
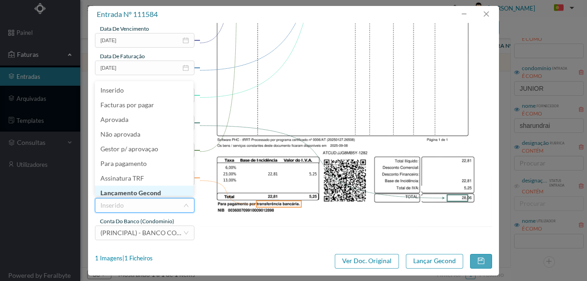
scroll to position [5, 0]
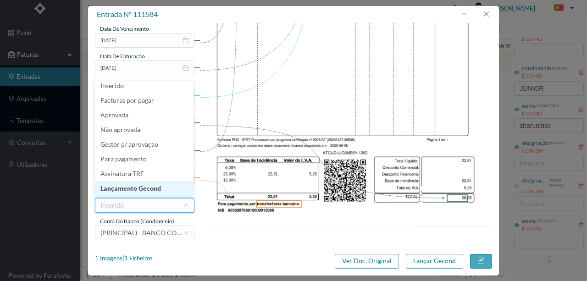
click at [135, 192] on li "Lançamento Gecond" at bounding box center [144, 188] width 99 height 15
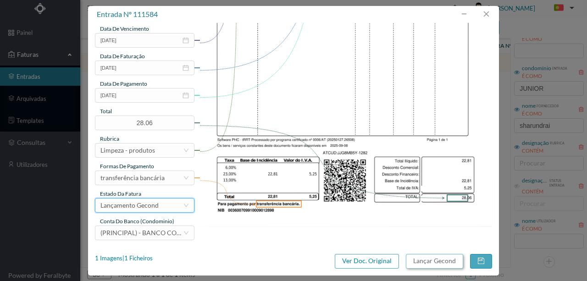
click at [418, 264] on button "Lançar Gecond" at bounding box center [434, 261] width 57 height 15
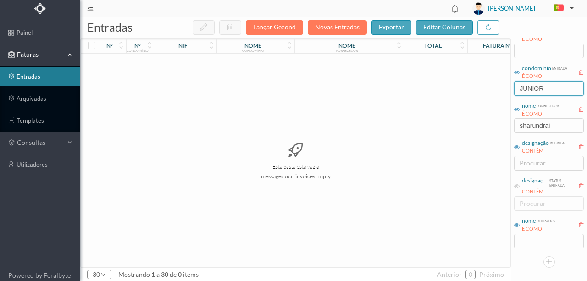
drag, startPoint x: 551, startPoint y: 87, endPoint x: 429, endPoint y: 93, distance: 122.5
click at [431, 92] on div "entradas Lançar Gecond Novas Entradas exportar editar colunas nº nº condomínio …" at bounding box center [333, 149] width 506 height 264
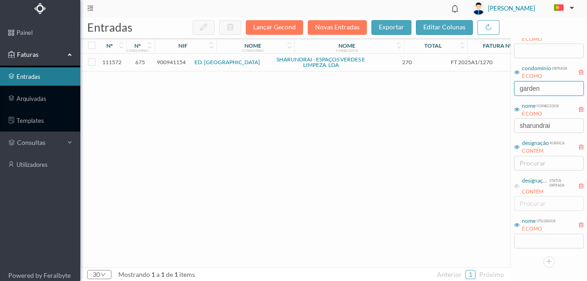
type input "garden"
click at [175, 61] on span "900941154" at bounding box center [171, 62] width 29 height 7
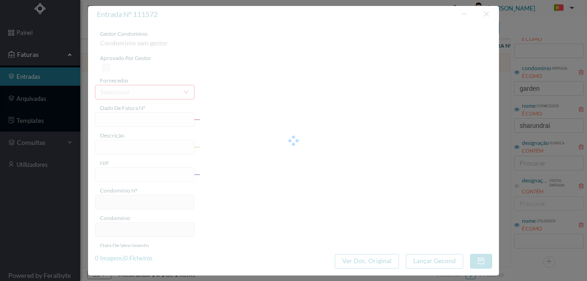
type input "FT 2025A1/1270"
type input "Serviço de Rega do [GEOGRAPHIC_DATA]"
type input "900941154"
type input "[DATE]"
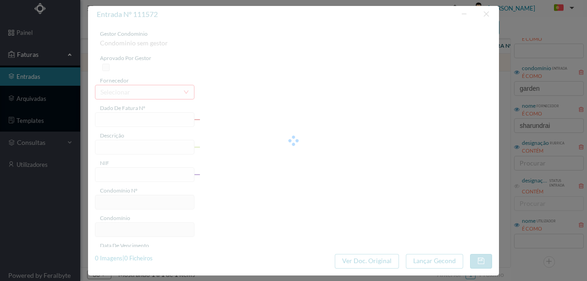
type input "[DATE]"
type input "270.00"
type input "675"
type input "ED. [GEOGRAPHIC_DATA]"
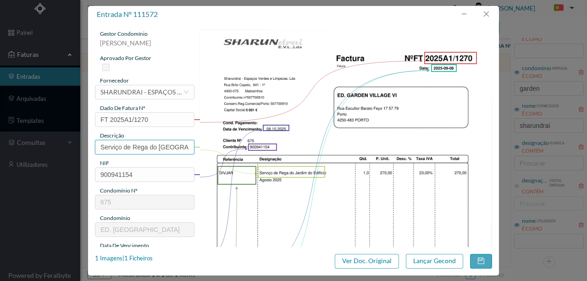
click at [148, 147] on input "Serviço de Rega do [GEOGRAPHIC_DATA]" at bounding box center [144, 147] width 99 height 15
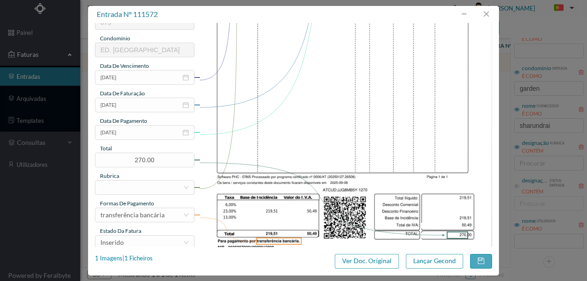
scroll to position [183, 0]
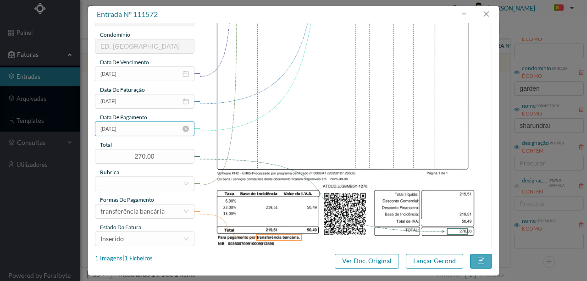
type input "Serviço de Rega do [GEOGRAPHIC_DATA] - [DATE]"
click at [150, 129] on input "[DATE]" at bounding box center [144, 128] width 99 height 15
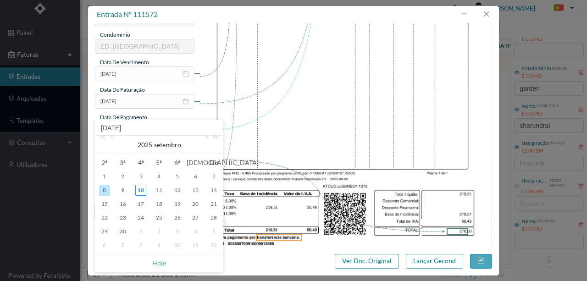
drag, startPoint x: 160, startPoint y: 264, endPoint x: 157, endPoint y: 205, distance: 58.8
click at [160, 263] on link "Hoje" at bounding box center [159, 262] width 14 height 17
type input "[DATE]"
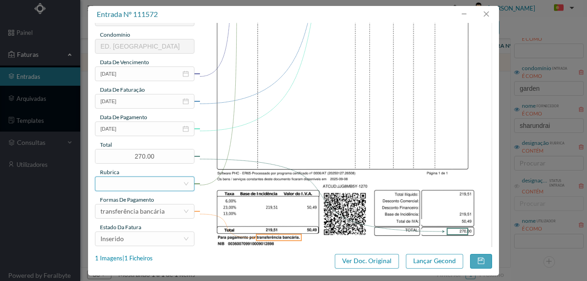
click at [128, 184] on div at bounding box center [141, 184] width 82 height 14
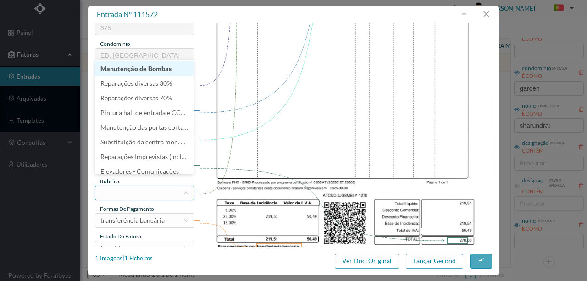
scroll to position [183, 0]
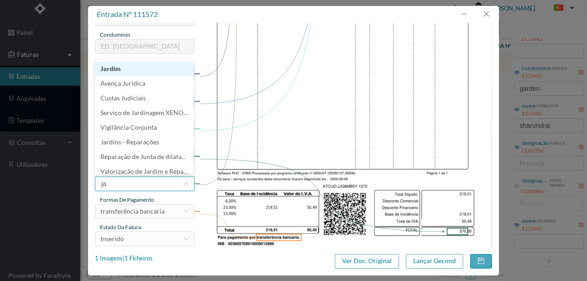
type input "jar"
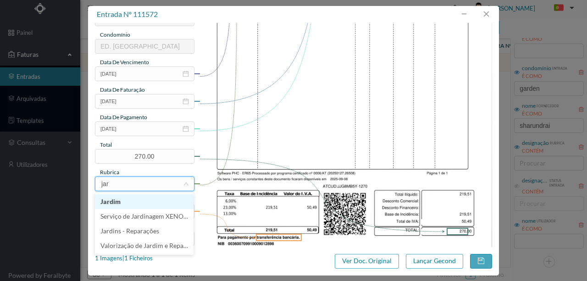
click at [117, 204] on li "Jardim" at bounding box center [144, 201] width 99 height 15
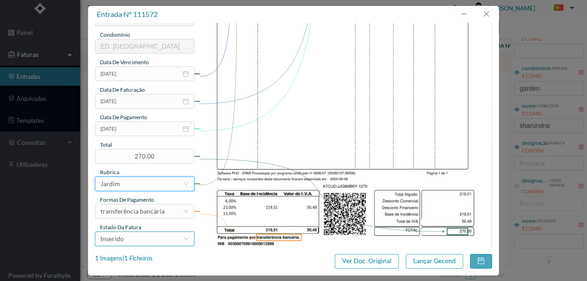
click at [136, 237] on div "Inserido" at bounding box center [141, 239] width 82 height 14
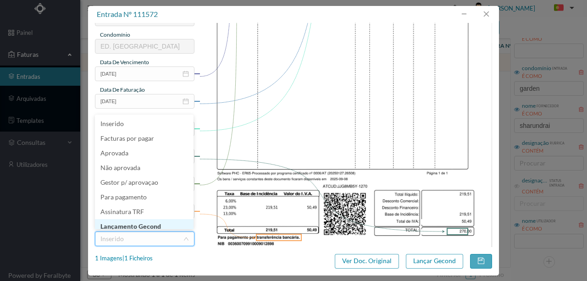
scroll to position [5, 0]
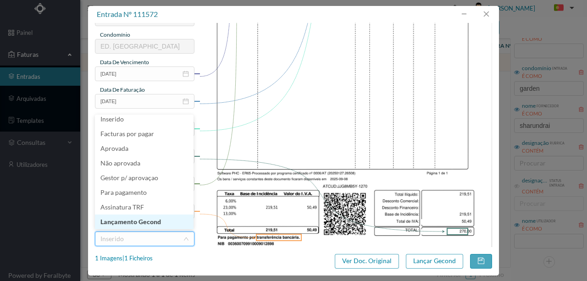
click at [148, 220] on li "Lançamento Gecond" at bounding box center [144, 221] width 99 height 15
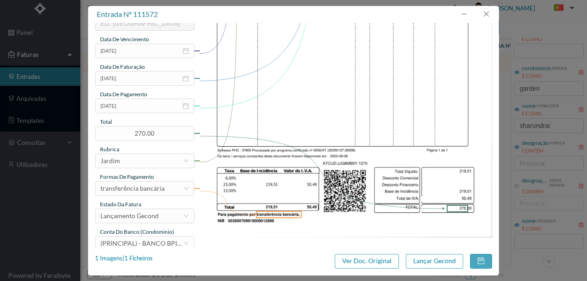
scroll to position [217, 0]
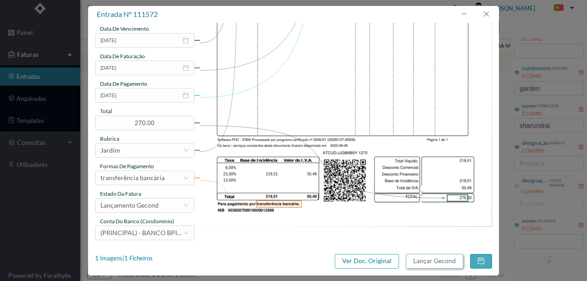
click at [428, 260] on button "Lançar Gecond" at bounding box center [434, 261] width 57 height 15
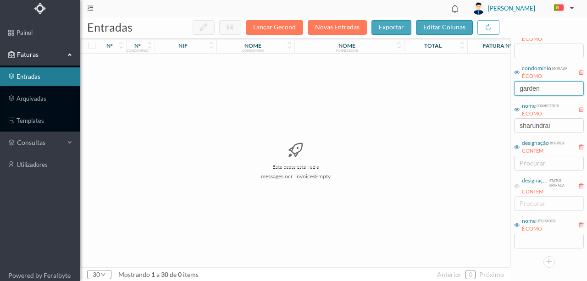
click at [546, 87] on input "garden" at bounding box center [549, 88] width 70 height 15
drag, startPoint x: 560, startPoint y: 91, endPoint x: 456, endPoint y: 101, distance: 104.1
click at [483, 90] on div "entradas Lançar Gecond Novas Entradas exportar editar colunas nº nº condomínio …" at bounding box center [333, 149] width 506 height 264
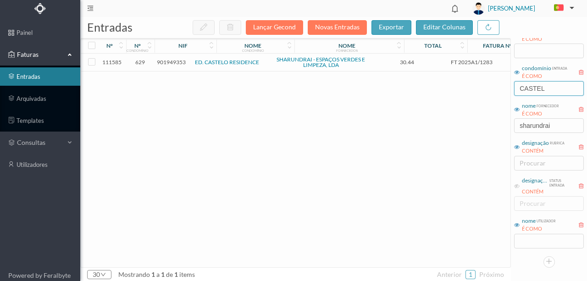
type input "CASTEL"
click at [160, 61] on span "901949353" at bounding box center [171, 62] width 29 height 7
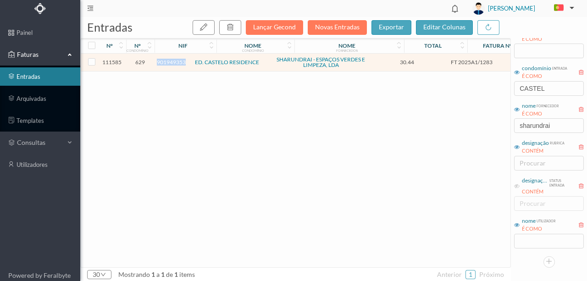
click at [160, 61] on span "901949353" at bounding box center [171, 62] width 29 height 7
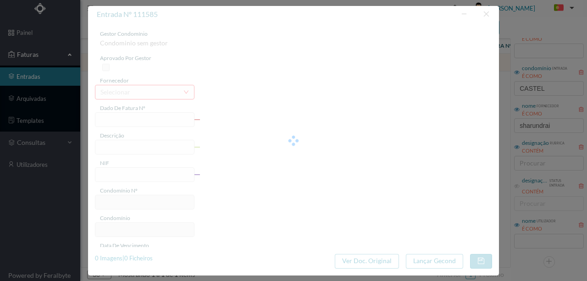
type input "FT 2025A1/1283"
type input "Toalhetes de Mãos 21x23 3000fls"
type input "901949353"
type input "[DATE]"
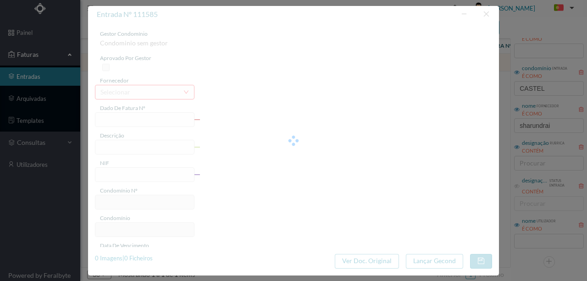
type input "[DATE]"
type input "30.44"
type input "629"
type input "ED. CASTELO RESIDENCE"
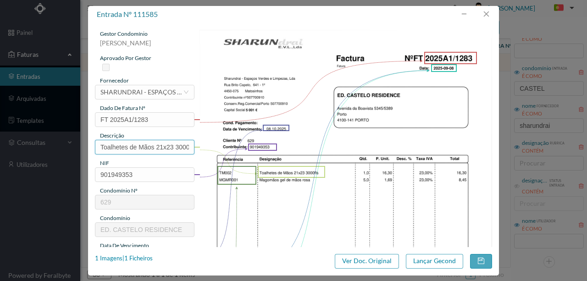
click at [145, 148] on input "Toalhetes de Mãos 21x23 3000fls" at bounding box center [144, 147] width 99 height 15
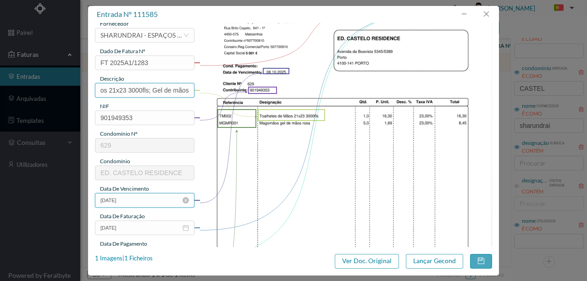
scroll to position [92, 0]
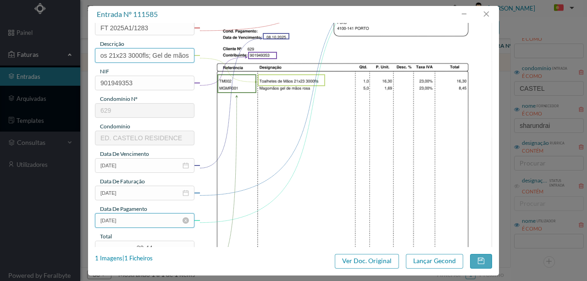
type input "Toalhetes de Mãos 21x23 3000fls; Gel de mãos"
click at [143, 218] on input "[DATE]" at bounding box center [144, 220] width 99 height 15
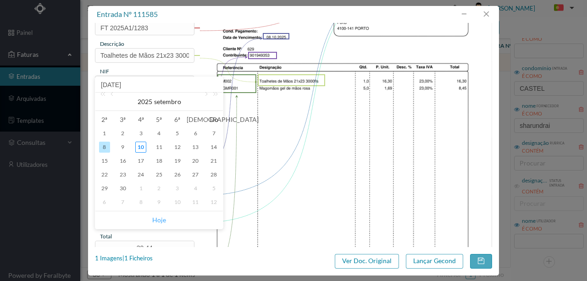
click at [157, 218] on link "Hoje" at bounding box center [159, 219] width 14 height 17
type input "[DATE]"
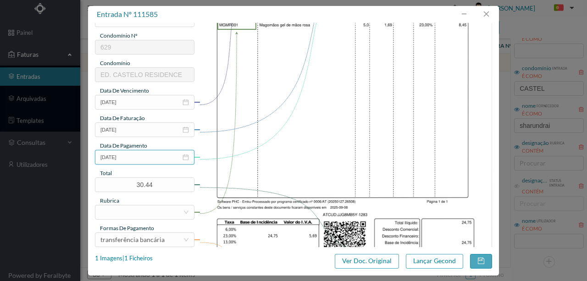
scroll to position [214, 0]
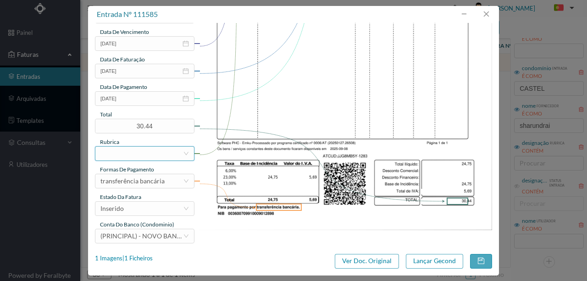
click at [123, 150] on div at bounding box center [141, 154] width 82 height 14
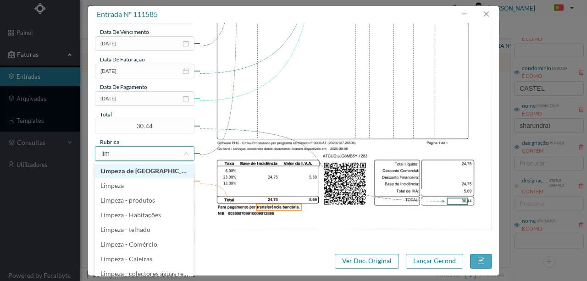
type input "limp"
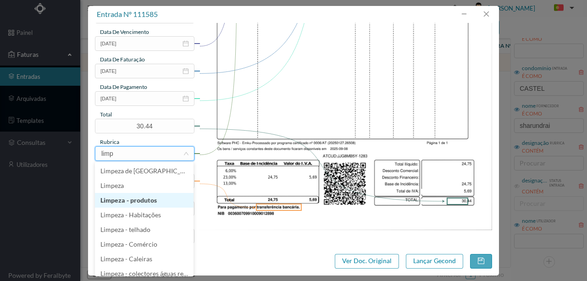
click at [130, 200] on li "Limpeza - produtos" at bounding box center [144, 200] width 99 height 15
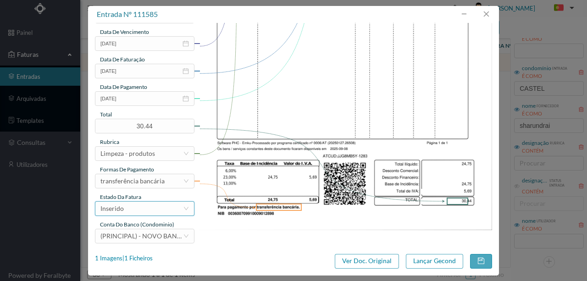
click at [128, 211] on div "Inserido" at bounding box center [141, 209] width 82 height 14
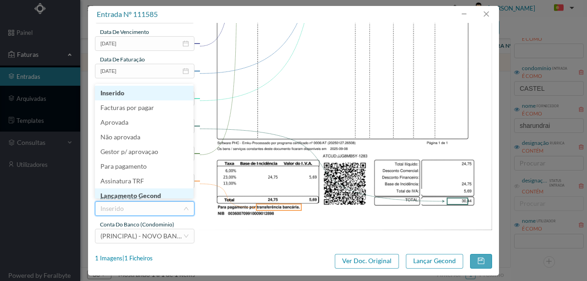
scroll to position [5, 0]
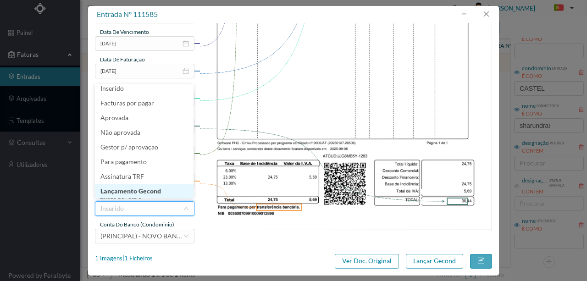
click at [141, 191] on li "Lançamento Gecond" at bounding box center [144, 191] width 99 height 15
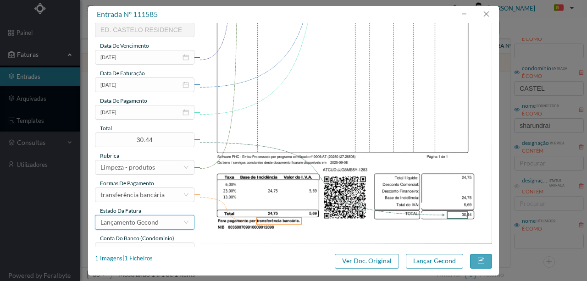
scroll to position [217, 0]
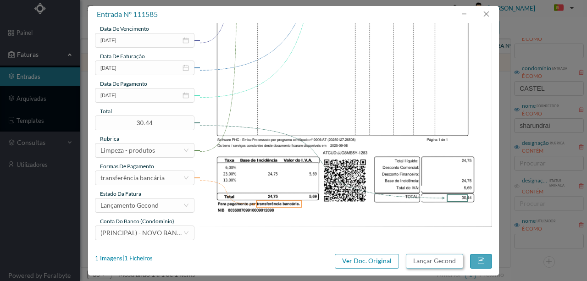
click at [441, 262] on button "Lançar Gecond" at bounding box center [434, 261] width 57 height 15
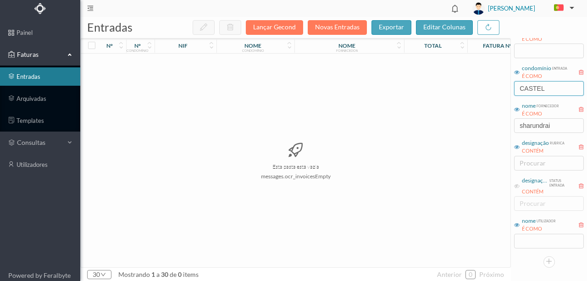
drag, startPoint x: 550, startPoint y: 87, endPoint x: 465, endPoint y: 91, distance: 85.8
click at [467, 91] on div "entradas Lançar Gecond Novas Entradas exportar editar colunas nº nº condomínio …" at bounding box center [333, 149] width 506 height 264
drag, startPoint x: 557, startPoint y: 87, endPoint x: 402, endPoint y: 108, distance: 156.7
click at [402, 108] on div "entradas Lançar Gecond Novas Entradas exportar editar colunas nº nº condomínio …" at bounding box center [333, 149] width 506 height 264
type input "PIRAM"
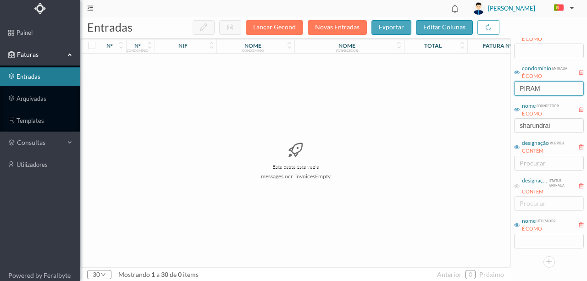
drag, startPoint x: 547, startPoint y: 91, endPoint x: 445, endPoint y: 93, distance: 101.3
click at [457, 90] on div "entradas Lançar Gecond Novas Entradas exportar editar colunas nº nº condomínio …" at bounding box center [333, 149] width 506 height 264
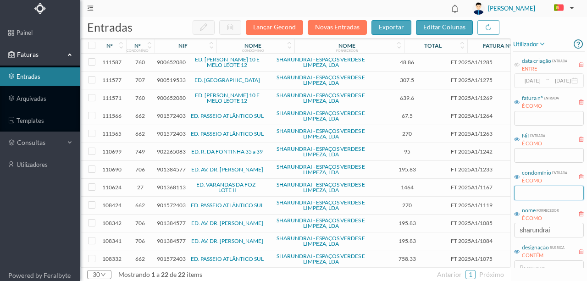
scroll to position [0, 0]
drag, startPoint x: 527, startPoint y: 118, endPoint x: 525, endPoint y: 126, distance: 8.0
click at [527, 118] on input "text" at bounding box center [549, 119] width 70 height 15
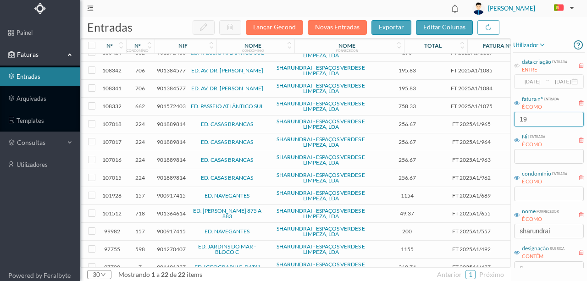
scroll to position [179, 0]
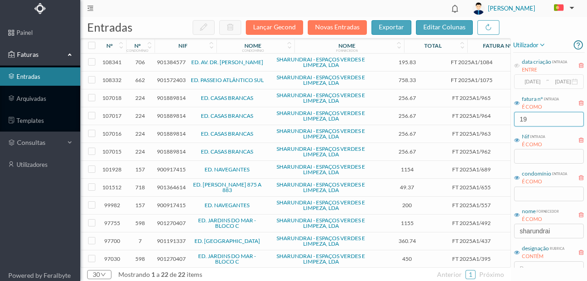
drag, startPoint x: 534, startPoint y: 118, endPoint x: 493, endPoint y: 120, distance: 41.7
click at [496, 119] on div "entradas Lançar Gecond Novas Entradas exportar editar colunas nº nº condomínio …" at bounding box center [333, 149] width 506 height 264
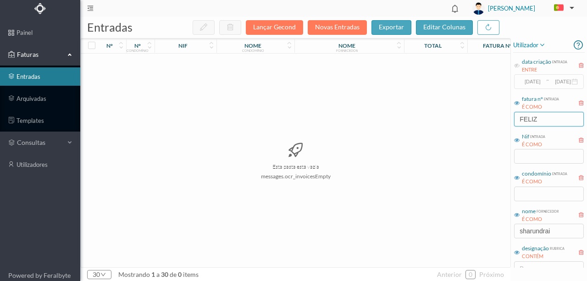
type input "FELIZA"
drag, startPoint x: 563, startPoint y: 122, endPoint x: 384, endPoint y: 147, distance: 180.5
click at [447, 120] on div "entradas Lançar Gecond Novas Entradas exportar editar colunas nº nº condomínio …" at bounding box center [333, 149] width 506 height 264
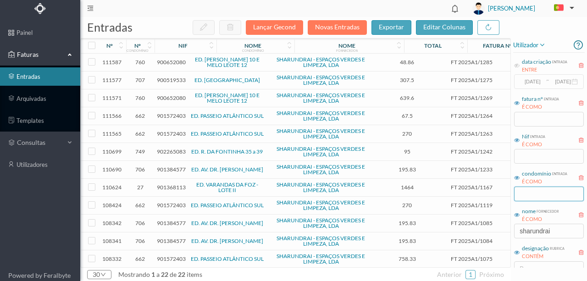
click at [534, 195] on input "text" at bounding box center [549, 194] width 70 height 15
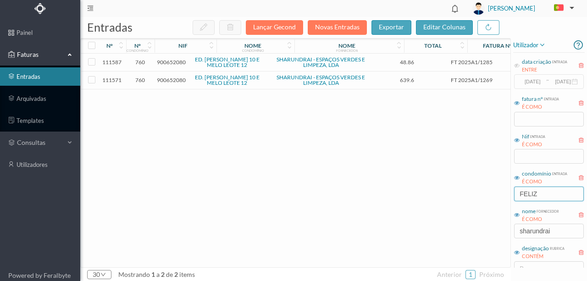
type input "FELIZ"
click at [174, 81] on span "900652080" at bounding box center [171, 80] width 29 height 7
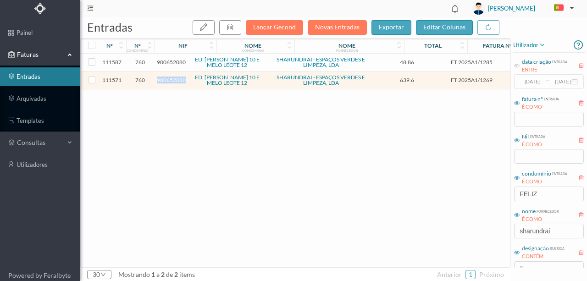
click at [174, 81] on span "900652080" at bounding box center [171, 80] width 29 height 7
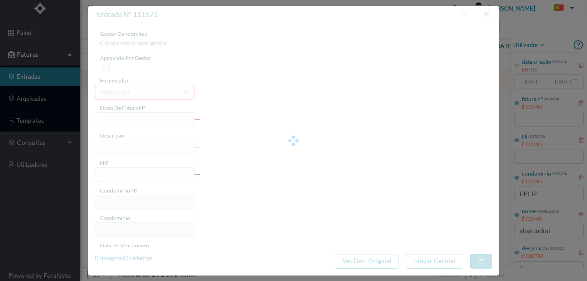
type input "FT 2025A1/1269"
type input "Limpeza de substituição da funcionári"
type input "900652080"
type input "[DATE]"
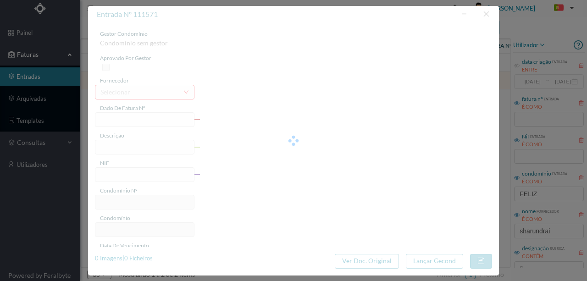
type input "[DATE]"
type input "639.60"
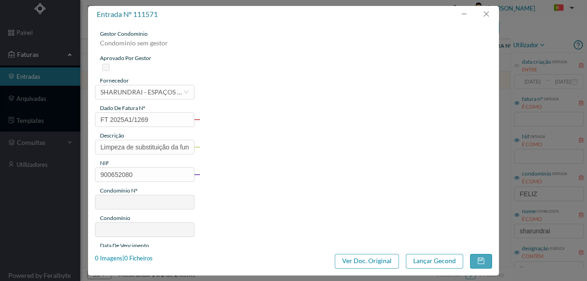
type input "760"
type input "ED. [PERSON_NAME] 10 E MELO LEOTE 12"
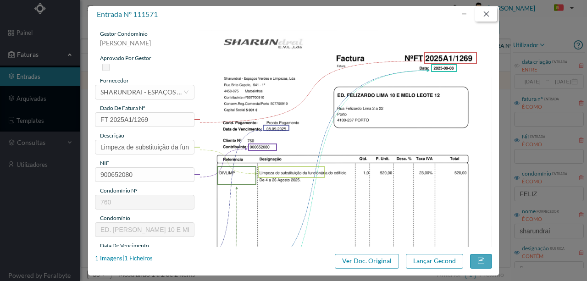
click at [486, 12] on button "button" at bounding box center [486, 14] width 22 height 15
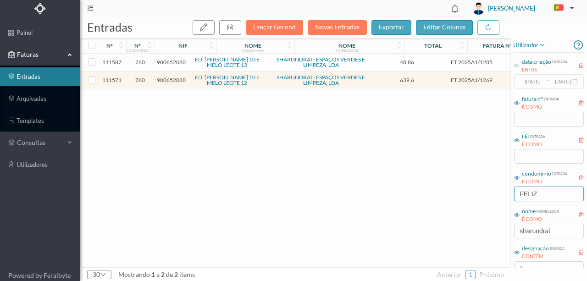
drag, startPoint x: 555, startPoint y: 193, endPoint x: 427, endPoint y: 212, distance: 128.9
click at [428, 212] on div "entradas Lançar Gecond Novas Entradas exportar editar colunas nº nº condomínio …" at bounding box center [333, 149] width 506 height 264
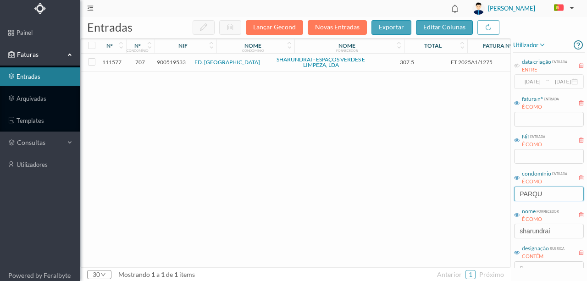
type input "PARQU"
click at [181, 62] on span "900519533" at bounding box center [171, 62] width 29 height 7
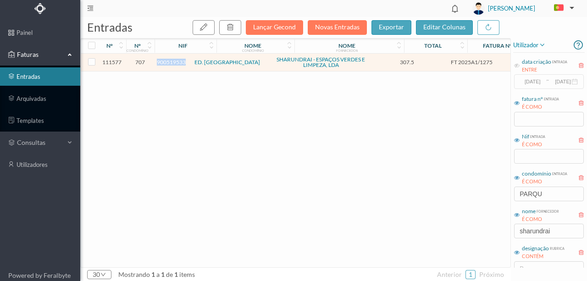
click at [181, 62] on span "900519533" at bounding box center [171, 62] width 29 height 7
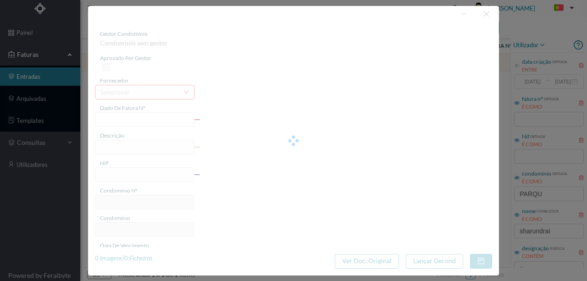
type input "FT 2025A1/1275"
type input "Lavagem com máquina de pressão de"
type input "900519533"
type input "[DATE]"
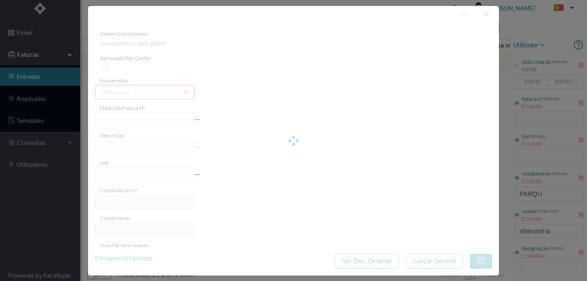
type input "[DATE]"
type input "307.50"
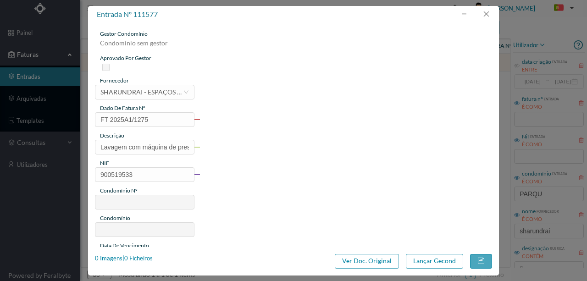
type input "707"
type input "ED. [GEOGRAPHIC_DATA]"
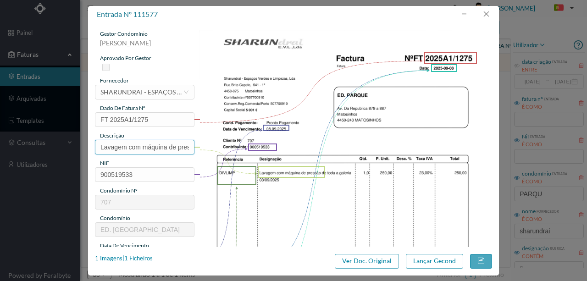
click at [136, 144] on input "Lavagem com máquina de pressão de" at bounding box center [144, 147] width 99 height 15
type input "Lavagem com máquina de pressão de toda a galeria- [DATE]"
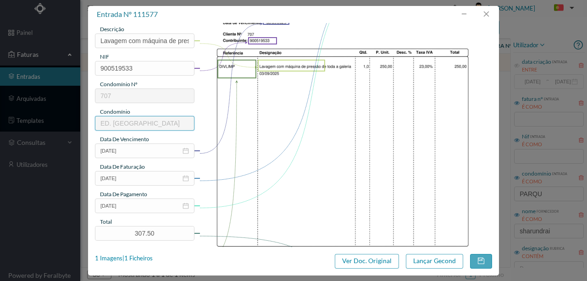
scroll to position [153, 0]
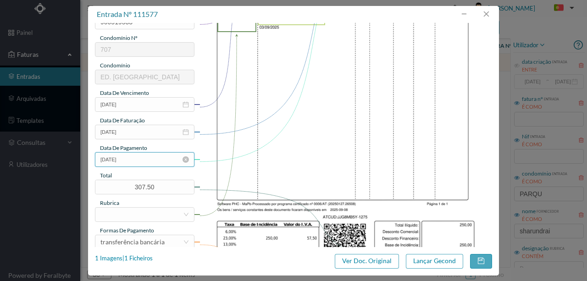
click at [149, 158] on input "[DATE]" at bounding box center [144, 159] width 99 height 15
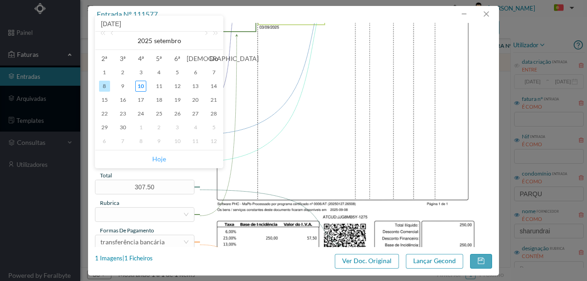
click at [161, 158] on link "Hoje" at bounding box center [159, 158] width 14 height 17
type input "[DATE]"
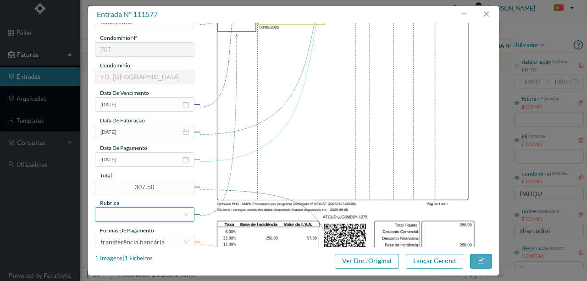
click at [111, 214] on div at bounding box center [141, 215] width 82 height 14
click at [167, 217] on input "lava" at bounding box center [141, 215] width 82 height 14
click at [119, 216] on input "lava" at bounding box center [141, 215] width 82 height 14
drag, startPoint x: 127, startPoint y: 216, endPoint x: 87, endPoint y: 216, distance: 40.3
click at [87, 216] on div "entrada nº 111577 gestor condomínio [PERSON_NAME] aprovado por gestor fornecedo…" at bounding box center [293, 140] width 587 height 281
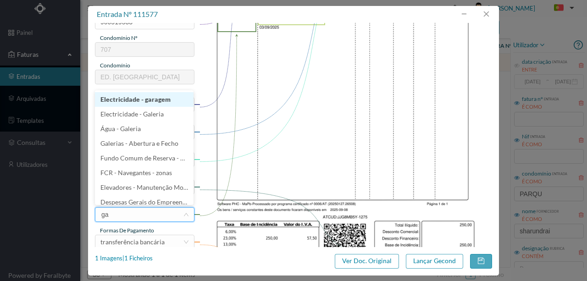
type input "gal"
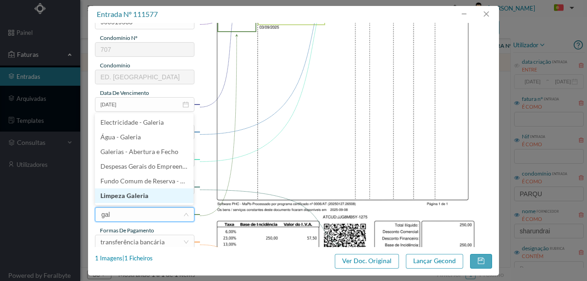
click at [121, 195] on li "Limpeza Galeria" at bounding box center [144, 195] width 99 height 15
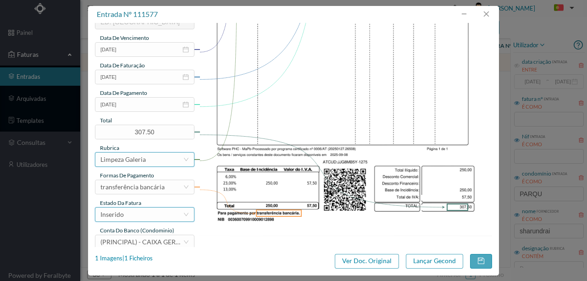
scroll to position [217, 0]
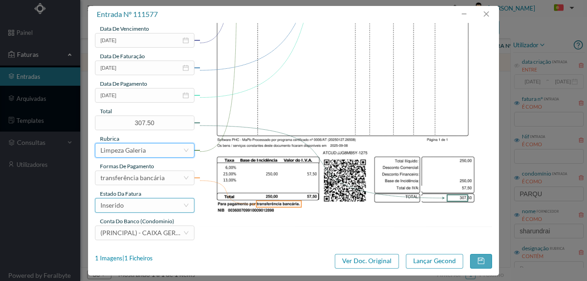
click at [115, 207] on div "Inserido" at bounding box center [111, 205] width 23 height 14
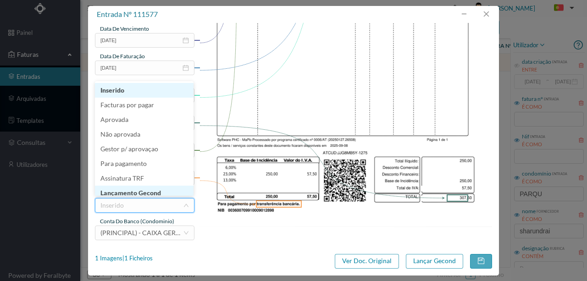
scroll to position [5, 0]
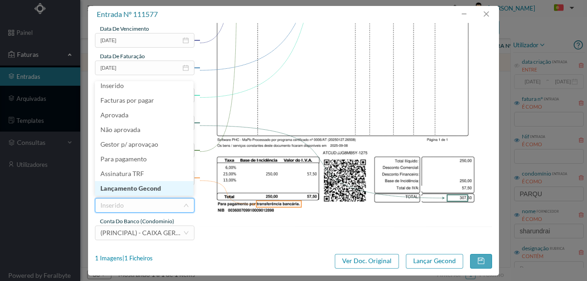
click at [137, 188] on li "Lançamento Gecond" at bounding box center [144, 188] width 99 height 15
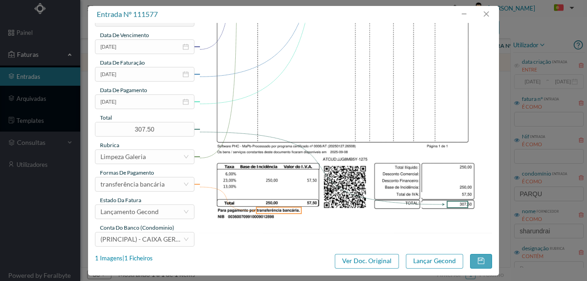
scroll to position [217, 0]
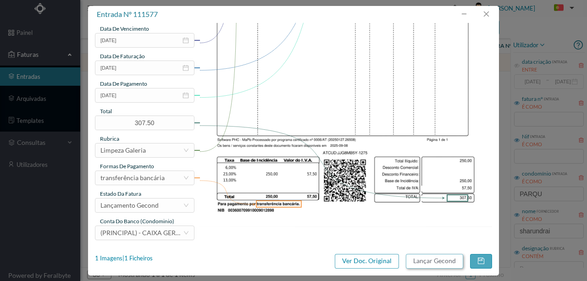
click at [456, 264] on button "Lançar Gecond" at bounding box center [434, 261] width 57 height 15
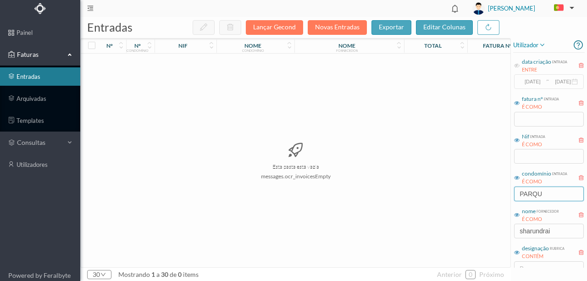
drag, startPoint x: 553, startPoint y: 190, endPoint x: 454, endPoint y: 198, distance: 99.3
click at [456, 198] on div "entradas Lançar Gecond Novas Entradas exportar editar colunas nº nº condomínio …" at bounding box center [333, 149] width 506 height 264
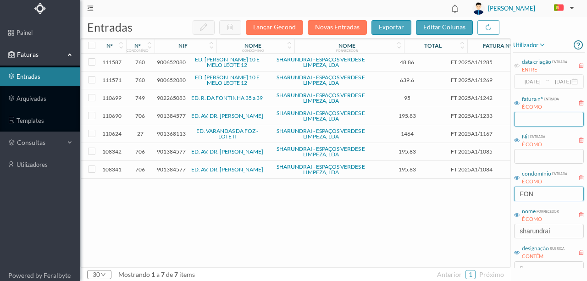
scroll to position [0, 0]
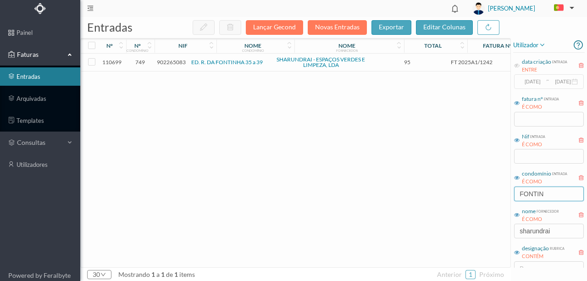
type input "FONTIN"
click at [173, 64] on span "902265083" at bounding box center [171, 62] width 29 height 7
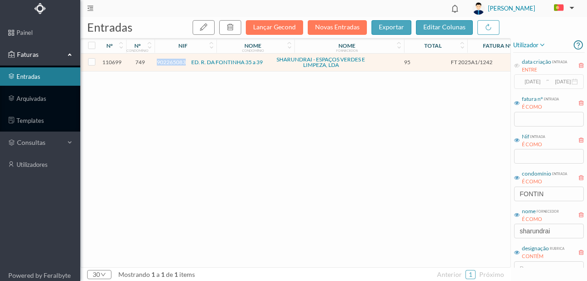
click at [173, 64] on span "902265083" at bounding box center [171, 62] width 29 height 7
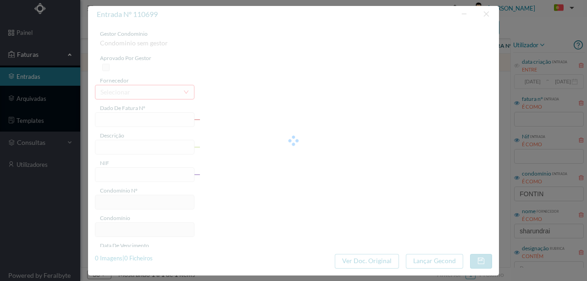
type input "FT 2025A1/1242"
type input "LIMPEZA Setembro de 2025"
type input "902265083"
type input "[DATE]"
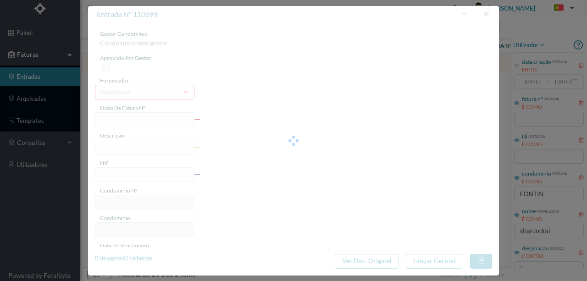
type input "[DATE]"
type input "95.00"
type input "749"
type input "ED. R. DA FONTINHA 35 a 39"
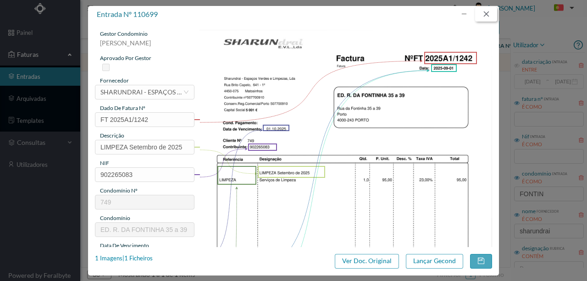
click at [484, 15] on button "button" at bounding box center [486, 14] width 22 height 15
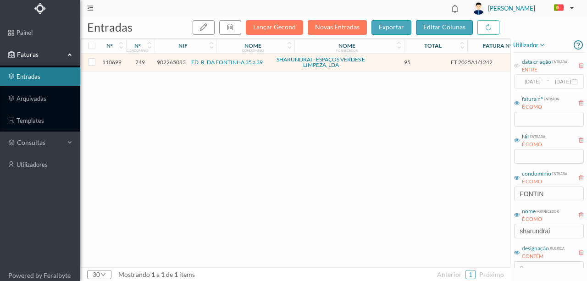
click at [244, 167] on div "110699 749 902265083 ED. R. DA FONTINHA 35 a 39 SHARUNDRAI - ESPAÇOS VERDES E L…" at bounding box center [350, 161] width 539 height 214
click at [339, 29] on button "Novas Entradas" at bounding box center [337, 27] width 59 height 15
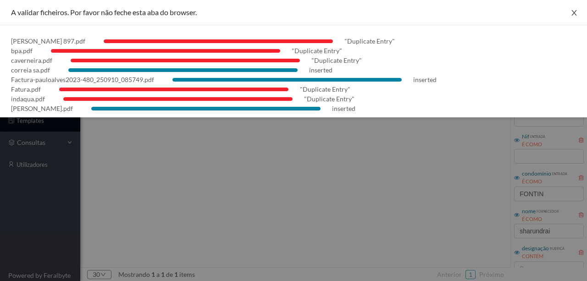
click at [571, 14] on icon "icon: close" at bounding box center [573, 12] width 5 height 5
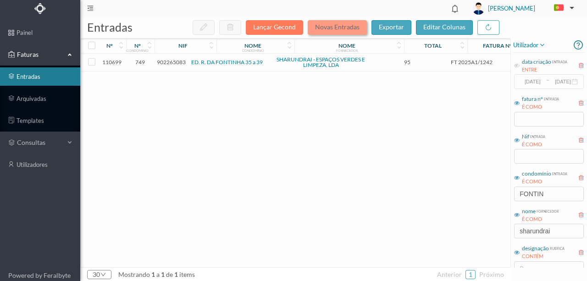
click at [326, 28] on button "Novas Entradas" at bounding box center [337, 27] width 59 height 15
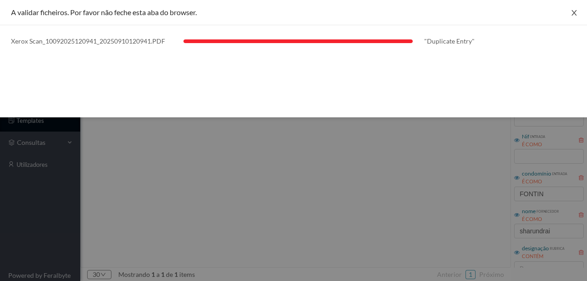
click at [576, 11] on icon "icon: close" at bounding box center [573, 12] width 7 height 7
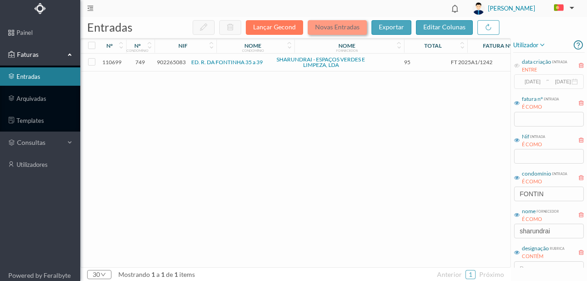
click at [346, 26] on button "Novas Entradas" at bounding box center [337, 27] width 59 height 15
drag, startPoint x: 554, startPoint y: 192, endPoint x: 475, endPoint y: 202, distance: 79.9
click at [475, 202] on div "entradas Lançar Gecond Novas Entradas exportar editar colunas nº nº condomínio …" at bounding box center [333, 149] width 506 height 264
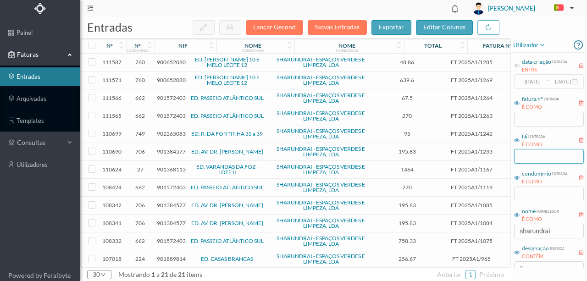
click at [544, 159] on input "text" at bounding box center [549, 156] width 70 height 15
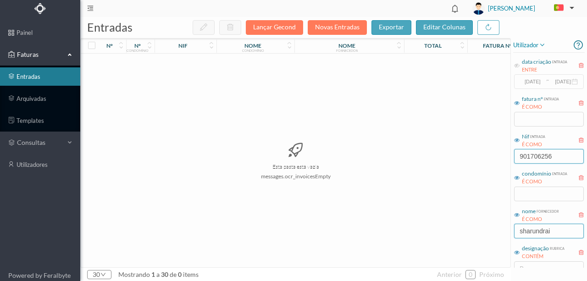
type input "901706256"
drag, startPoint x: 559, startPoint y: 231, endPoint x: 409, endPoint y: 236, distance: 150.0
click at [413, 236] on div "entradas Lançar Gecond Novas Entradas exportar editar colunas nº nº condomínio …" at bounding box center [333, 149] width 506 height 264
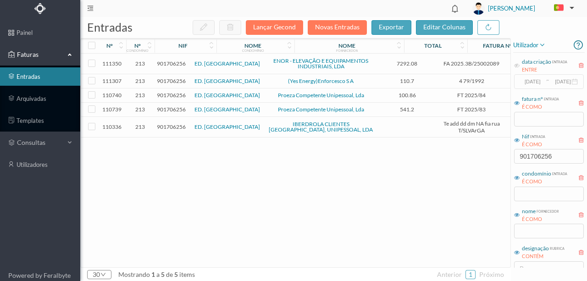
click at [182, 63] on span "901706256" at bounding box center [171, 63] width 29 height 7
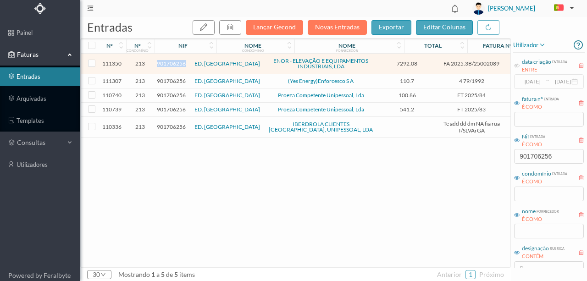
click at [182, 63] on span "901706256" at bounding box center [171, 63] width 29 height 7
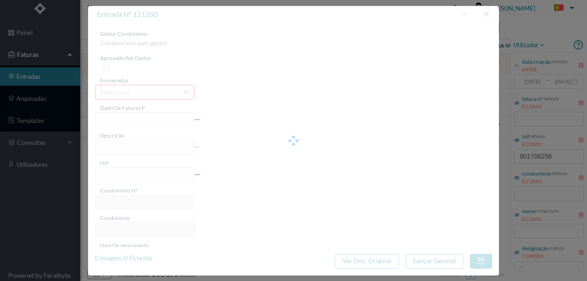
type input "FA 2025.3B/25002089"
type input "* VALOR REFER. A 17 PREST. MENSAIS (08,"
type input "901706256"
type input "[DATE]"
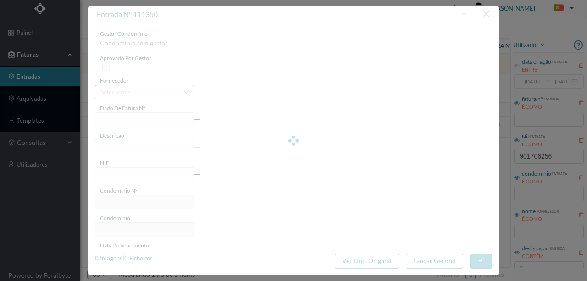
type input "[DATE]"
type input "7292.08"
type input "213"
type input "ED. [GEOGRAPHIC_DATA]"
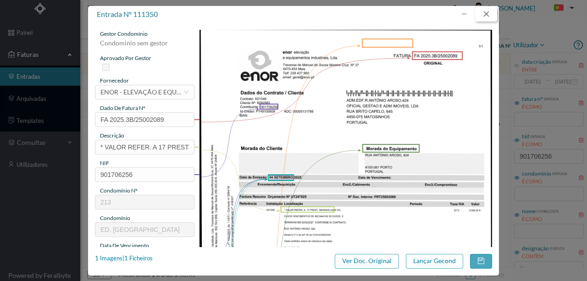
click at [485, 15] on button "button" at bounding box center [486, 14] width 22 height 15
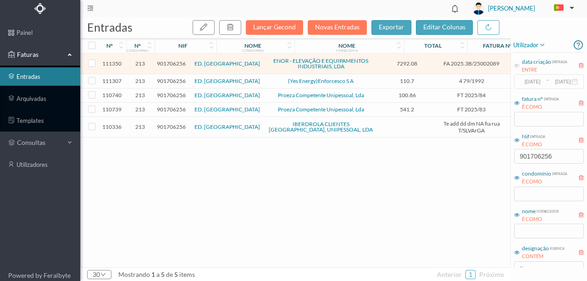
click at [178, 82] on span "901706256" at bounding box center [171, 80] width 29 height 7
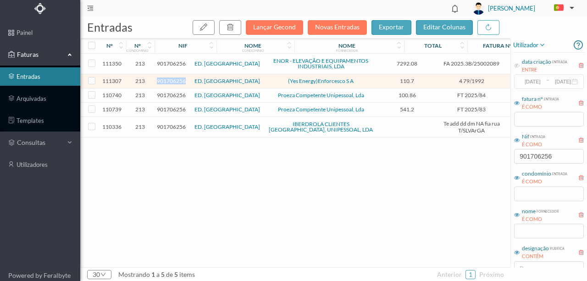
click at [178, 82] on span "901706256" at bounding box center [171, 80] width 29 height 7
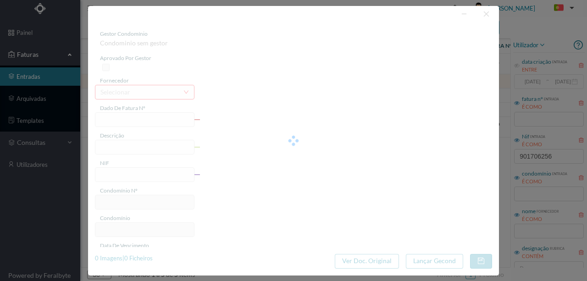
type input "4 79/1992"
type input "901706256"
type input "Invalid date"
type input "[DATE]"
type input "110.70"
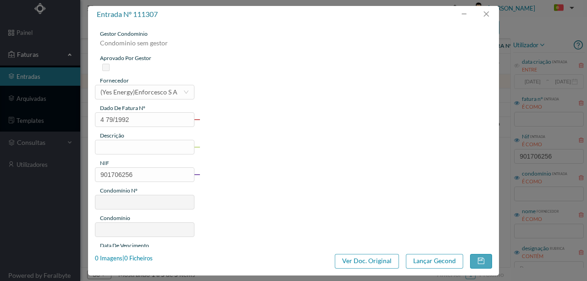
type input "213"
type input "ED. [GEOGRAPHIC_DATA]"
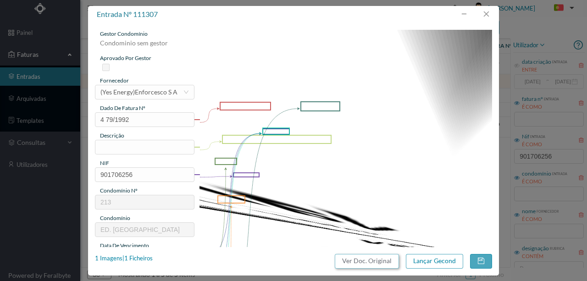
drag, startPoint x: 355, startPoint y: 258, endPoint x: 345, endPoint y: 41, distance: 217.9
click at [355, 259] on button "Ver Doc. Original" at bounding box center [367, 261] width 64 height 15
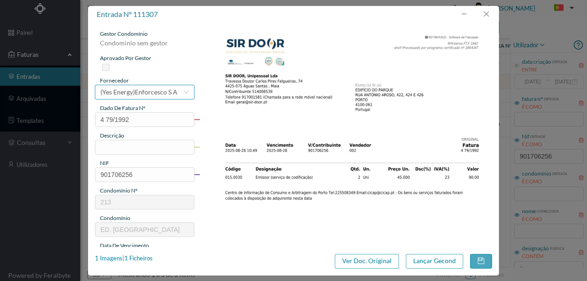
click at [149, 96] on div "(Yes Energy)Enforcesco S A" at bounding box center [138, 92] width 77 height 14
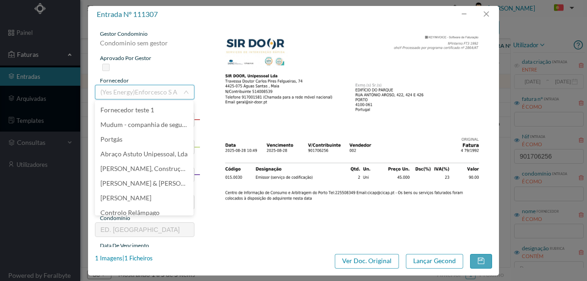
scroll to position [17515, 0]
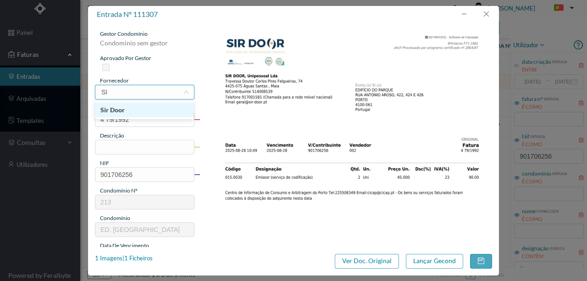
type input "SIR"
click at [126, 112] on li "Sir Door" at bounding box center [144, 110] width 99 height 15
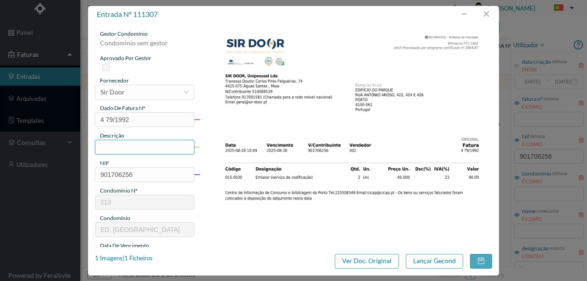
click at [106, 144] on input "text" at bounding box center [144, 147] width 99 height 15
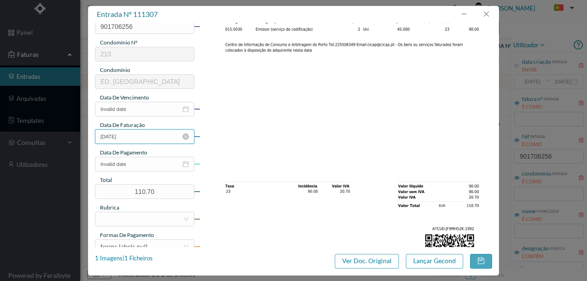
scroll to position [153, 0]
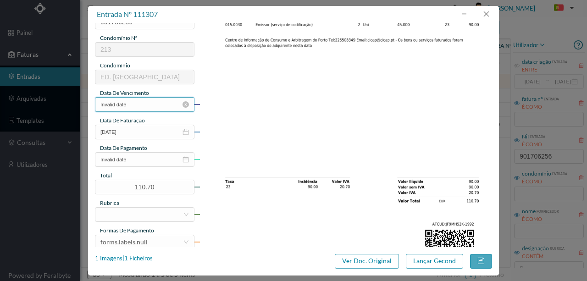
type input "2 Emissores - Serviço de Codificação"
click at [157, 102] on input "Invalid date" at bounding box center [144, 104] width 99 height 15
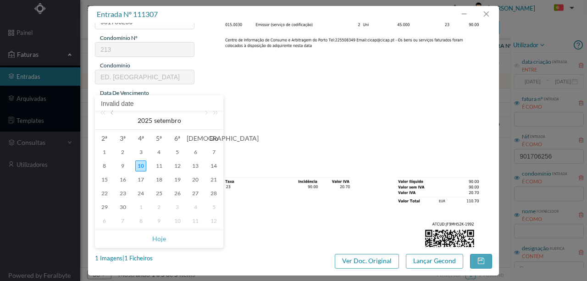
click at [115, 114] on link at bounding box center [113, 120] width 8 height 18
click at [162, 207] on div "28" at bounding box center [159, 207] width 11 height 11
type input "[DATE]"
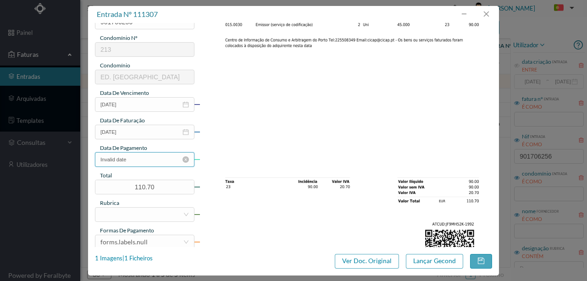
click at [146, 160] on input "Invalid date" at bounding box center [144, 159] width 99 height 15
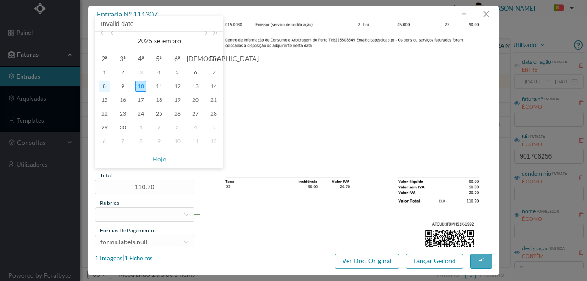
click at [104, 85] on div "8" at bounding box center [104, 86] width 11 height 11
type input "[DATE]"
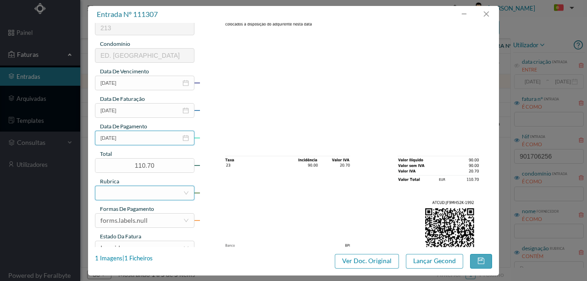
scroll to position [183, 0]
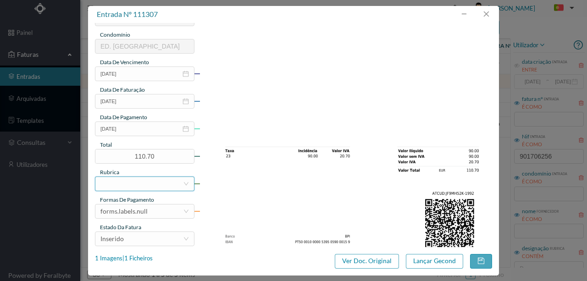
click at [130, 182] on div at bounding box center [141, 184] width 82 height 14
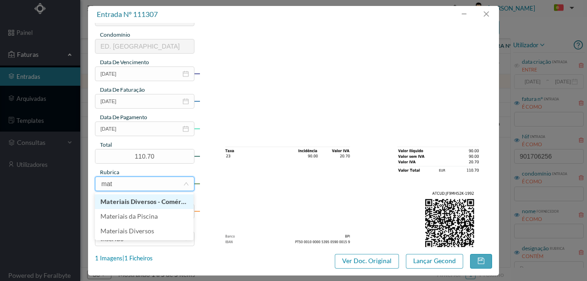
type input "mate"
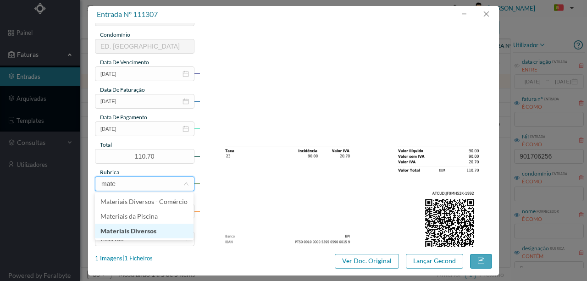
click at [136, 231] on li "Materiais Diversos" at bounding box center [144, 231] width 99 height 15
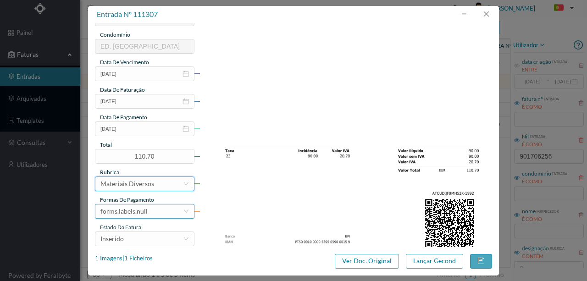
click at [143, 213] on div "forms.labels.null" at bounding box center [123, 211] width 47 height 14
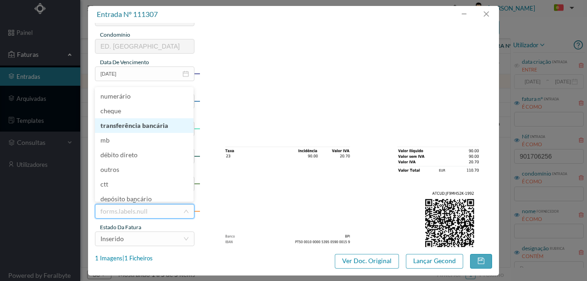
click at [134, 127] on li "transferência bancária" at bounding box center [144, 125] width 99 height 15
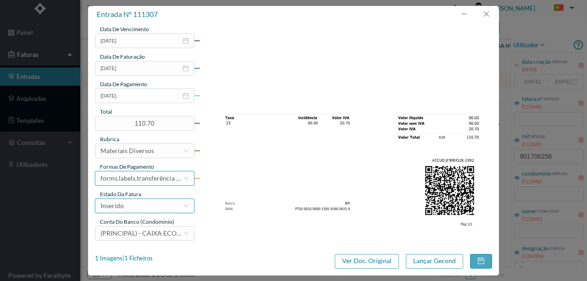
scroll to position [217, 0]
click at [123, 205] on div "Inserido" at bounding box center [111, 205] width 23 height 14
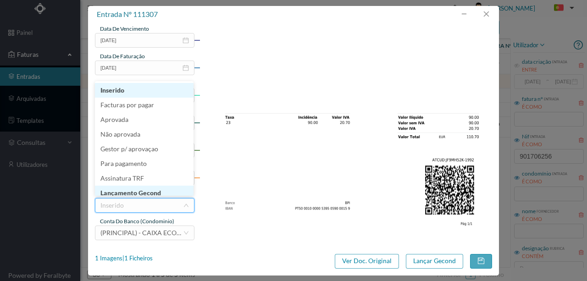
scroll to position [5, 0]
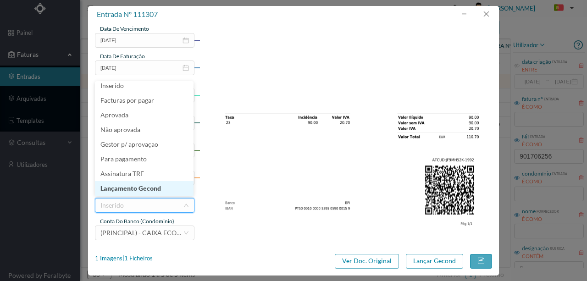
click at [134, 185] on li "Lançamento Gecond" at bounding box center [144, 188] width 99 height 15
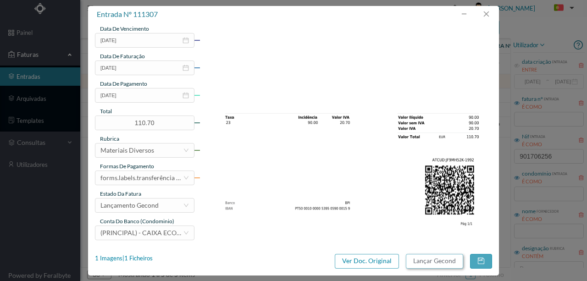
click at [440, 260] on button "Lançar Gecond" at bounding box center [434, 261] width 57 height 15
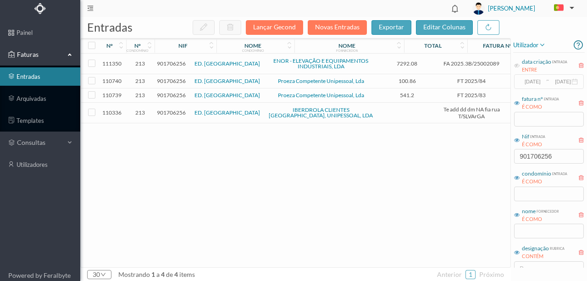
click at [170, 79] on span "901706256" at bounding box center [171, 80] width 29 height 7
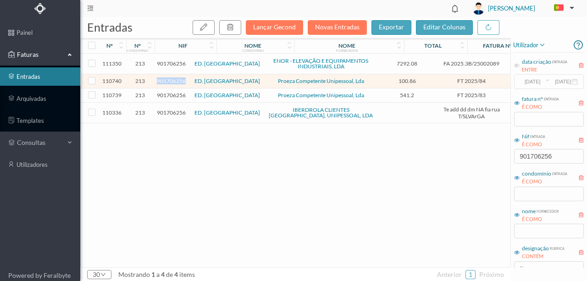
click at [170, 79] on span "901706256" at bounding box center [171, 80] width 29 height 7
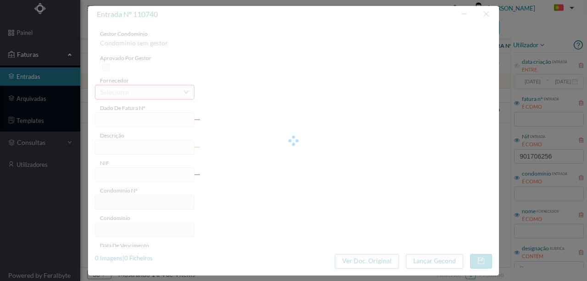
type input "FT 2025/84"
type input "901706256"
type input "[DATE]"
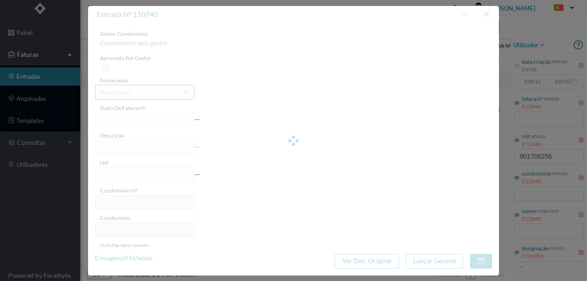
type input "100.86"
type input "213"
type input "ED. [GEOGRAPHIC_DATA]"
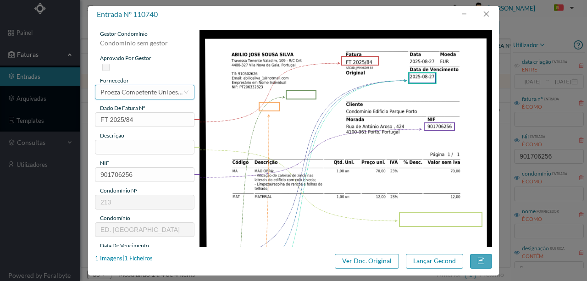
click at [138, 94] on div "Proeza Competente Unipessoal, Lda" at bounding box center [141, 92] width 82 height 14
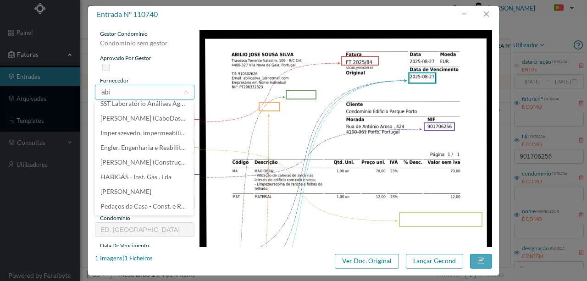
scroll to position [0, 0]
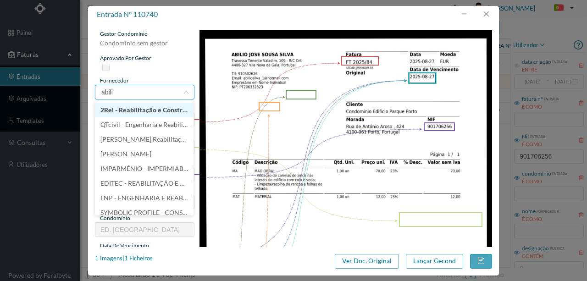
type input "abilio"
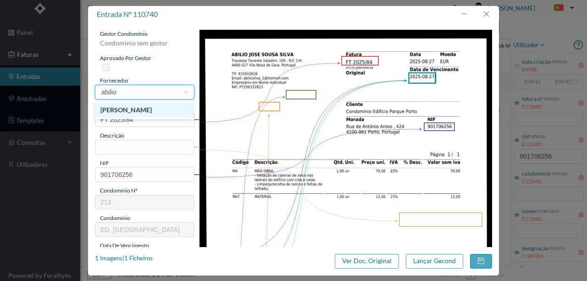
click at [135, 108] on li "[PERSON_NAME]" at bounding box center [144, 110] width 99 height 15
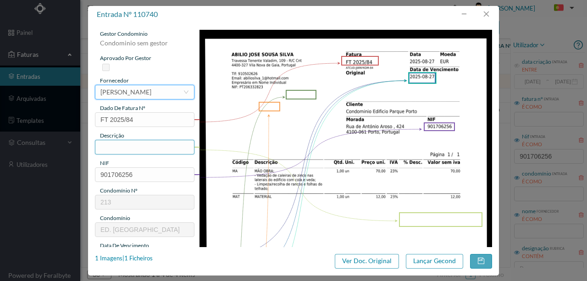
click at [119, 147] on input "text" at bounding box center [144, 147] width 99 height 15
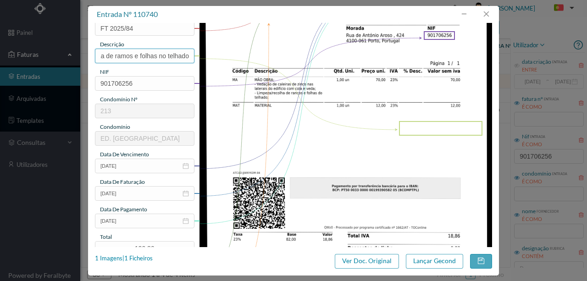
scroll to position [92, 0]
type input "Vedação de caleiras de zinco nas laterais do telhado; Limpeza de ramos e folhas…"
click at [141, 218] on input "[DATE]" at bounding box center [144, 220] width 99 height 15
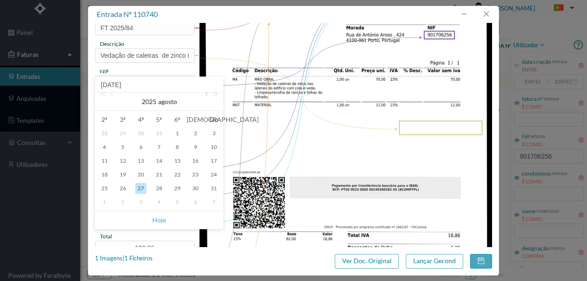
click at [206, 96] on link at bounding box center [205, 102] width 8 height 18
click at [120, 133] on div "2" at bounding box center [122, 133] width 11 height 11
type input "[DATE]"
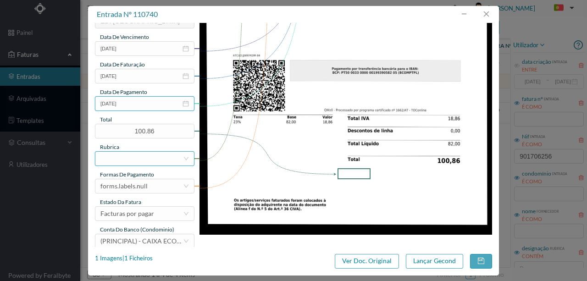
scroll to position [214, 0]
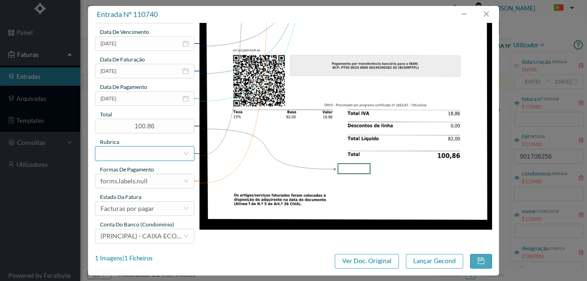
click at [114, 152] on div at bounding box center [141, 154] width 82 height 14
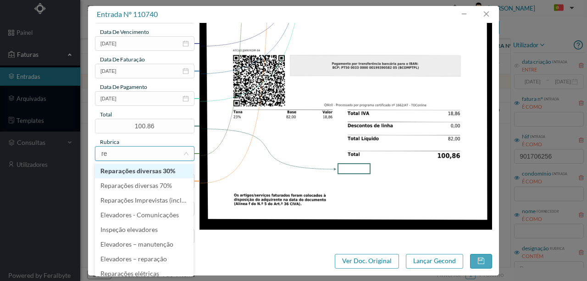
type input "rep"
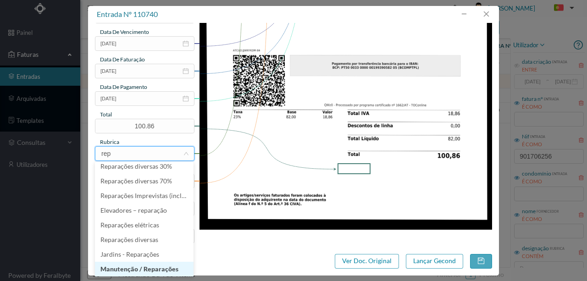
click at [137, 268] on li "Manutenção / Reparações" at bounding box center [144, 269] width 99 height 15
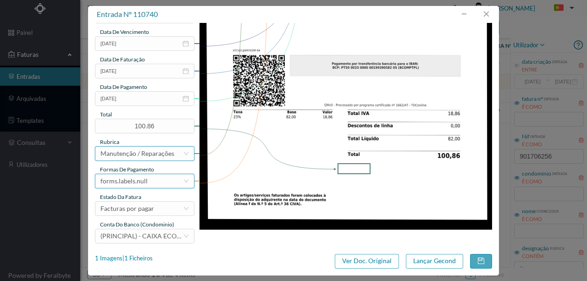
scroll to position [2, 0]
click at [143, 181] on div "forms.labels.null" at bounding box center [123, 181] width 47 height 14
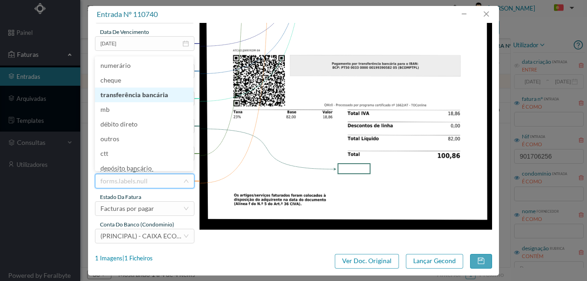
click at [138, 92] on li "transferência bancária" at bounding box center [144, 95] width 99 height 15
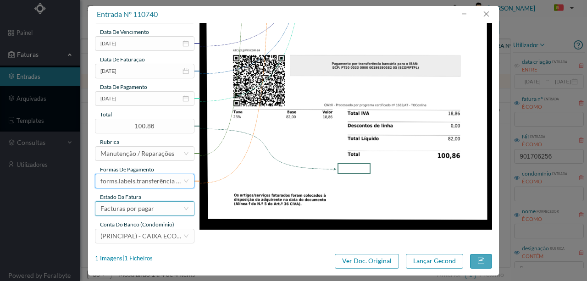
click at [130, 210] on div "Facturas por pagar" at bounding box center [127, 209] width 54 height 14
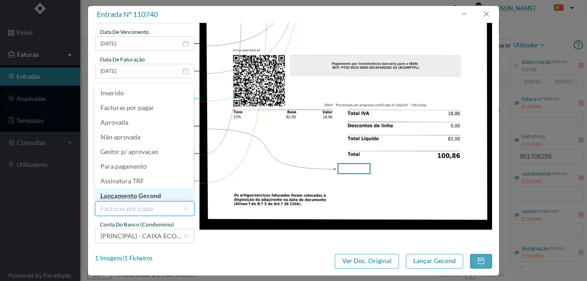
scroll to position [5, 0]
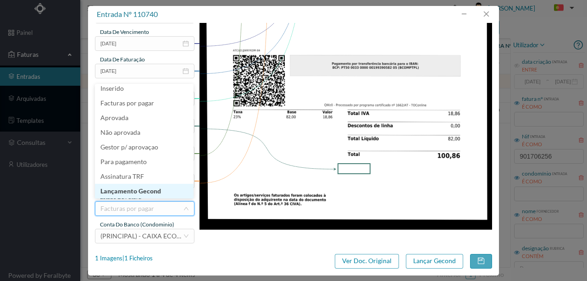
click at [142, 192] on li "Lançamento Gecond" at bounding box center [144, 191] width 99 height 15
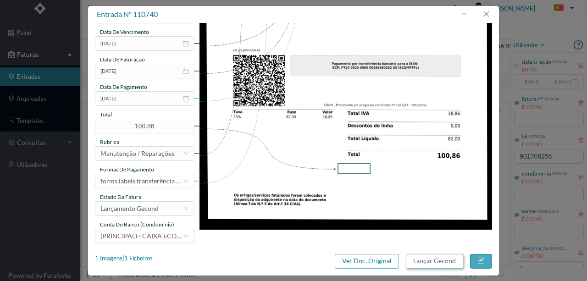
click at [440, 261] on button "Lançar Gecond" at bounding box center [434, 261] width 57 height 15
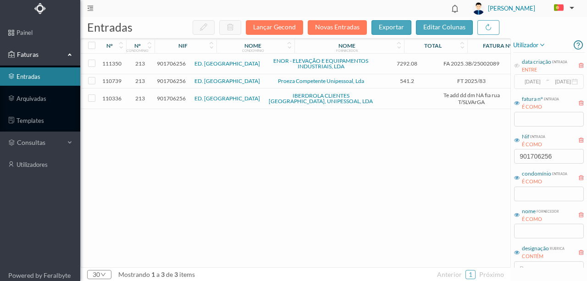
click at [170, 78] on span "901706256" at bounding box center [171, 80] width 29 height 7
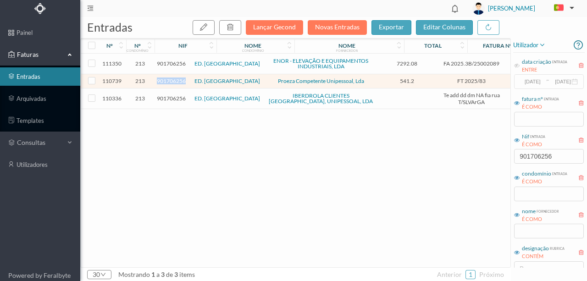
click at [170, 78] on span "901706256" at bounding box center [171, 80] width 29 height 7
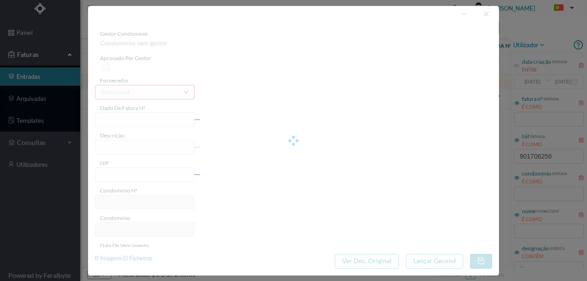
type input "FT 2025/83"
type input "901706256"
type input "[DATE]"
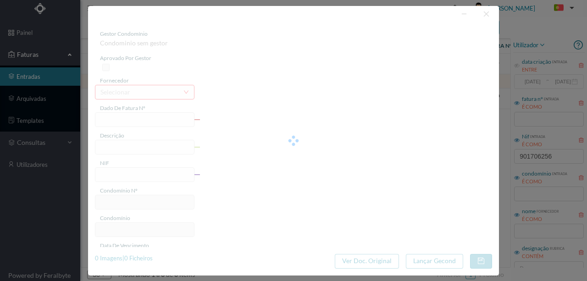
type input "541.20"
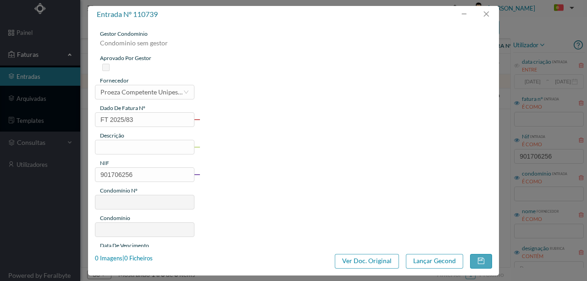
type input "213"
type input "ED. [GEOGRAPHIC_DATA]"
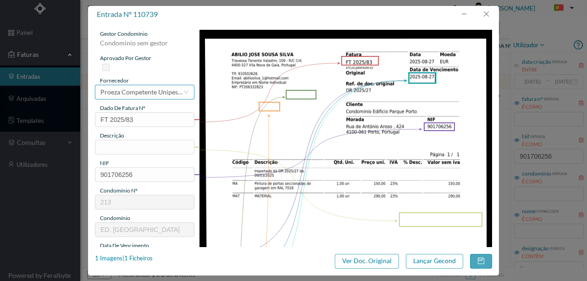
click at [144, 93] on div "Proeza Competente Unipessoal, Lda" at bounding box center [141, 92] width 82 height 14
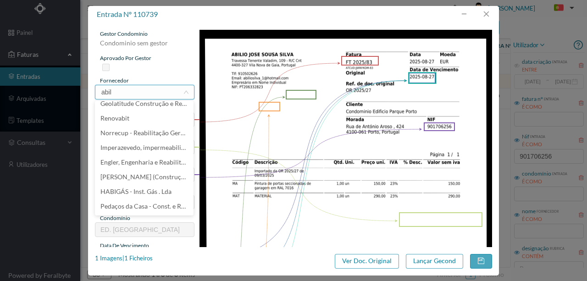
scroll to position [0, 0]
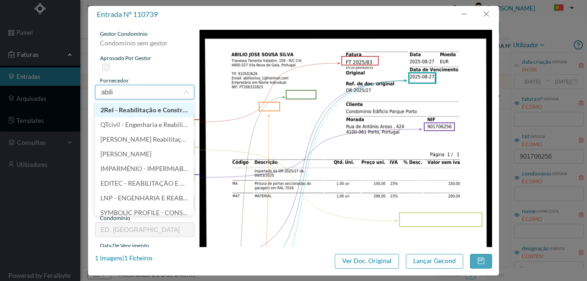
type input "abilio"
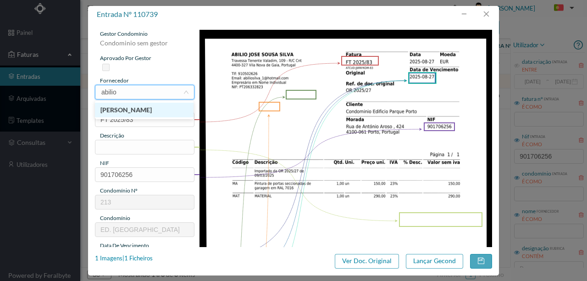
drag, startPoint x: 142, startPoint y: 109, endPoint x: 143, endPoint y: 138, distance: 29.3
click at [141, 112] on li "[PERSON_NAME]" at bounding box center [144, 110] width 99 height 15
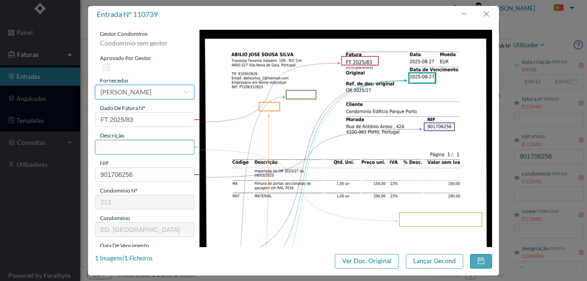
click at [108, 146] on input "text" at bounding box center [144, 147] width 99 height 15
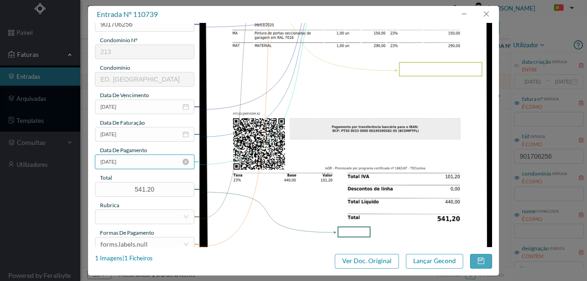
scroll to position [153, 0]
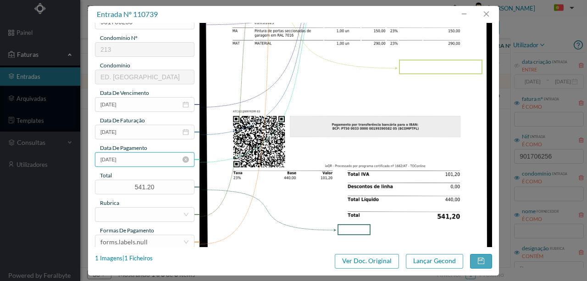
type input "Pintura de portas seccionadas de garagem"
click at [143, 158] on input "[DATE]" at bounding box center [144, 159] width 99 height 15
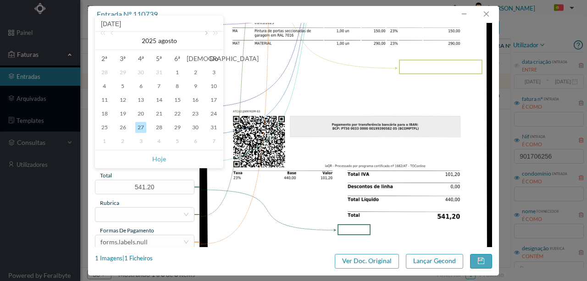
click at [203, 33] on link at bounding box center [205, 41] width 8 height 18
click at [120, 86] on div "9" at bounding box center [122, 86] width 11 height 11
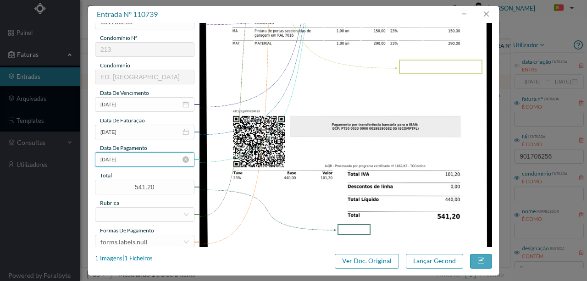
click at [133, 160] on input "[DATE]" at bounding box center [144, 159] width 99 height 15
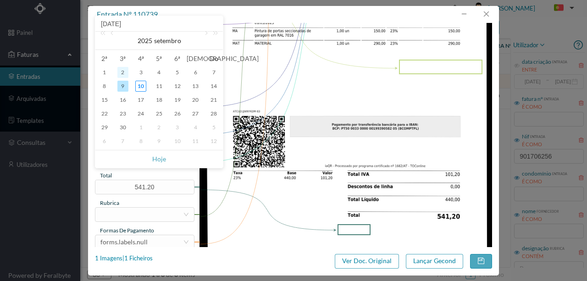
click at [123, 71] on div "2" at bounding box center [122, 72] width 11 height 11
type input "[DATE]"
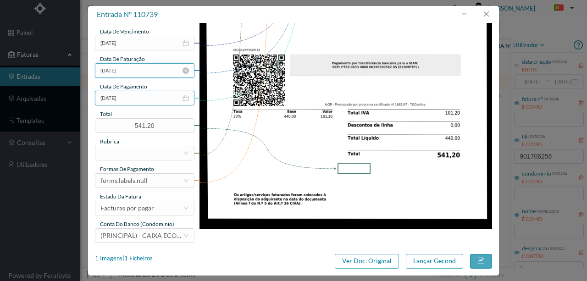
scroll to position [217, 0]
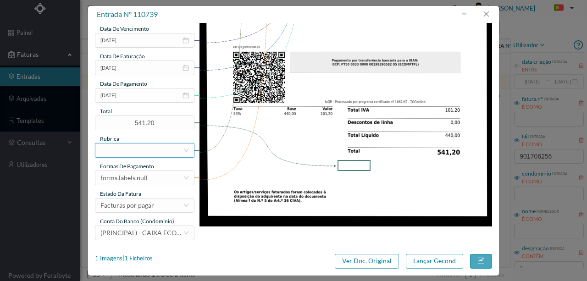
click at [120, 151] on div at bounding box center [141, 150] width 82 height 14
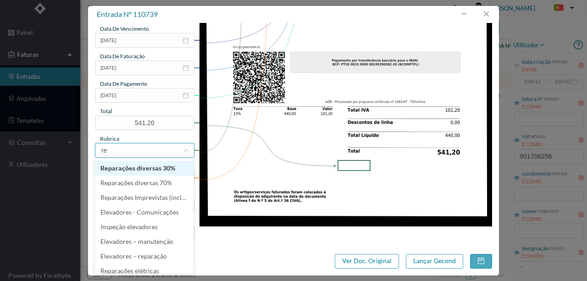
type input "rep"
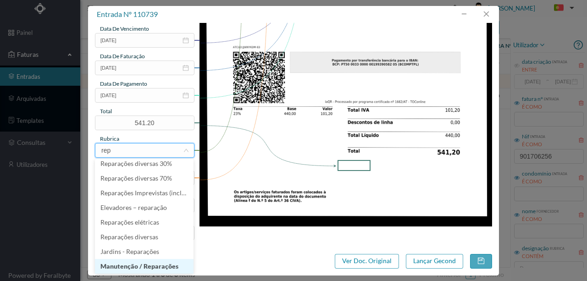
drag, startPoint x: 129, startPoint y: 266, endPoint x: 127, endPoint y: 256, distance: 9.8
click at [129, 265] on li "Manutenção / Reparações" at bounding box center [144, 266] width 99 height 15
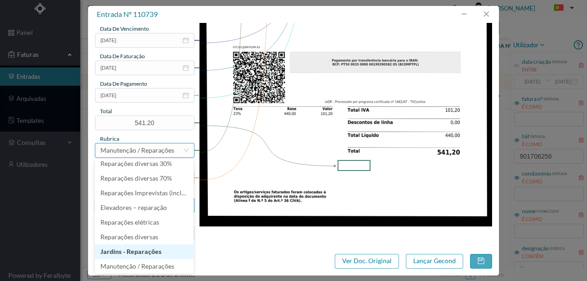
scroll to position [2, 0]
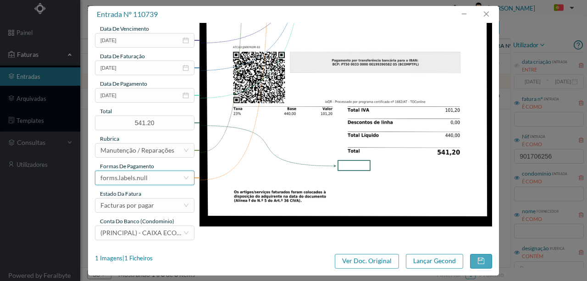
drag, startPoint x: 144, startPoint y: 179, endPoint x: 144, endPoint y: 171, distance: 7.3
click at [144, 179] on div "forms.labels.null" at bounding box center [123, 178] width 47 height 14
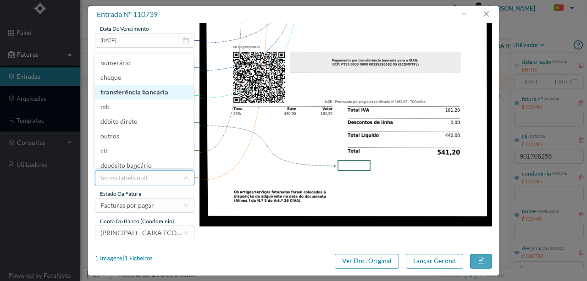
click at [142, 91] on li "transferência bancária" at bounding box center [144, 92] width 99 height 15
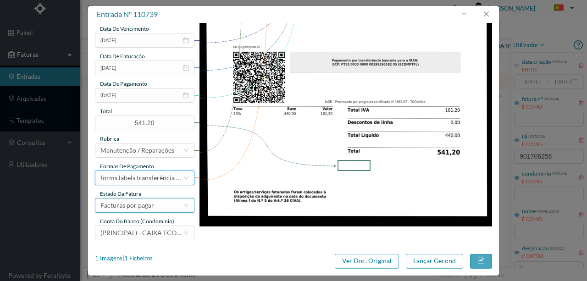
click at [138, 209] on div "Facturas por pagar" at bounding box center [127, 205] width 54 height 14
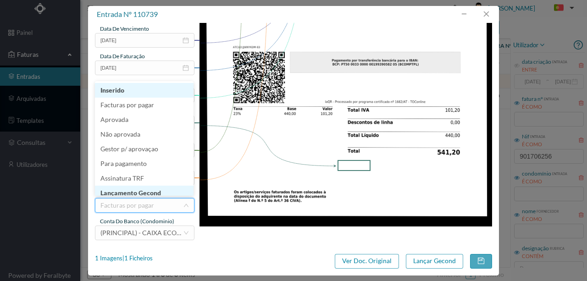
scroll to position [5, 0]
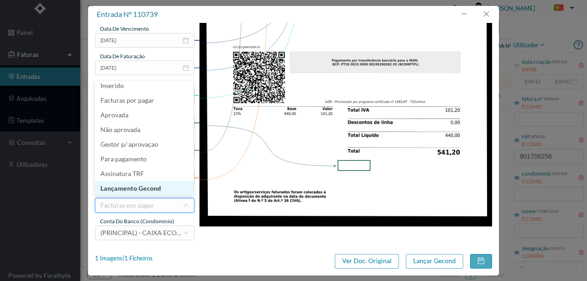
click at [138, 189] on li "Lançamento Gecond" at bounding box center [144, 188] width 99 height 15
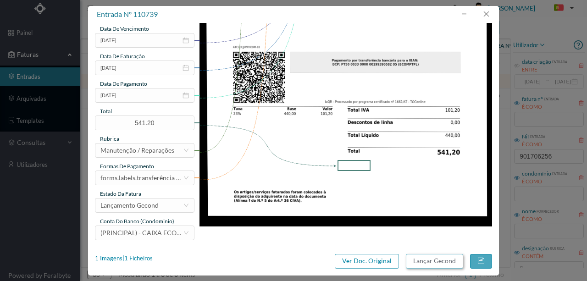
click at [422, 260] on button "Lançar Gecond" at bounding box center [434, 261] width 57 height 15
